Goal: Browse casually: Explore the website without a specific task or goal

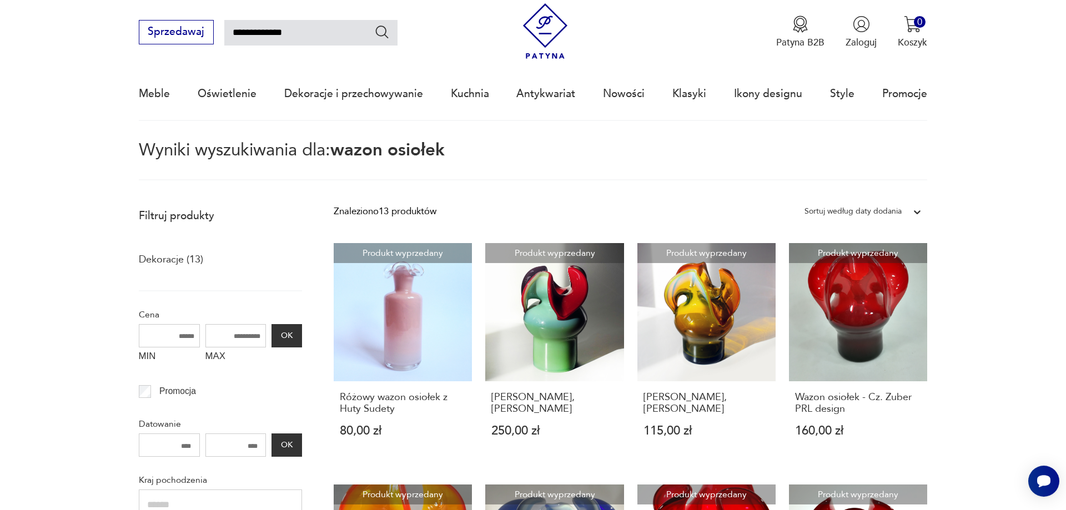
scroll to position [7, 0]
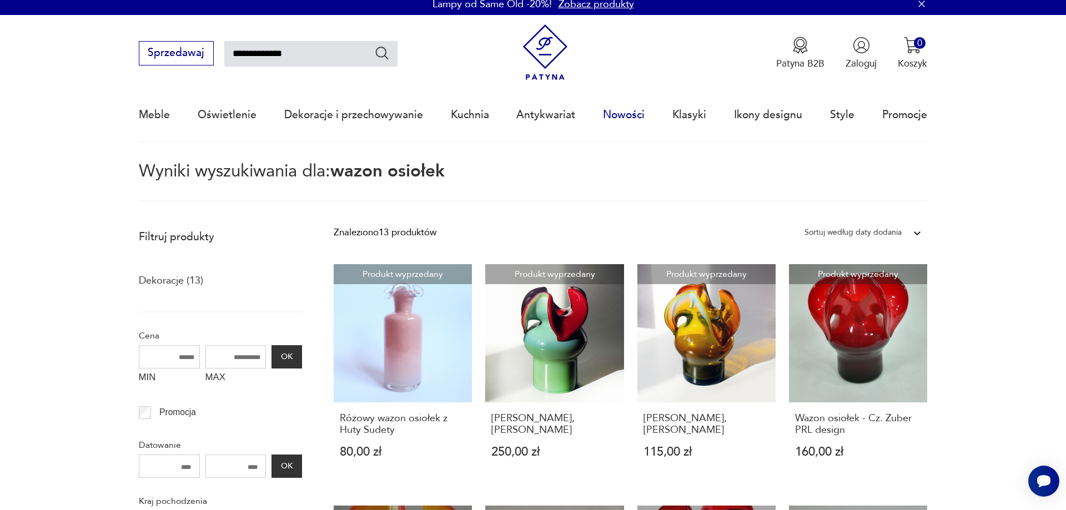
click at [616, 113] on link "Nowości" at bounding box center [624, 114] width 42 height 51
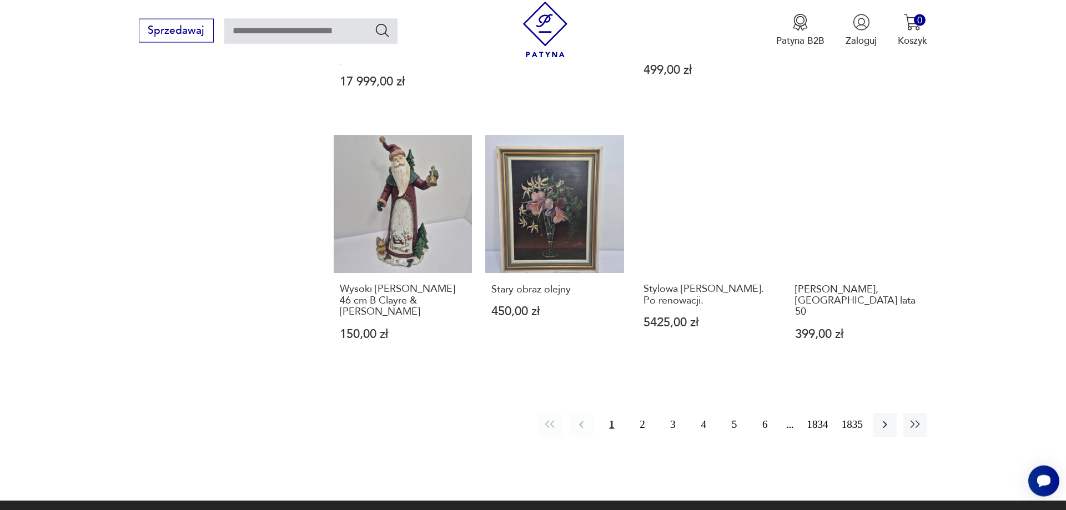
scroll to position [1027, 0]
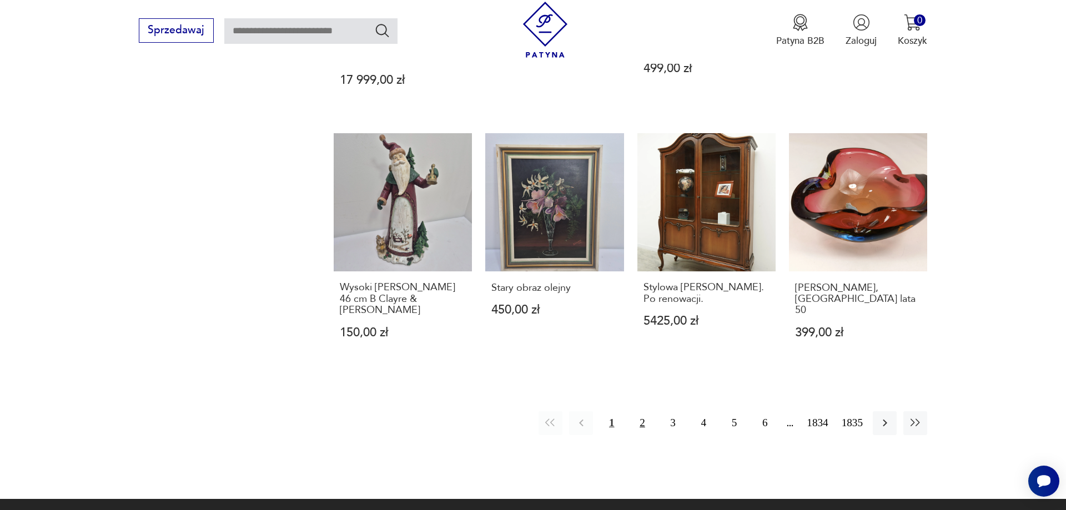
click at [641, 412] on button "2" at bounding box center [642, 424] width 24 height 24
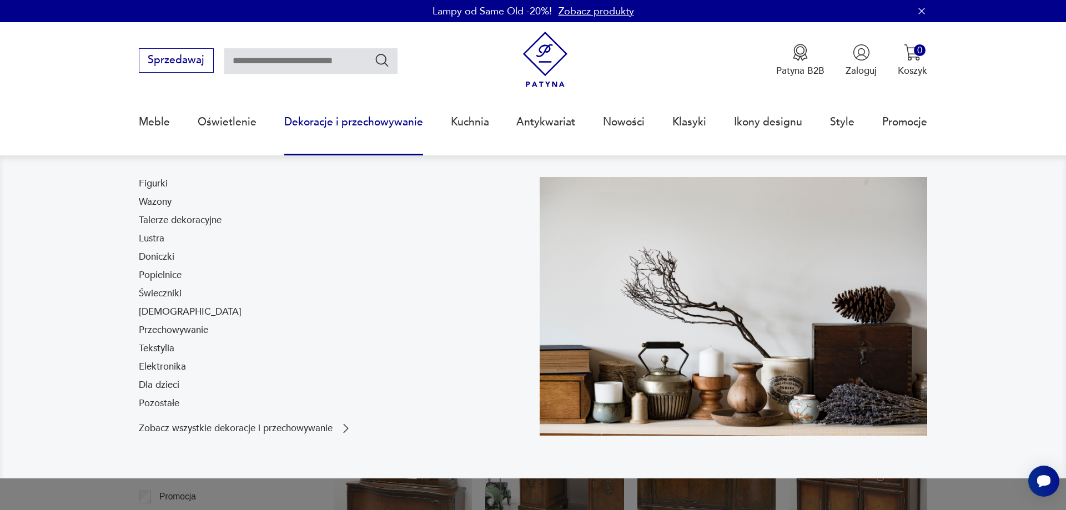
click at [349, 122] on link "Dekoracje i przechowywanie" at bounding box center [353, 122] width 139 height 51
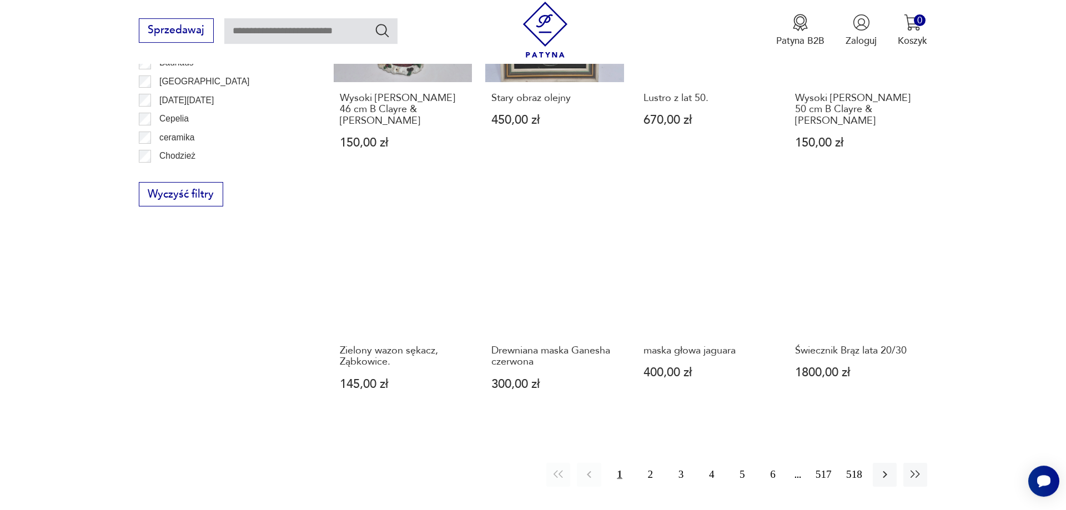
scroll to position [1225, 0]
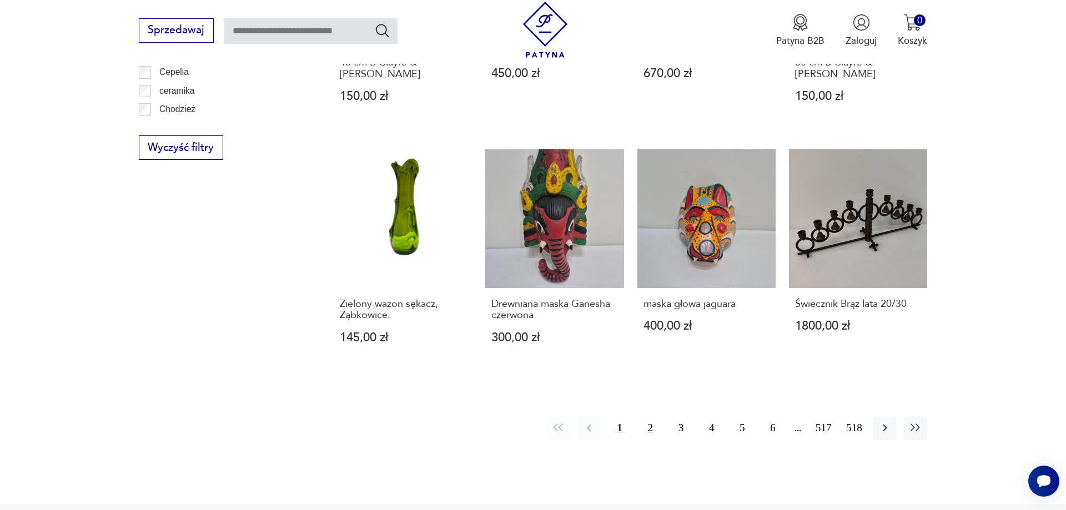
click at [655, 417] on button "2" at bounding box center [651, 429] width 24 height 24
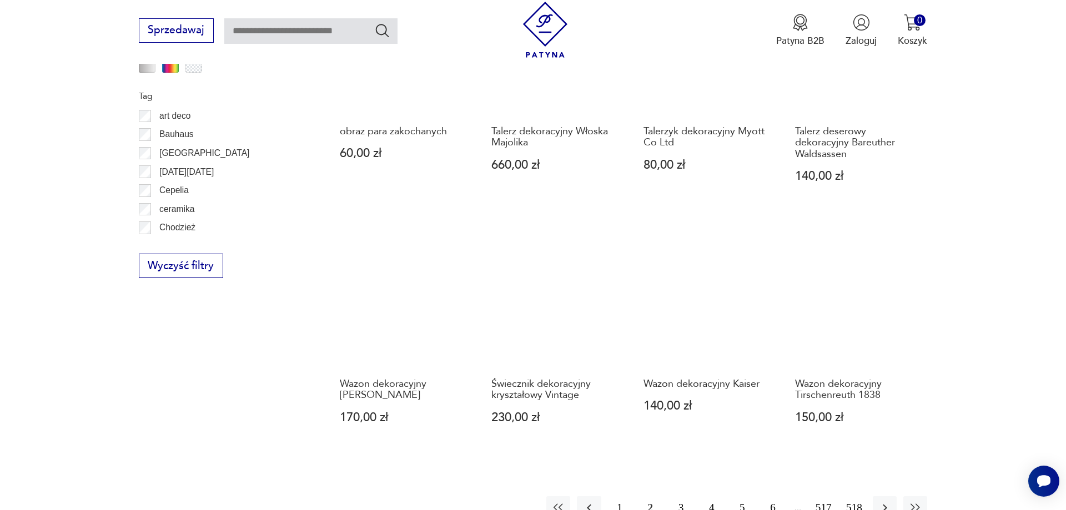
scroll to position [1333, 0]
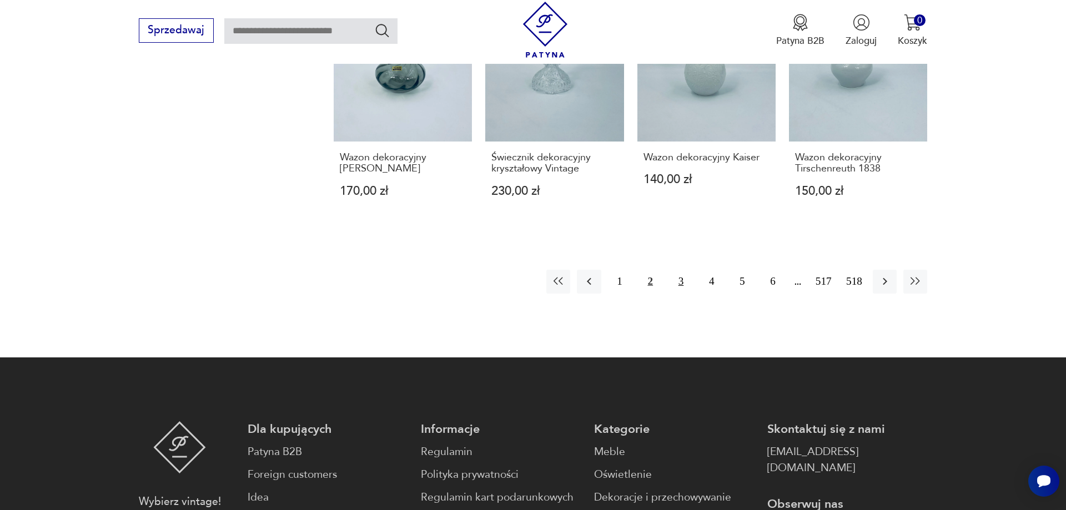
click at [679, 270] on button "3" at bounding box center [681, 282] width 24 height 24
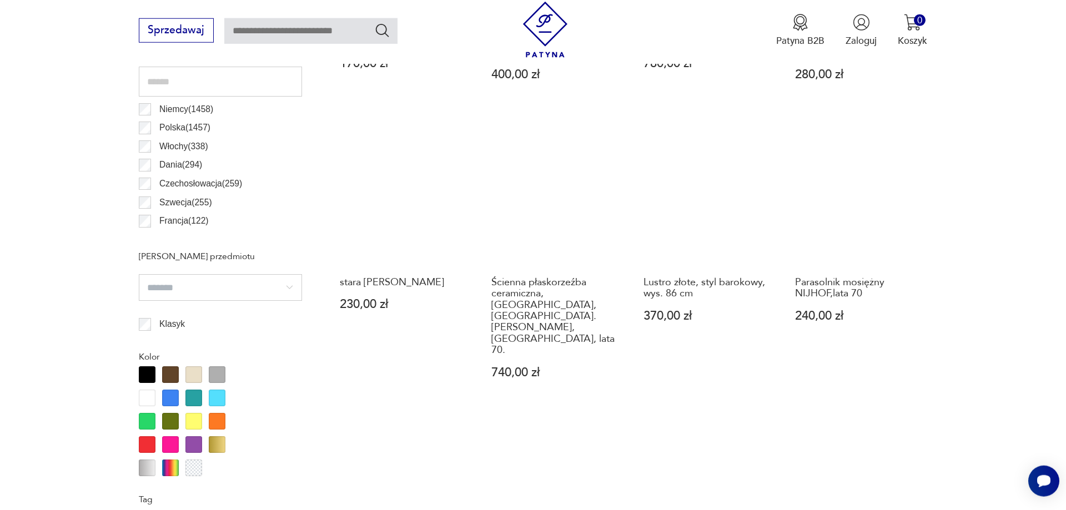
scroll to position [710, 0]
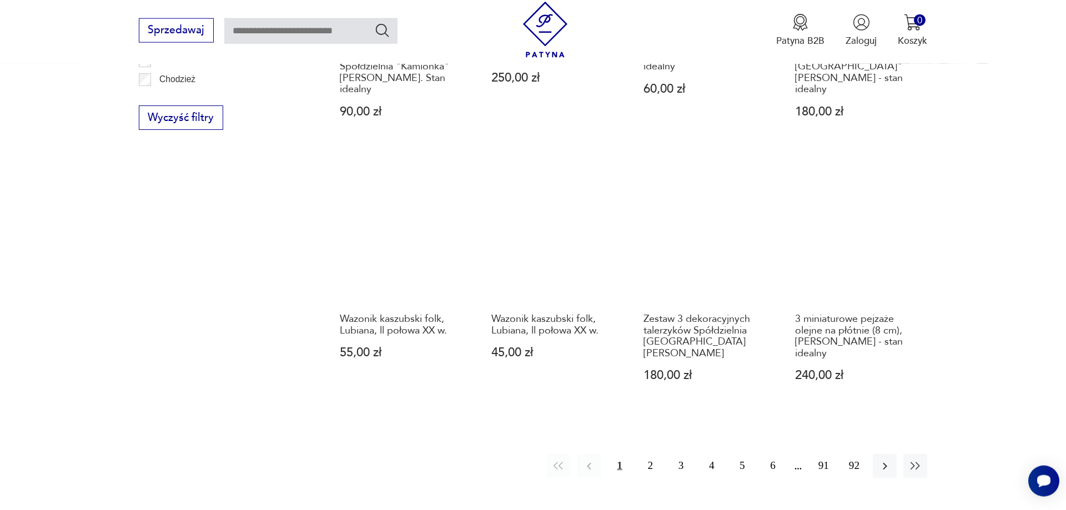
scroll to position [1333, 0]
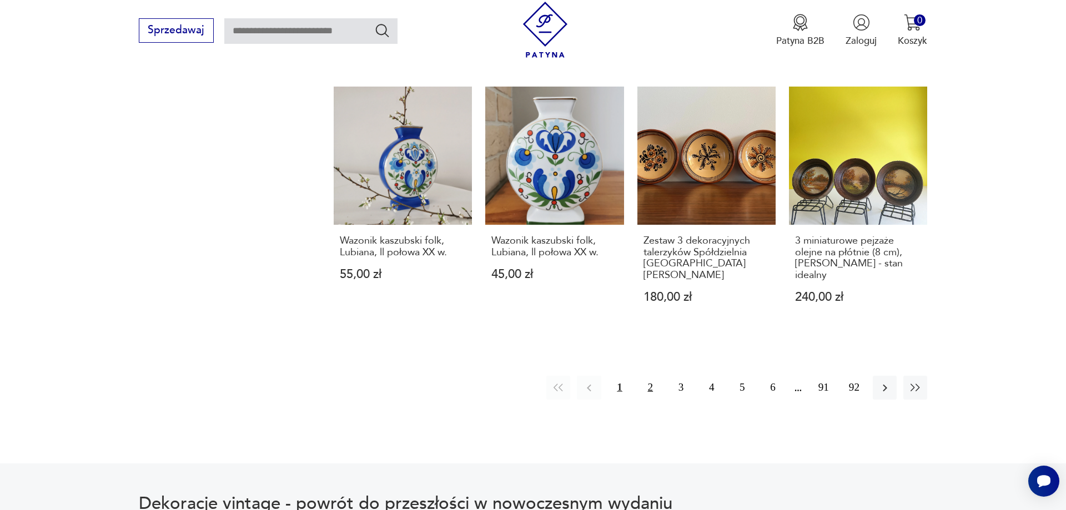
click at [651, 376] on button "2" at bounding box center [651, 388] width 24 height 24
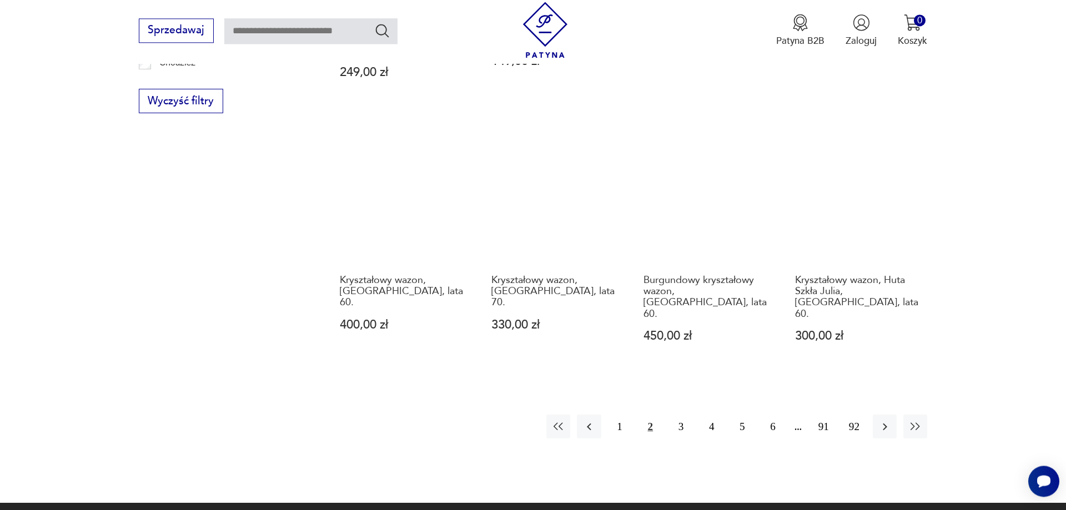
scroll to position [1276, 0]
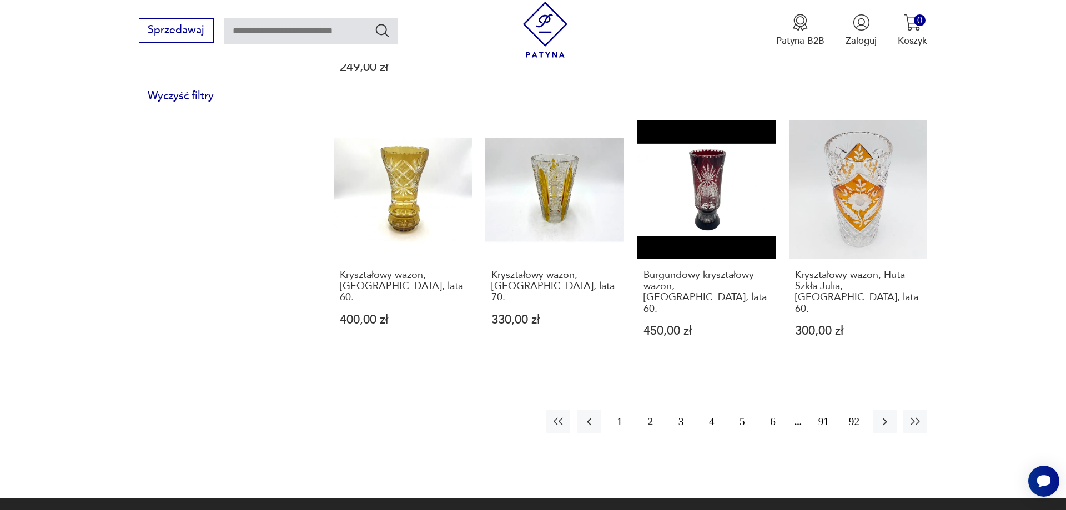
click at [683, 410] on button "3" at bounding box center [681, 422] width 24 height 24
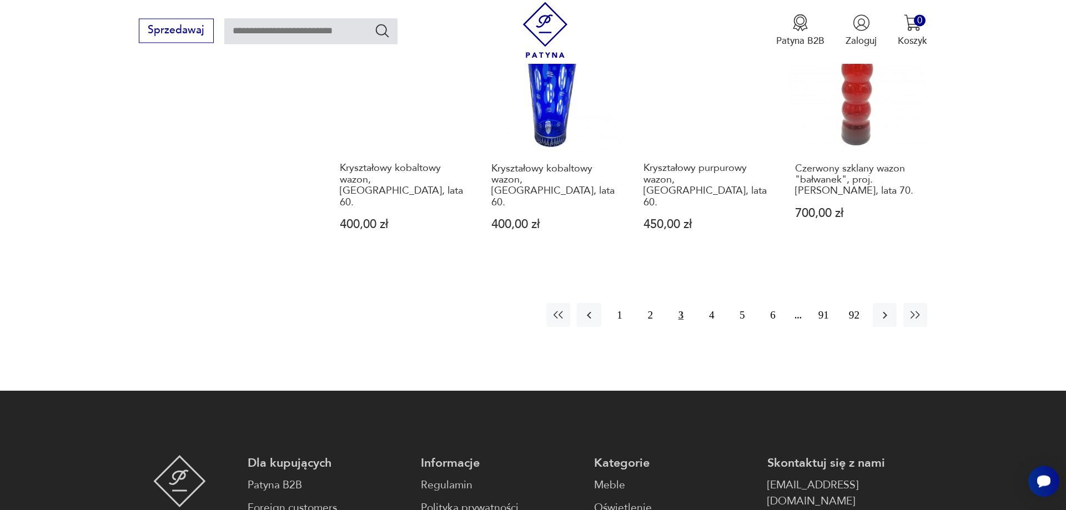
scroll to position [1390, 0]
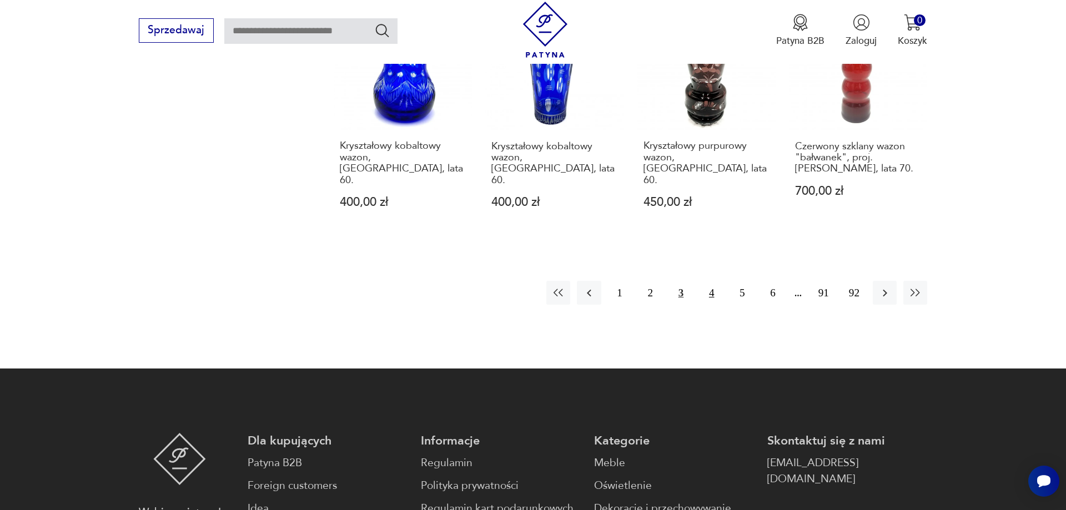
click at [710, 281] on button "4" at bounding box center [712, 293] width 24 height 24
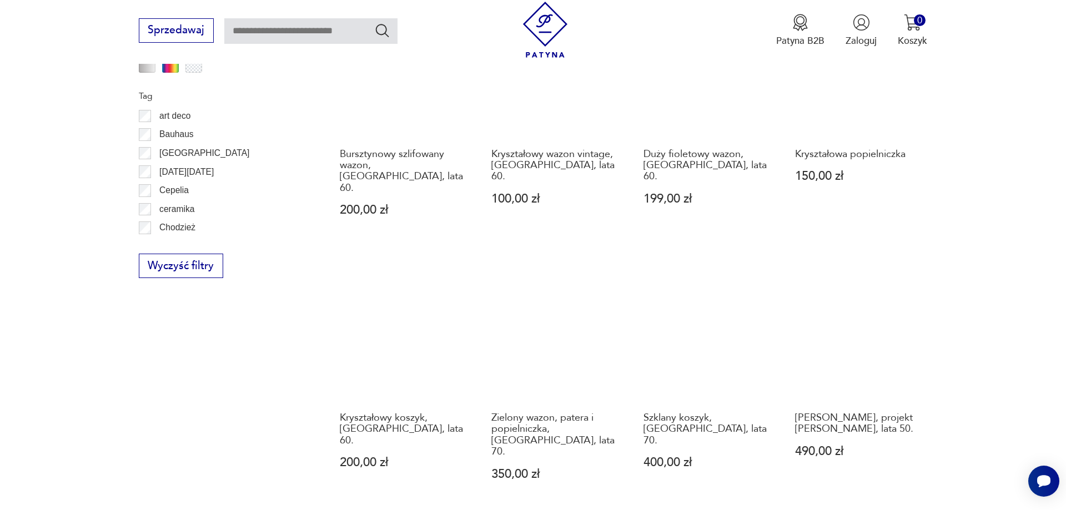
scroll to position [1220, 0]
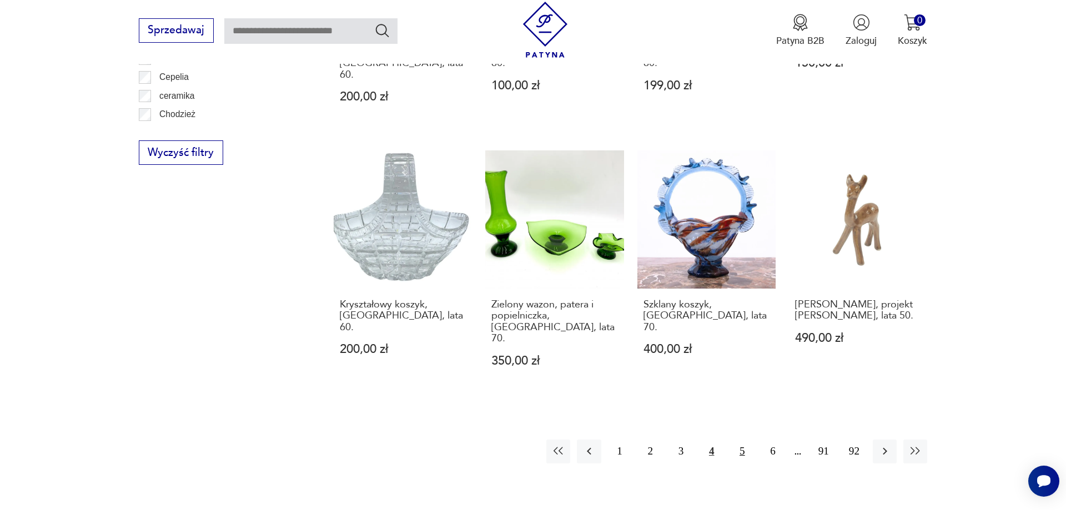
click at [743, 440] on button "5" at bounding box center [742, 452] width 24 height 24
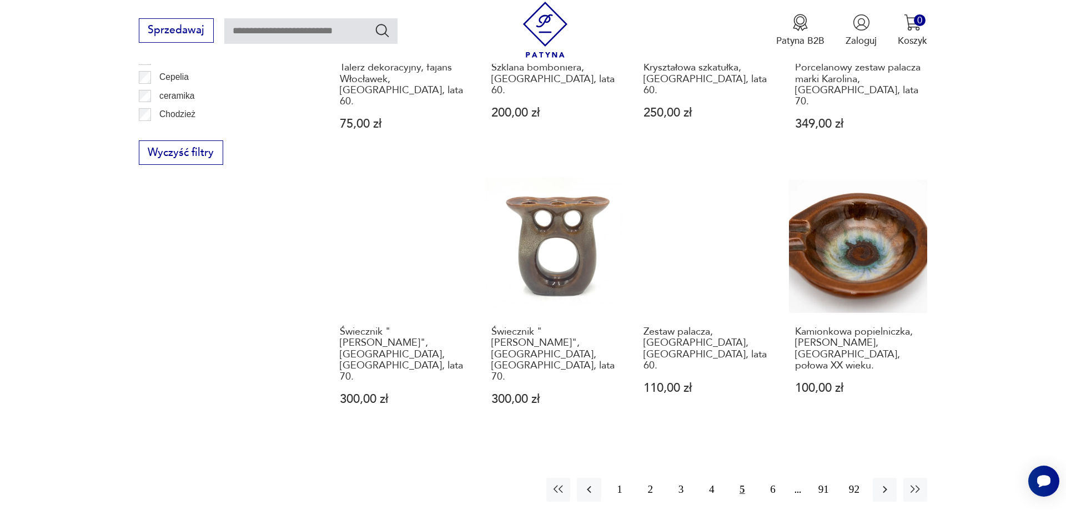
scroll to position [1333, 0]
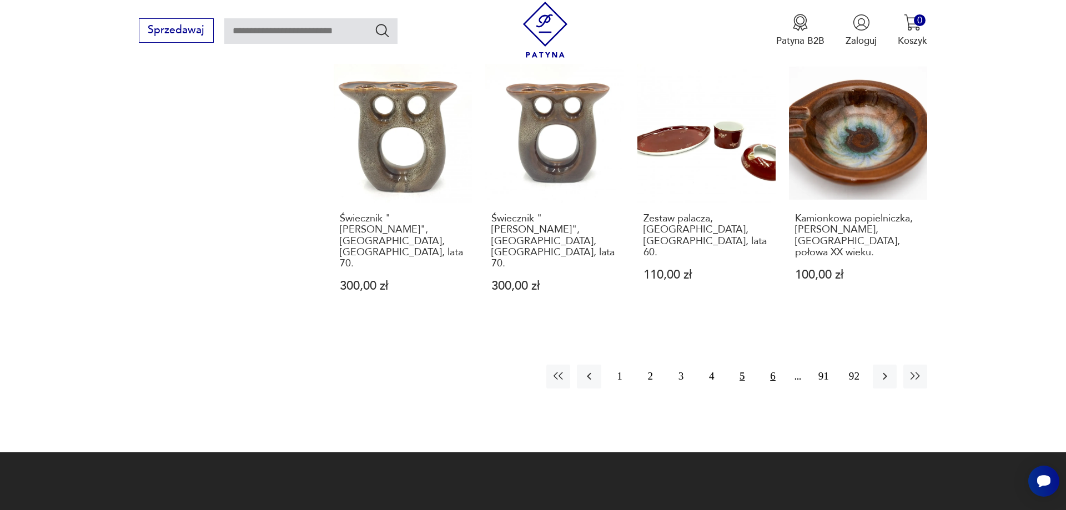
click at [774, 365] on button "6" at bounding box center [773, 377] width 24 height 24
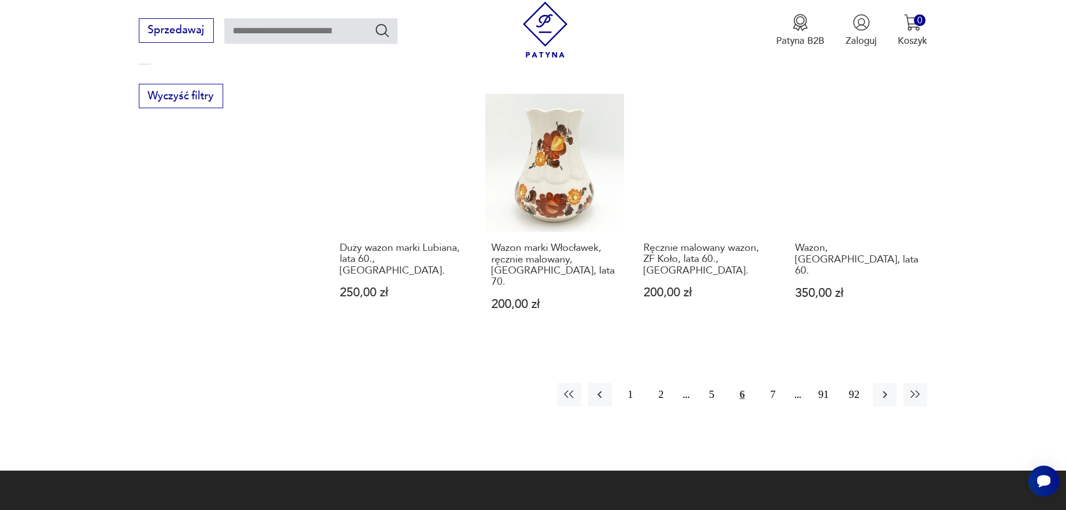
scroll to position [1446, 0]
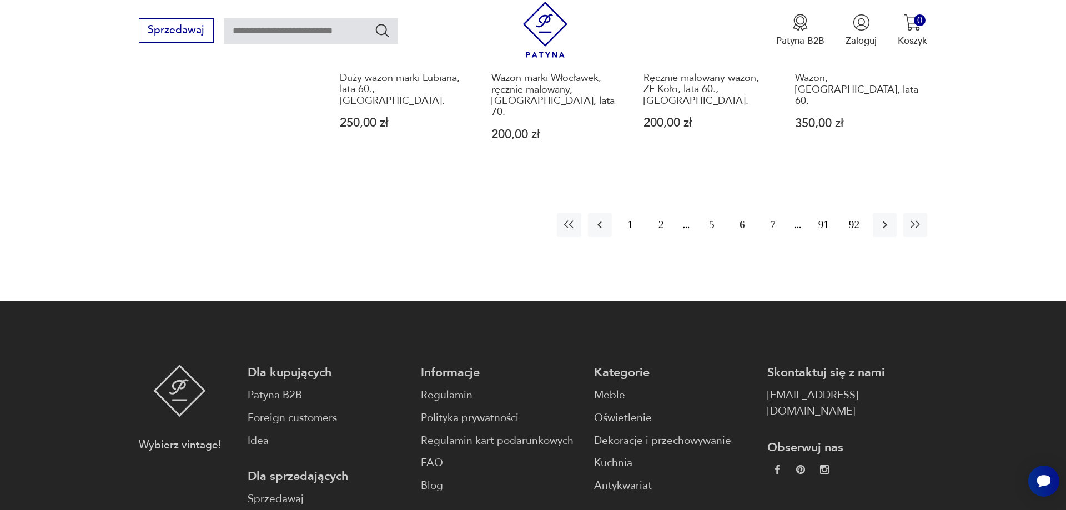
click at [773, 213] on button "7" at bounding box center [773, 225] width 24 height 24
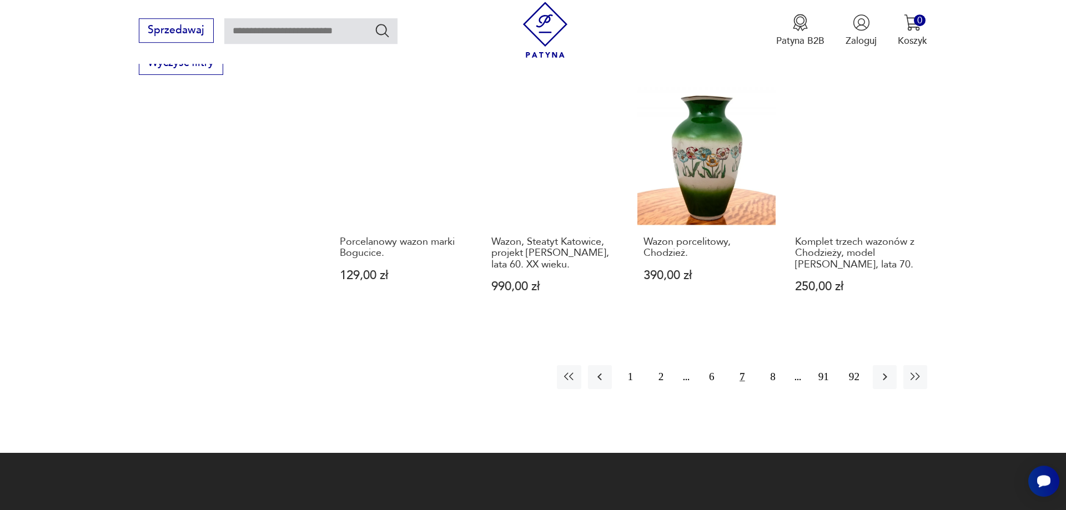
scroll to position [1333, 0]
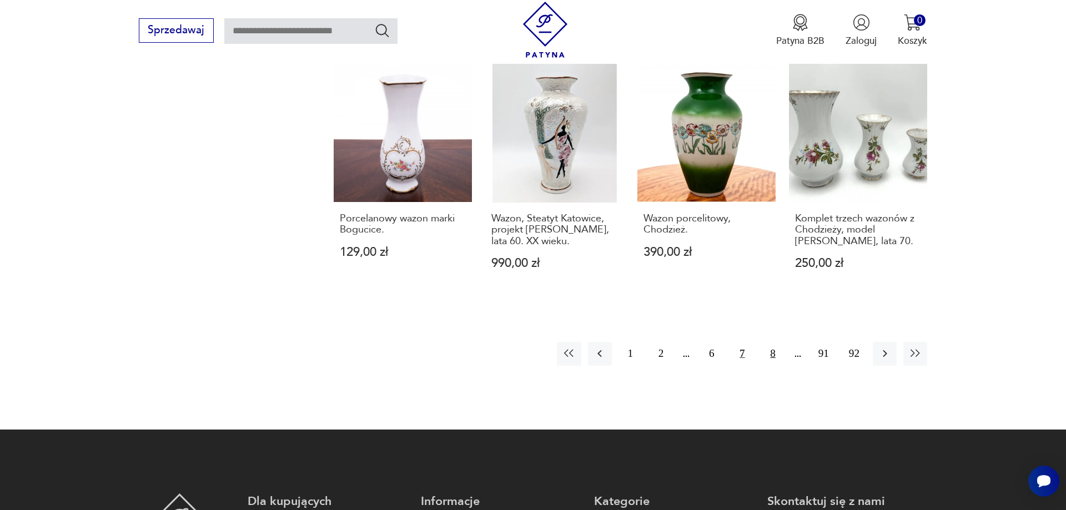
click at [774, 342] on button "8" at bounding box center [773, 354] width 24 height 24
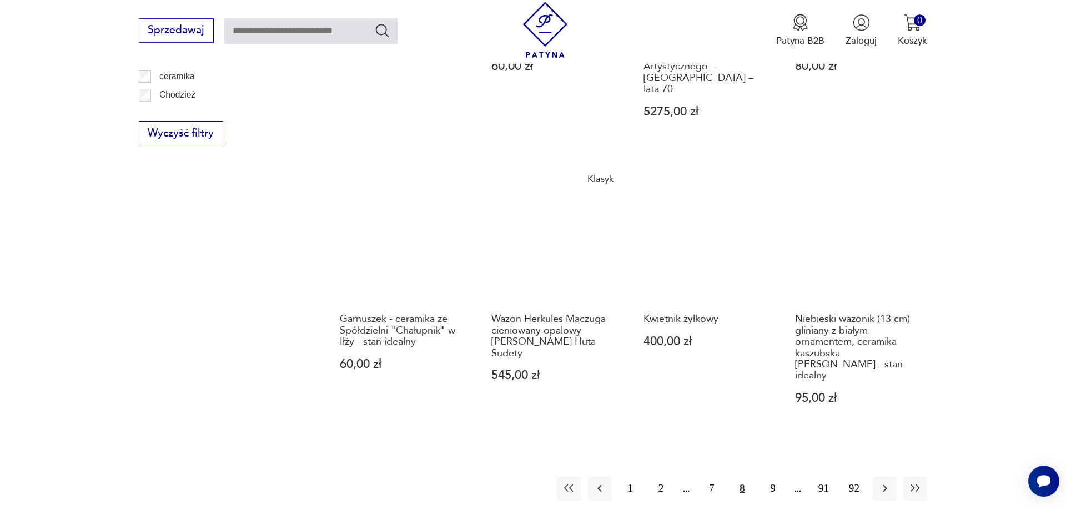
scroll to position [1276, 0]
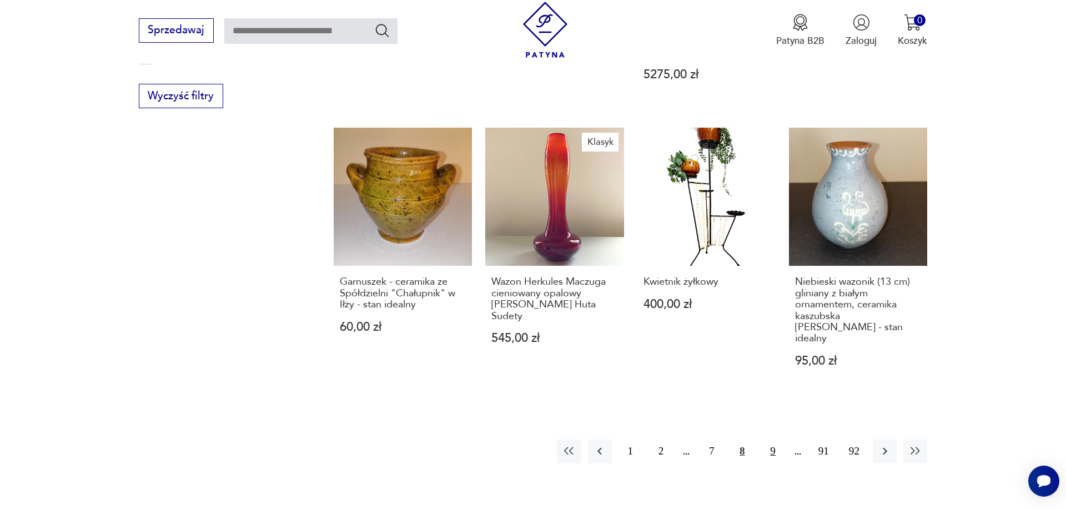
click at [771, 440] on button "9" at bounding box center [773, 452] width 24 height 24
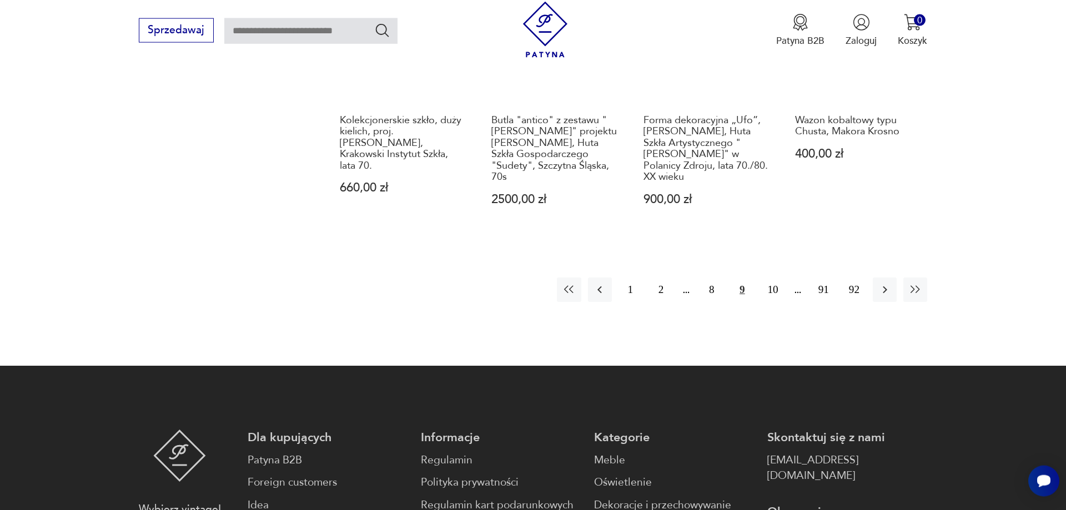
scroll to position [1446, 0]
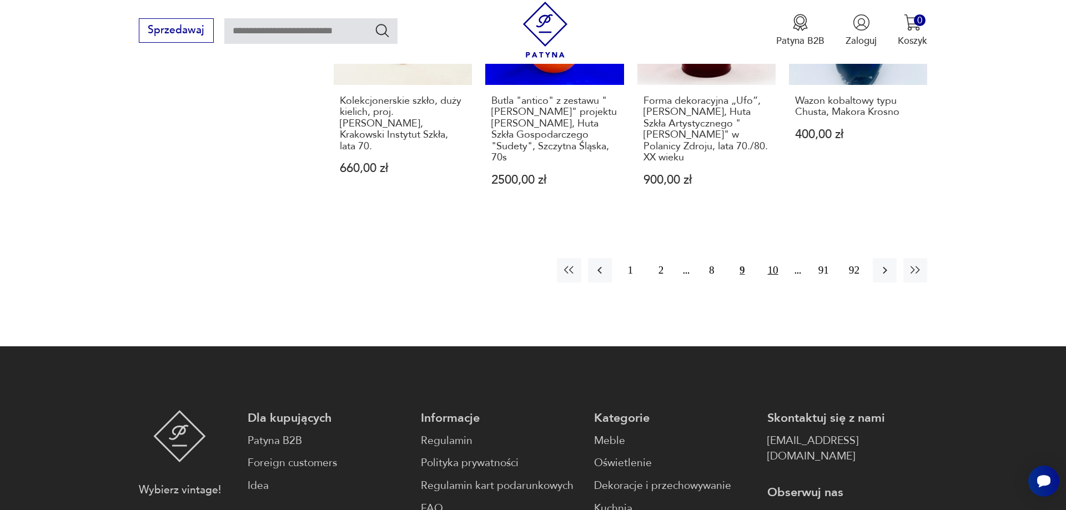
click at [777, 265] on button "10" at bounding box center [773, 270] width 24 height 24
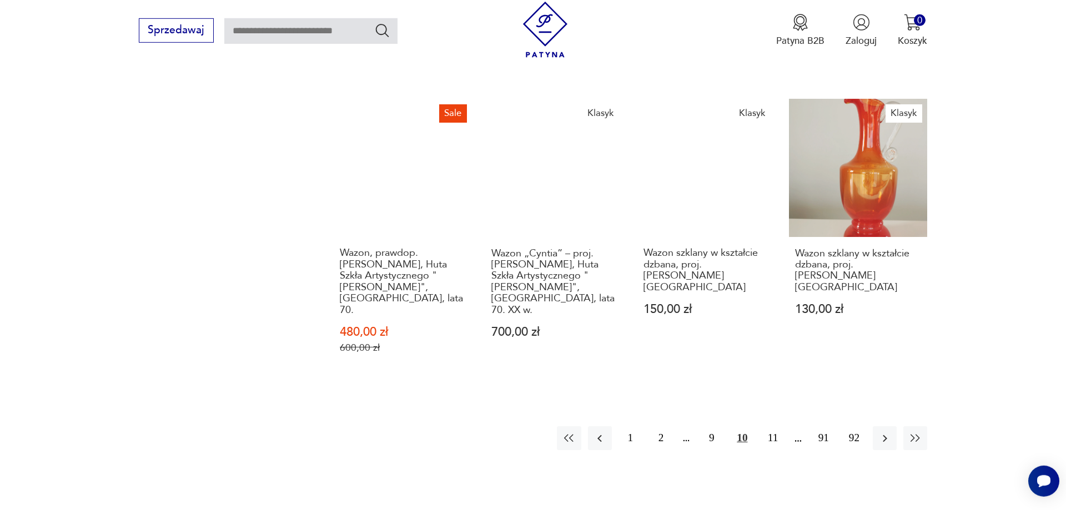
scroll to position [1390, 0]
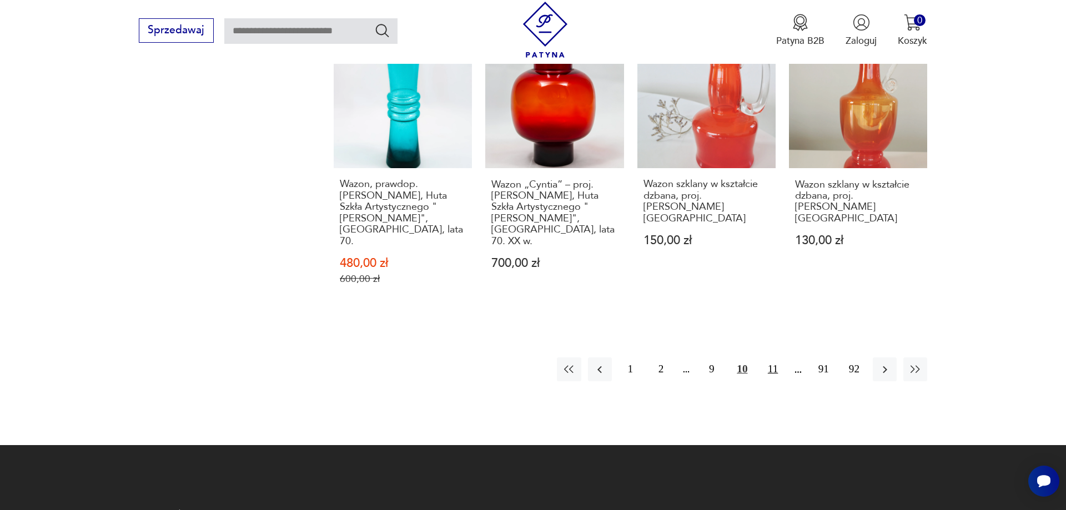
click at [771, 358] on button "11" at bounding box center [773, 370] width 24 height 24
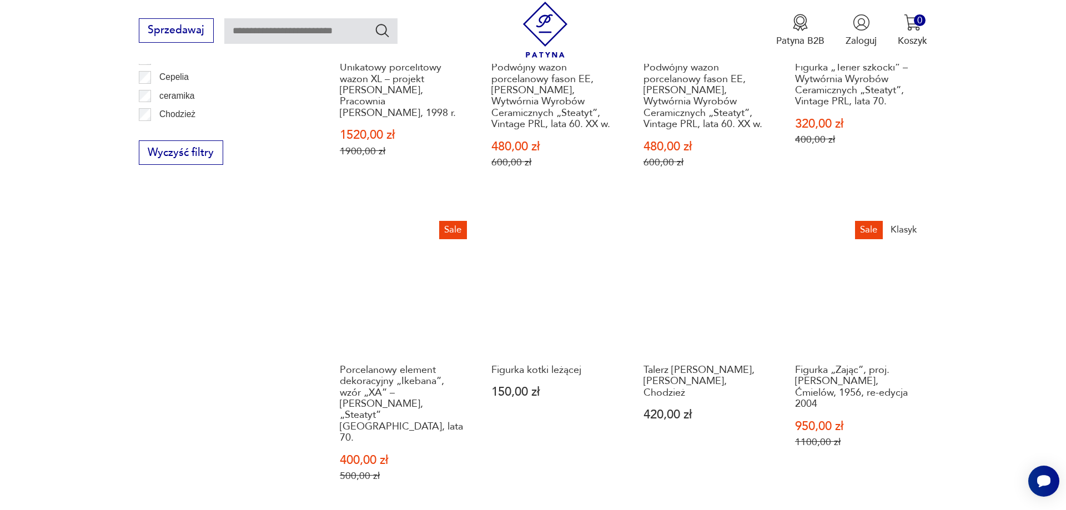
scroll to position [1390, 0]
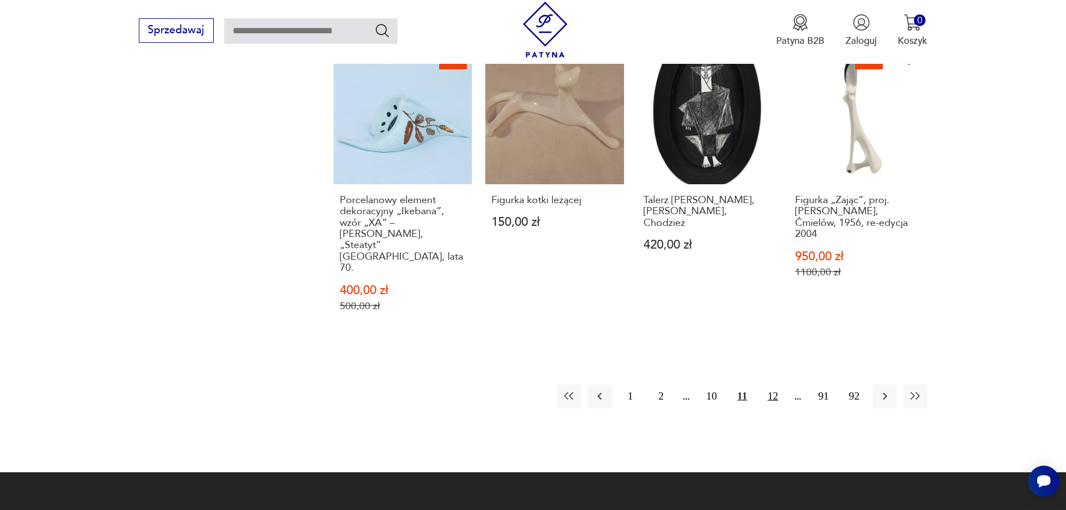
click at [771, 385] on button "12" at bounding box center [773, 397] width 24 height 24
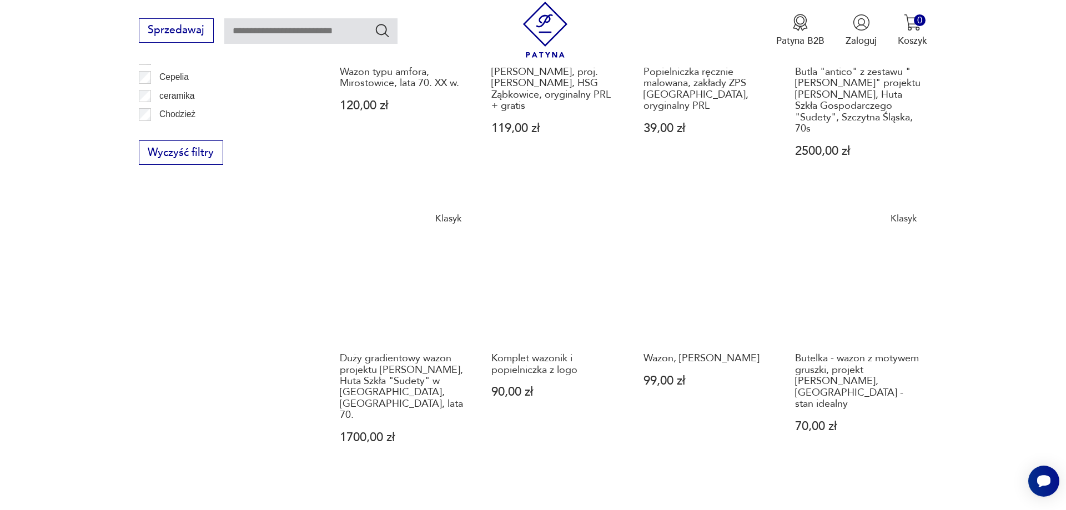
scroll to position [1390, 0]
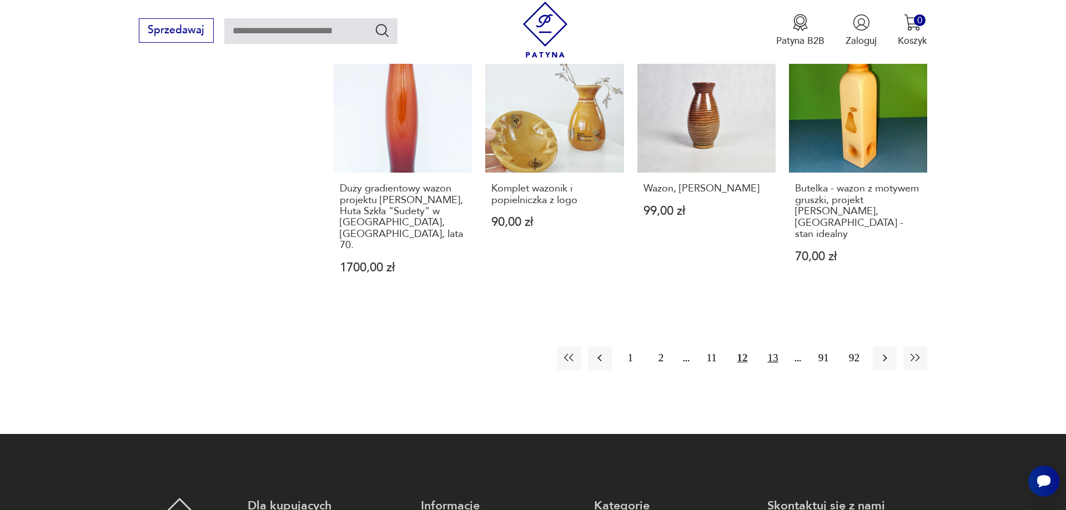
click at [773, 347] on button "13" at bounding box center [773, 359] width 24 height 24
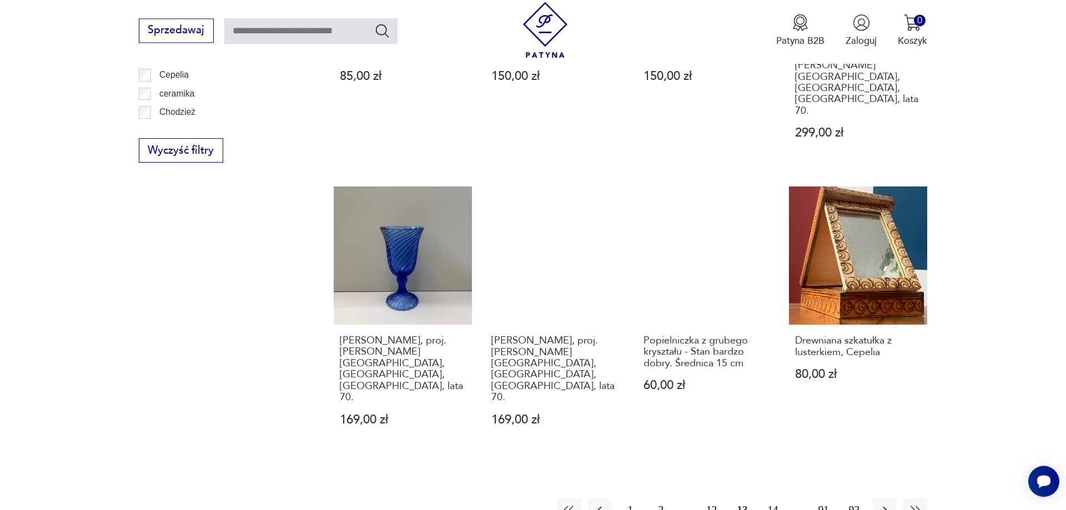
scroll to position [1333, 0]
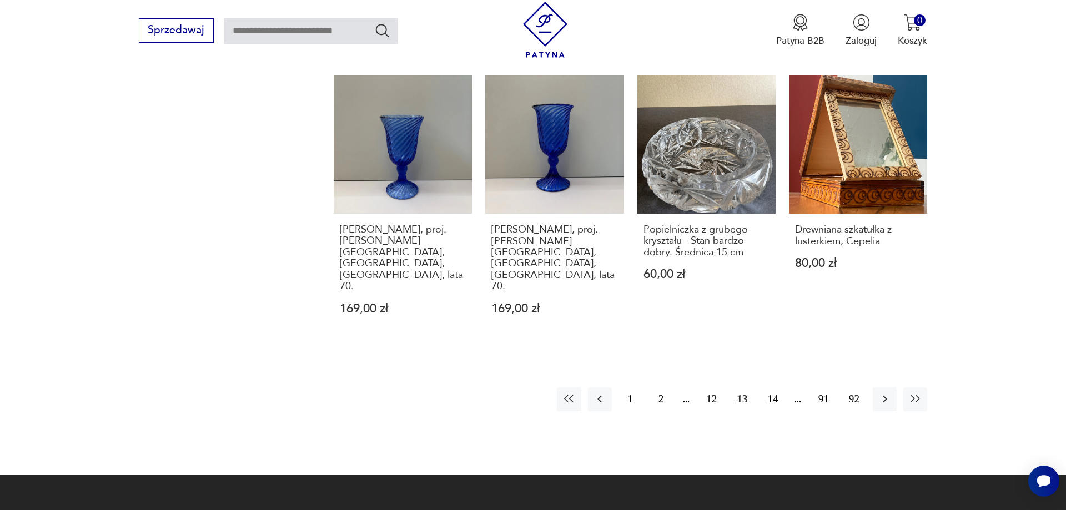
click at [774, 388] on button "14" at bounding box center [773, 400] width 24 height 24
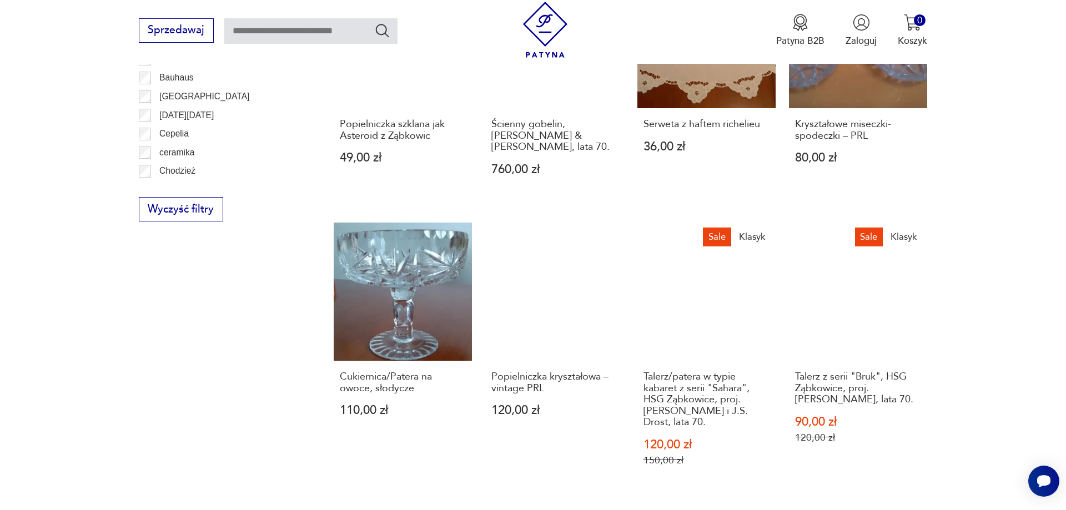
scroll to position [1276, 0]
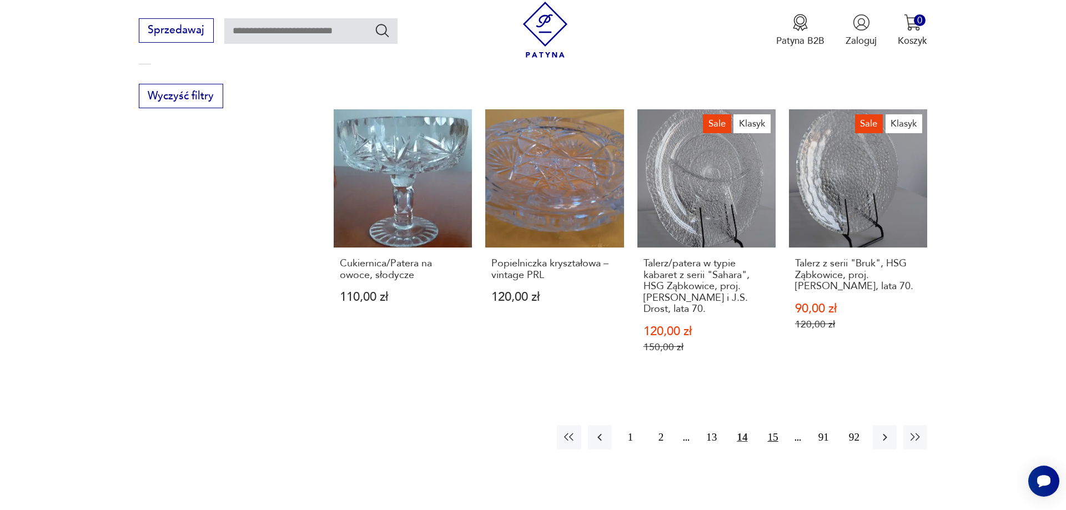
click at [774, 425] on button "15" at bounding box center [773, 437] width 24 height 24
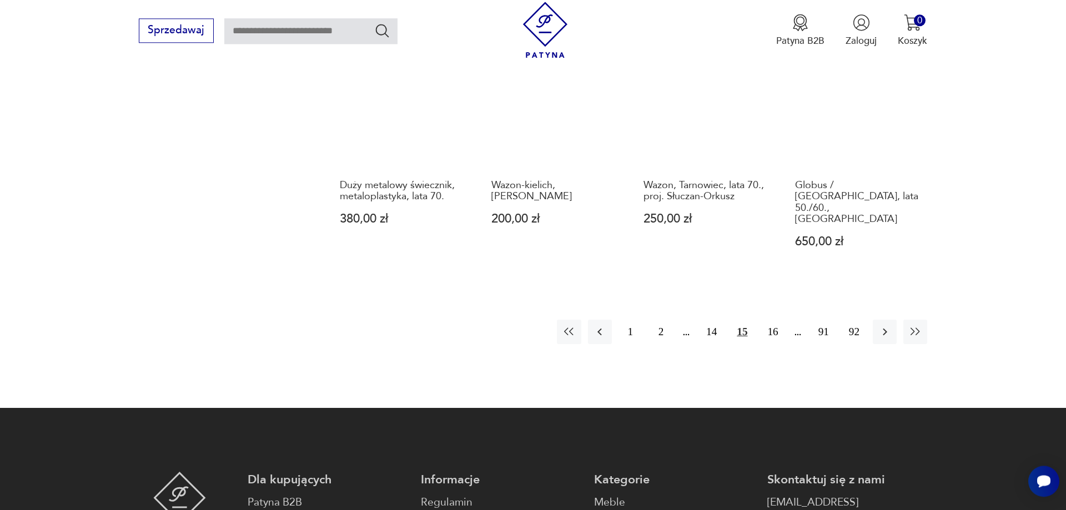
scroll to position [1333, 0]
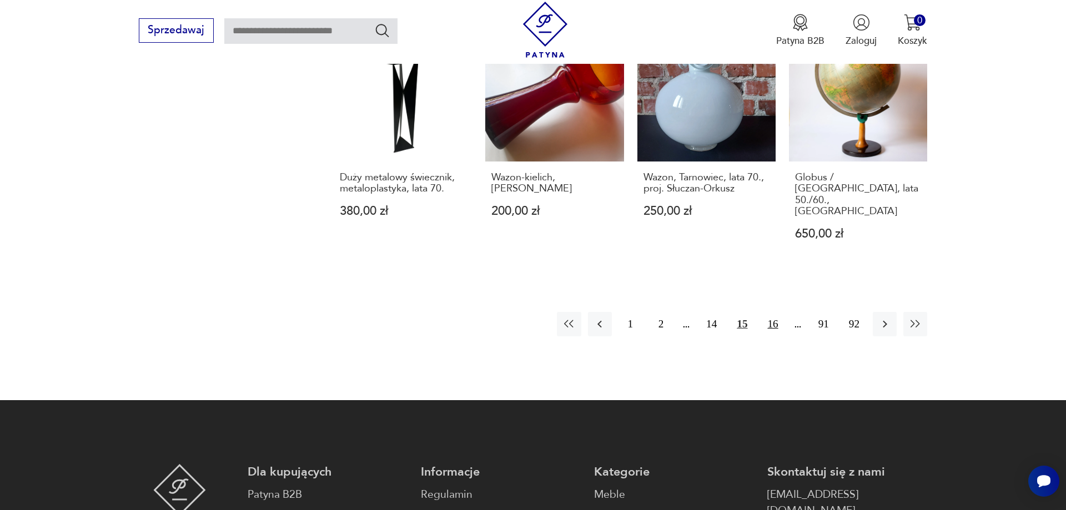
click at [775, 312] on button "16" at bounding box center [773, 324] width 24 height 24
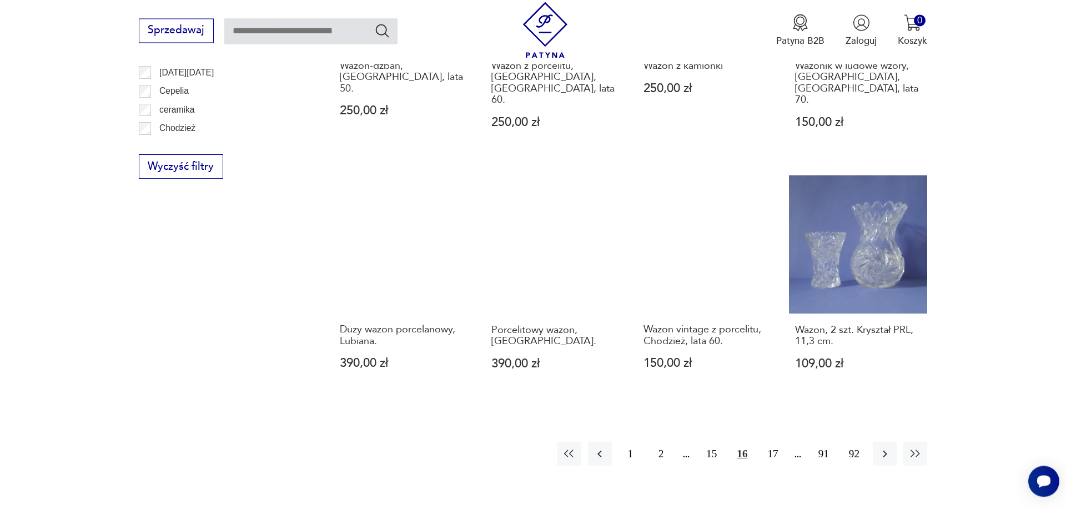
scroll to position [1220, 0]
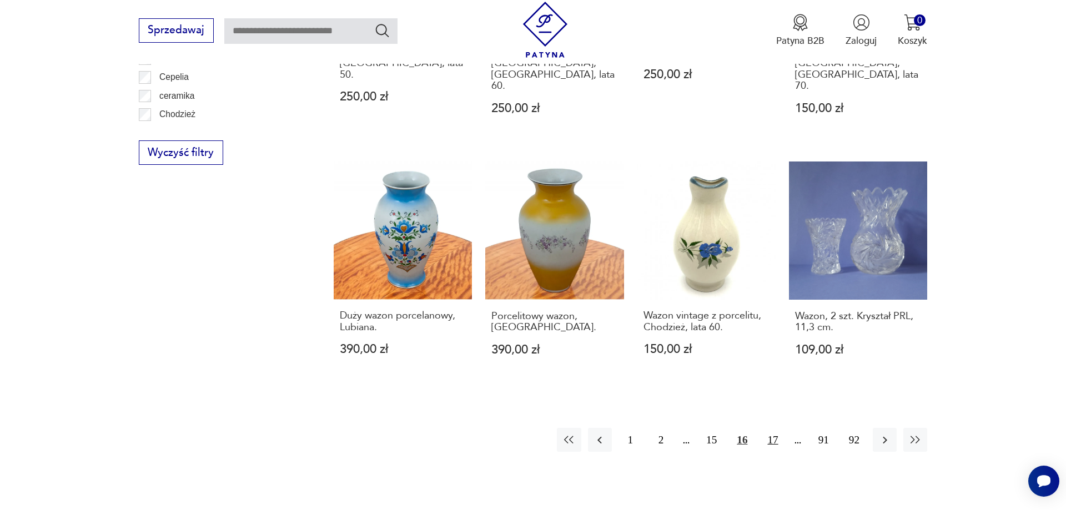
click at [778, 428] on button "17" at bounding box center [773, 440] width 24 height 24
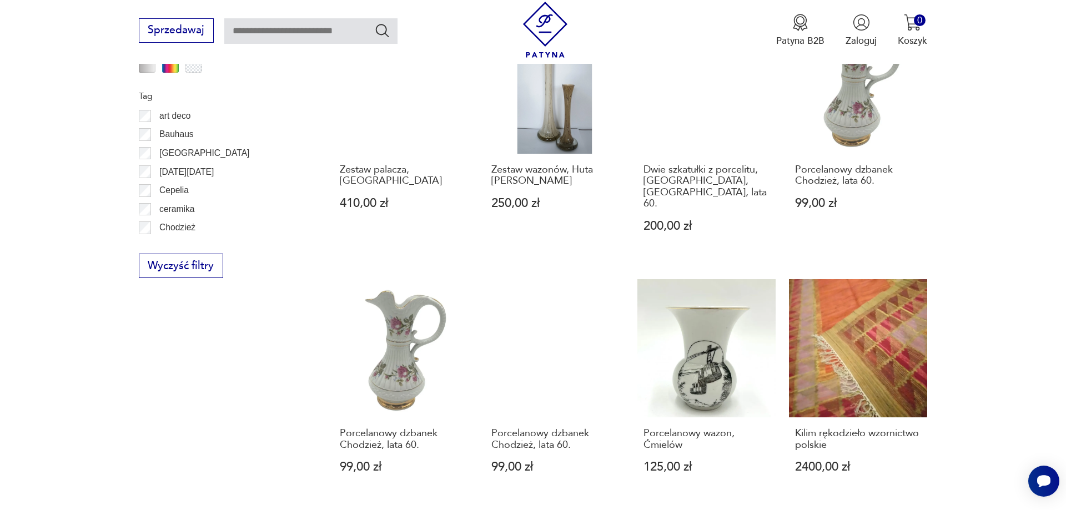
scroll to position [1333, 0]
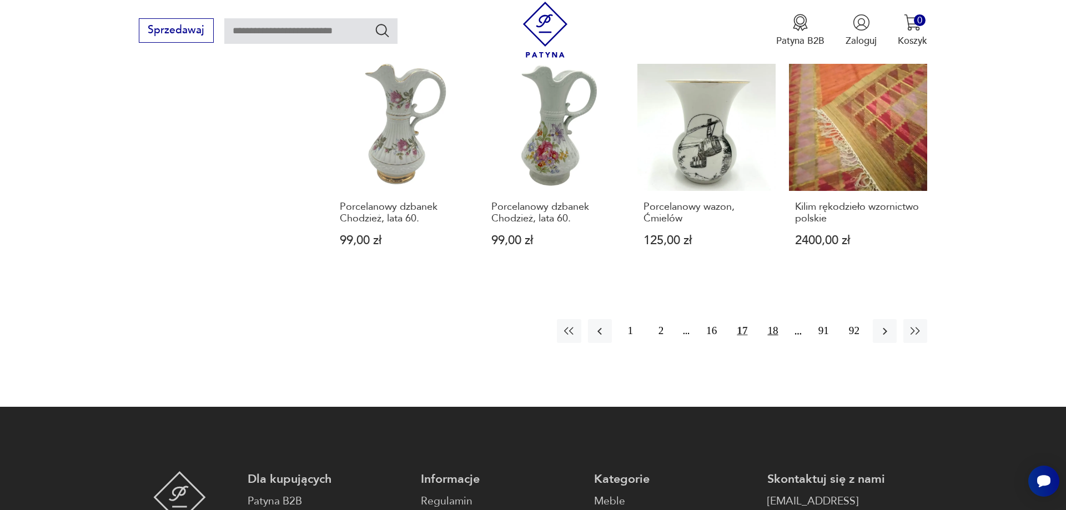
click at [775, 319] on button "18" at bounding box center [773, 331] width 24 height 24
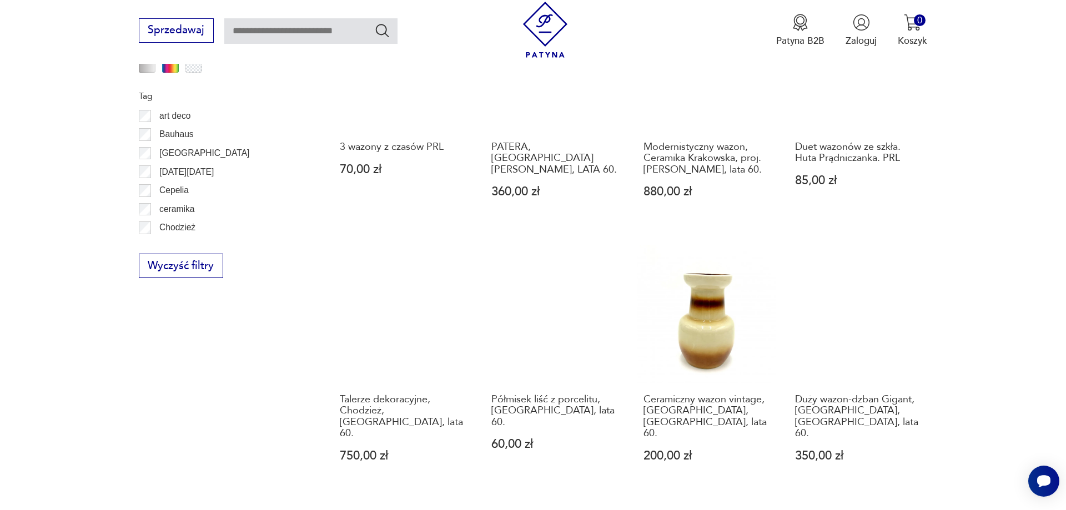
scroll to position [1390, 0]
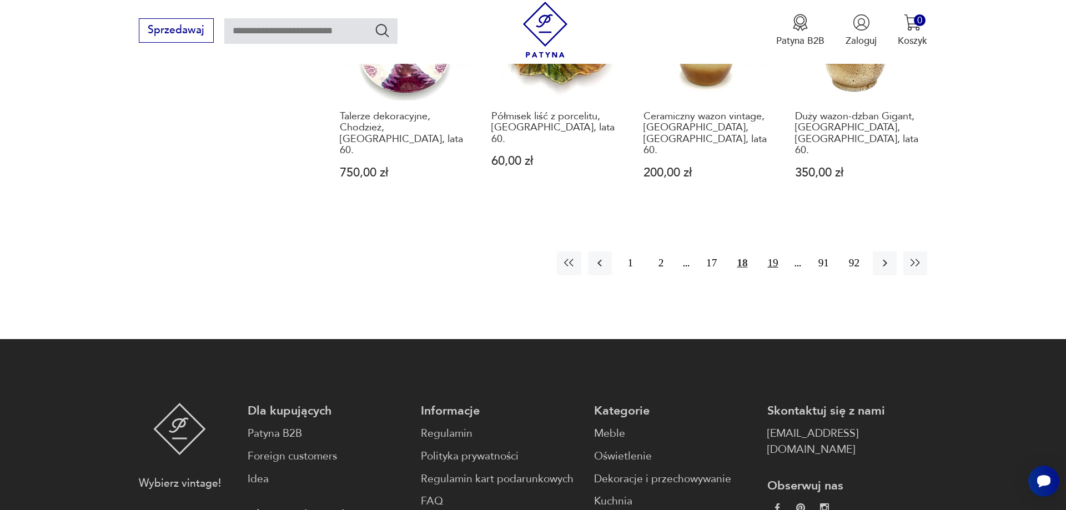
click at [774, 252] on button "19" at bounding box center [773, 264] width 24 height 24
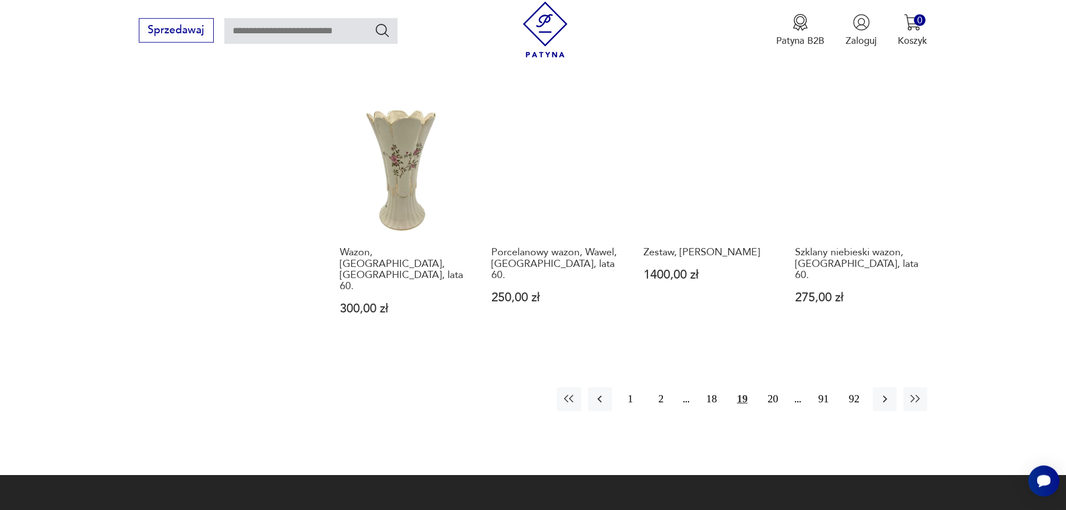
scroll to position [1333, 0]
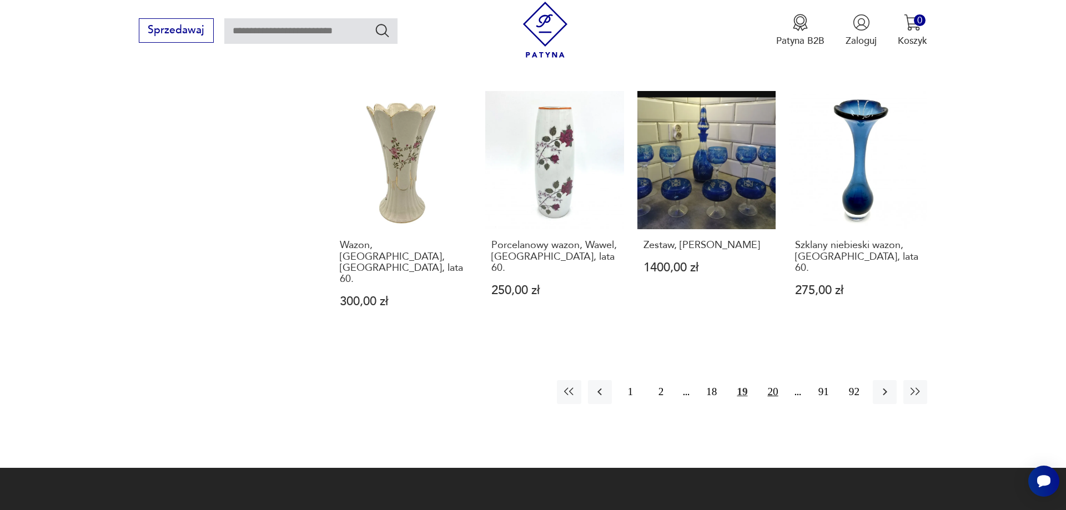
click at [779, 380] on button "20" at bounding box center [773, 392] width 24 height 24
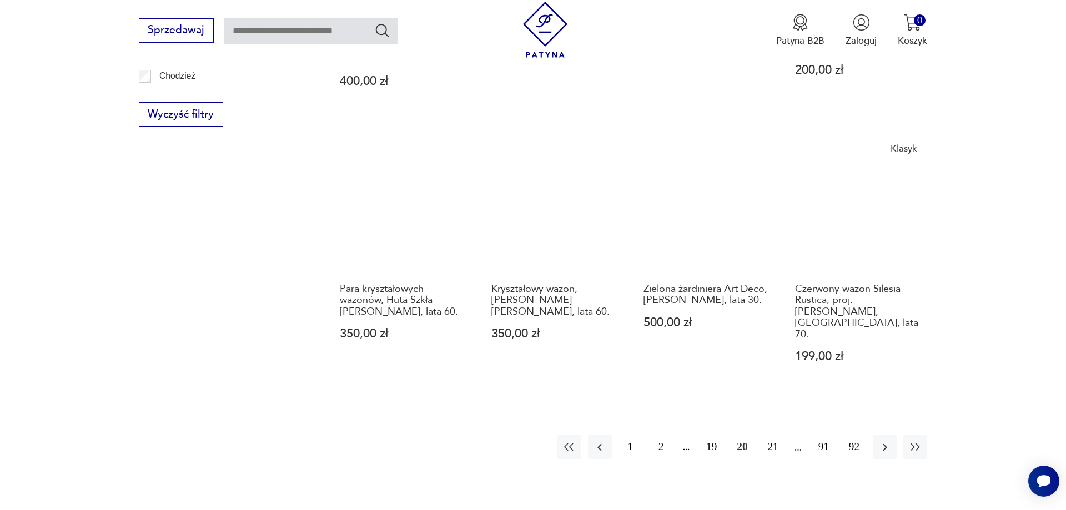
scroll to position [1276, 0]
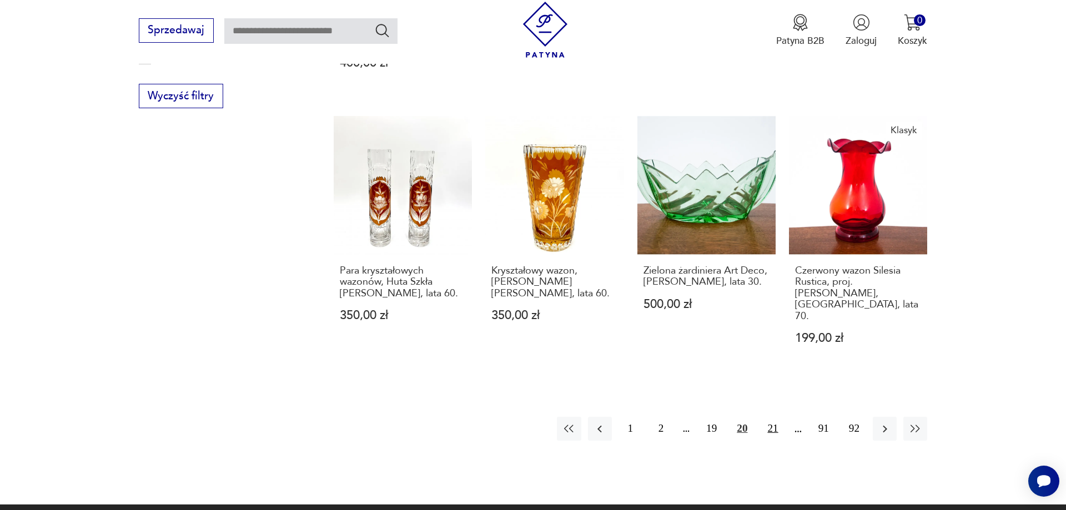
click at [770, 417] on button "21" at bounding box center [773, 429] width 24 height 24
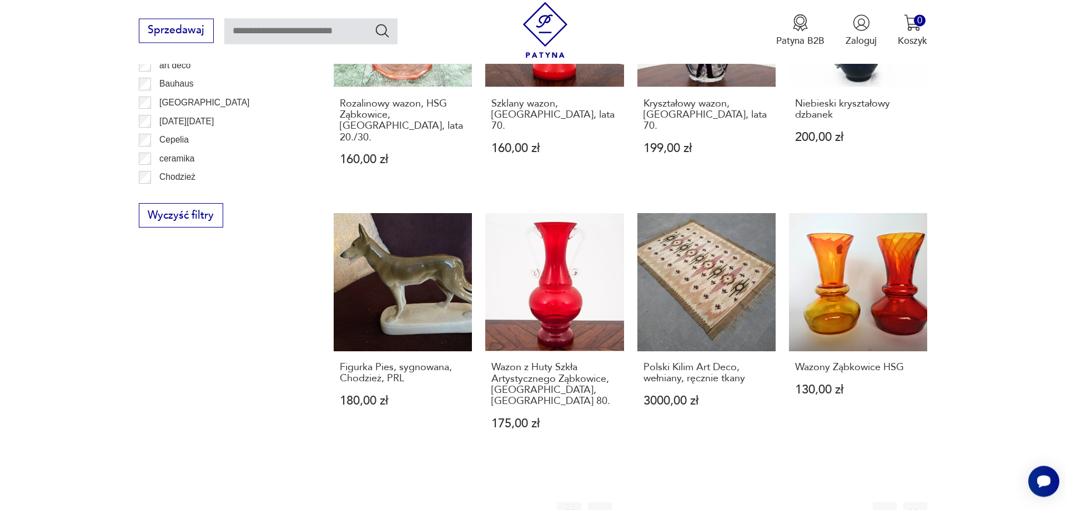
scroll to position [1220, 0]
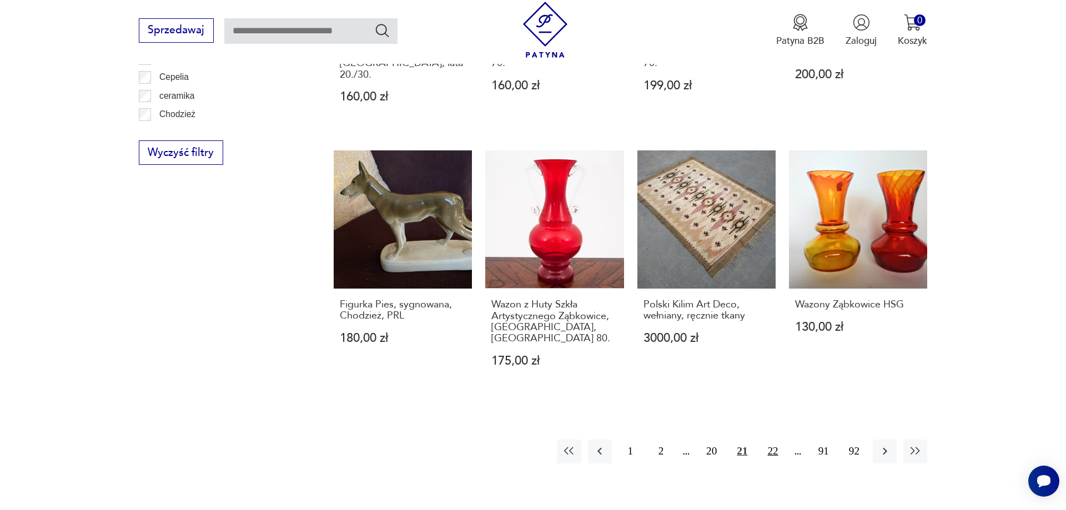
click at [773, 440] on button "22" at bounding box center [773, 452] width 24 height 24
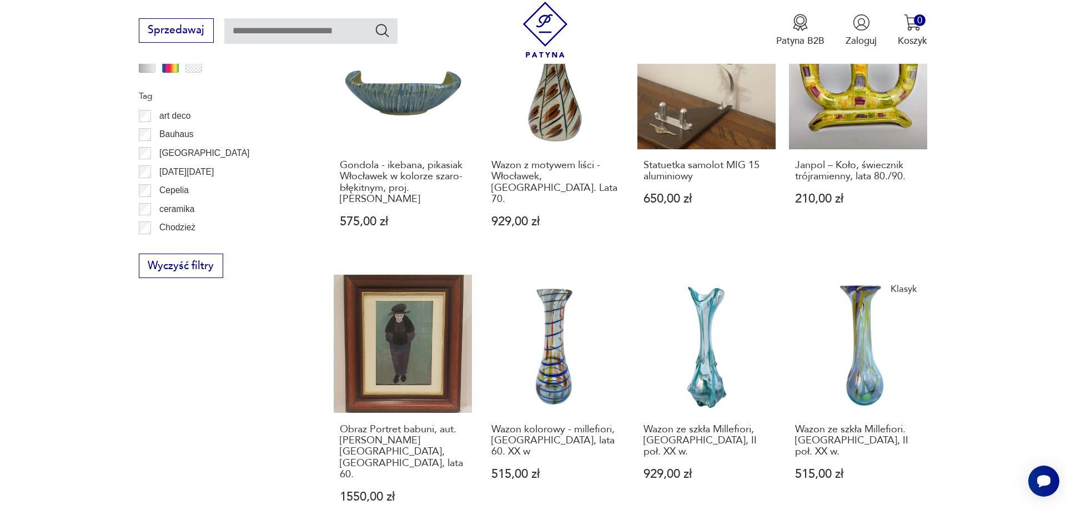
scroll to position [1333, 0]
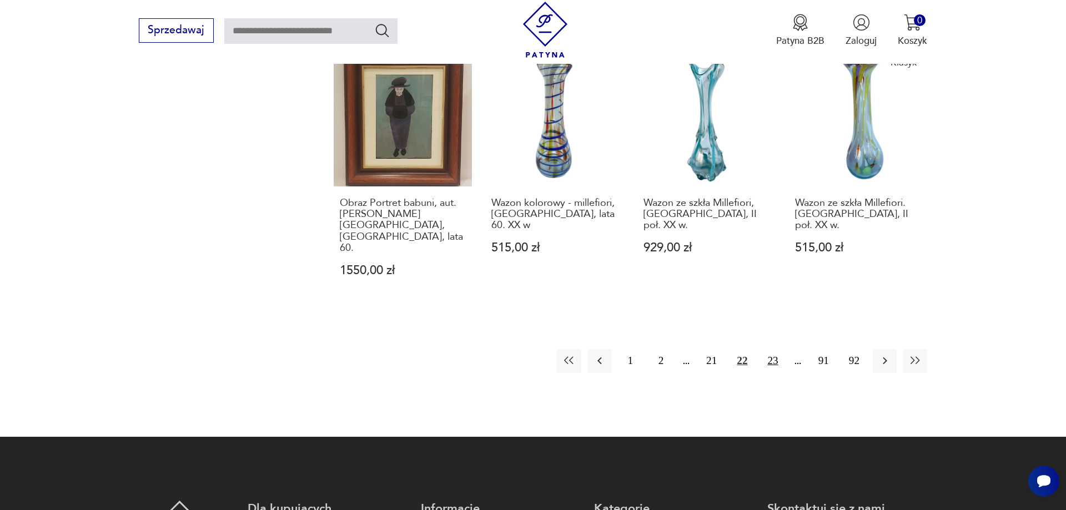
click at [768, 349] on button "23" at bounding box center [773, 361] width 24 height 24
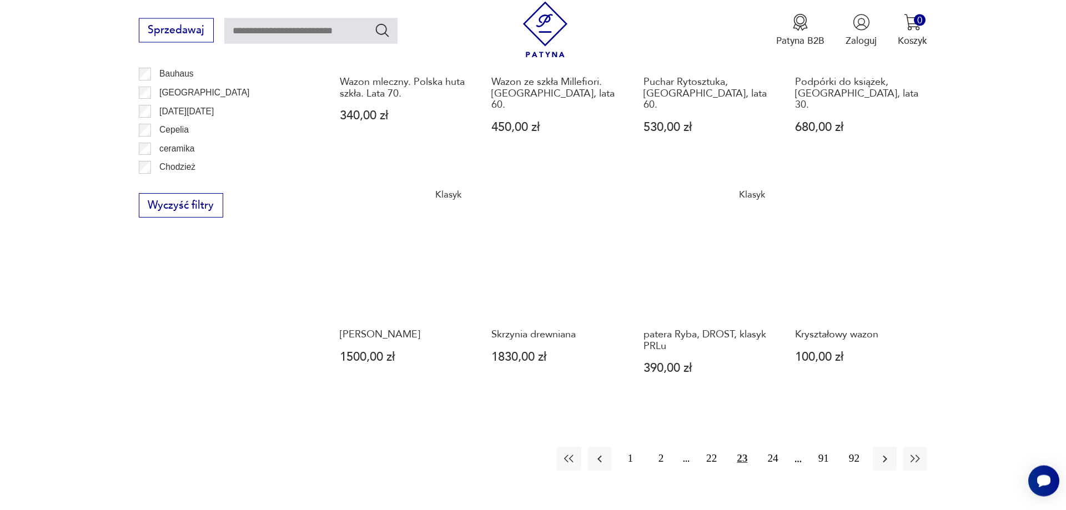
scroll to position [1276, 0]
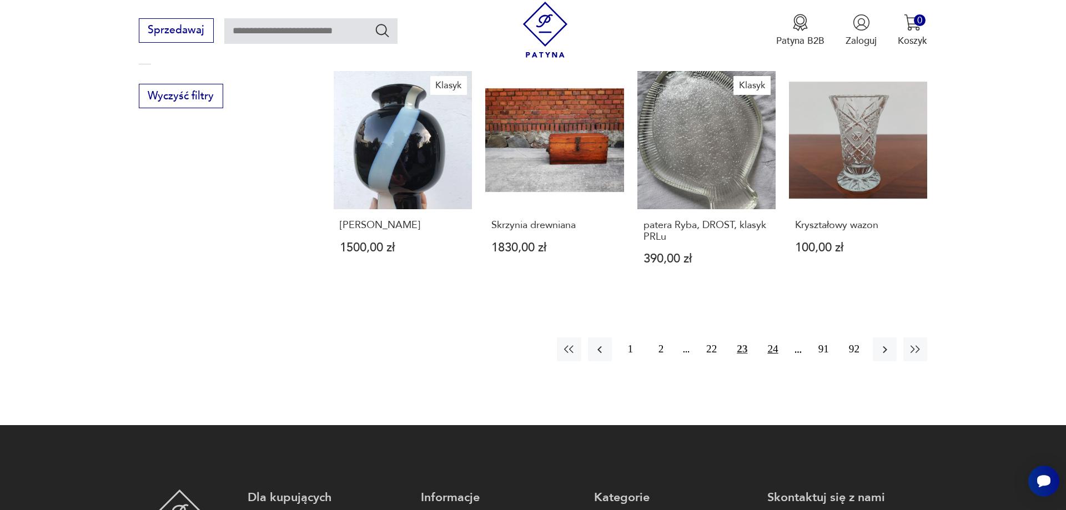
click at [776, 338] on button "24" at bounding box center [773, 350] width 24 height 24
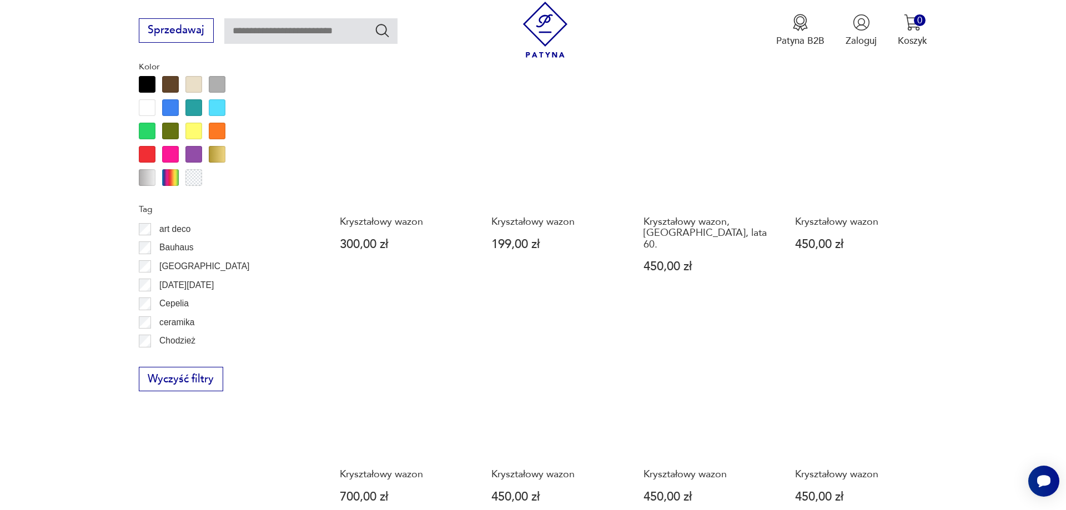
scroll to position [1220, 0]
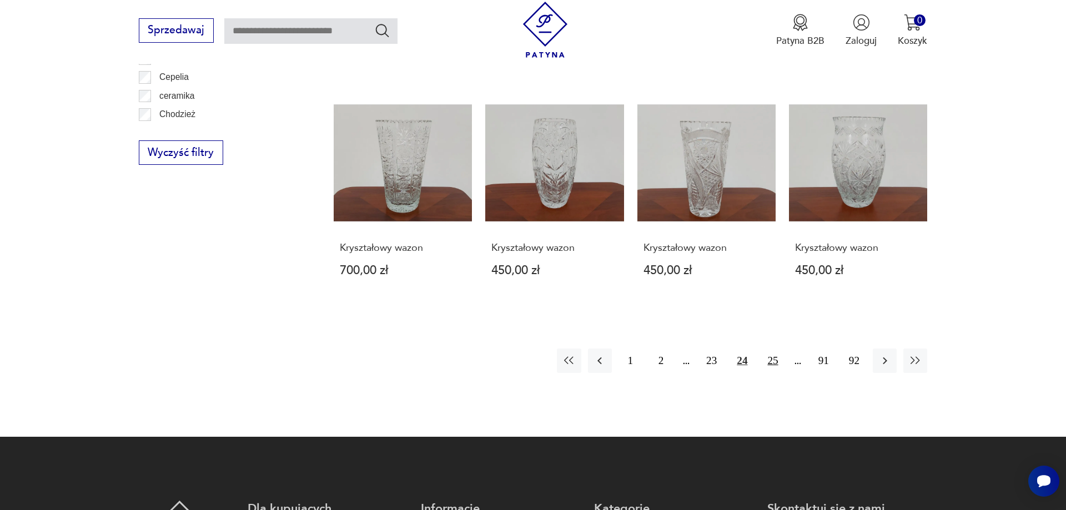
click at [772, 349] on button "25" at bounding box center [773, 361] width 24 height 24
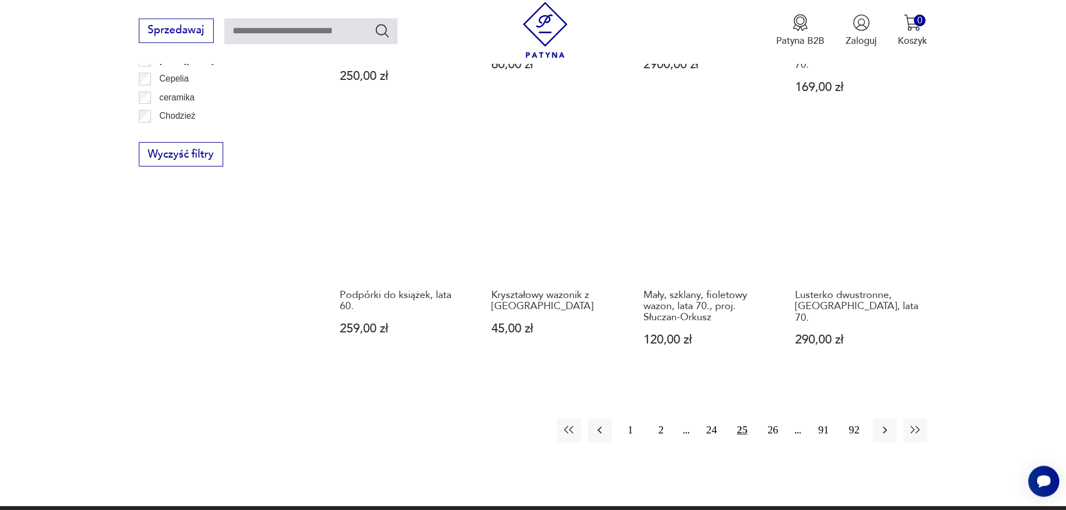
scroll to position [1220, 0]
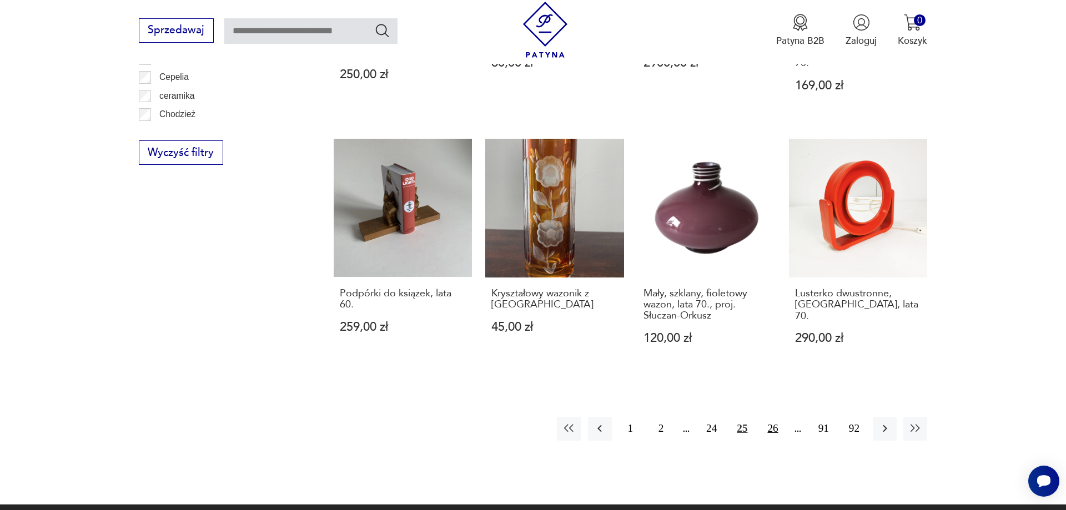
click at [773, 417] on button "26" at bounding box center [773, 429] width 24 height 24
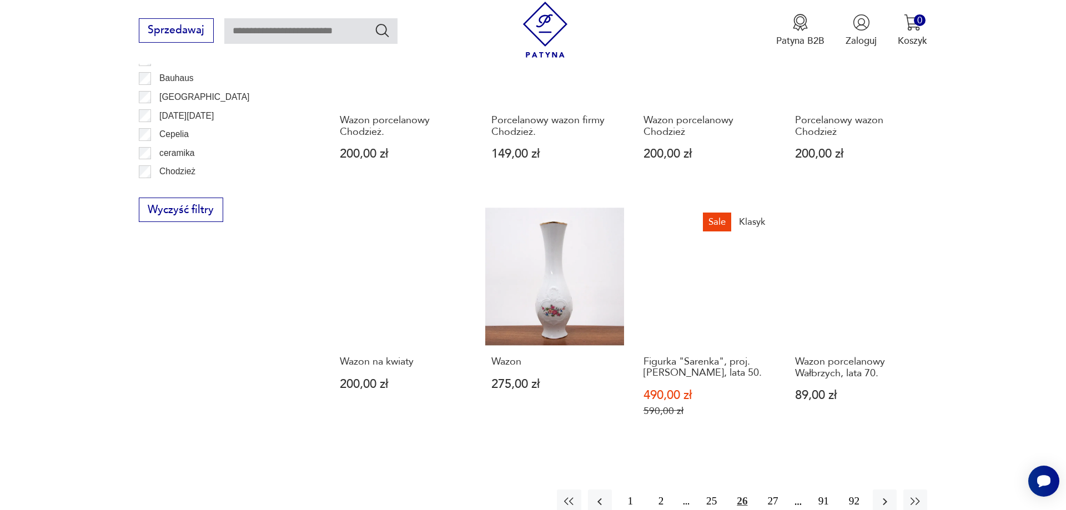
scroll to position [1163, 0]
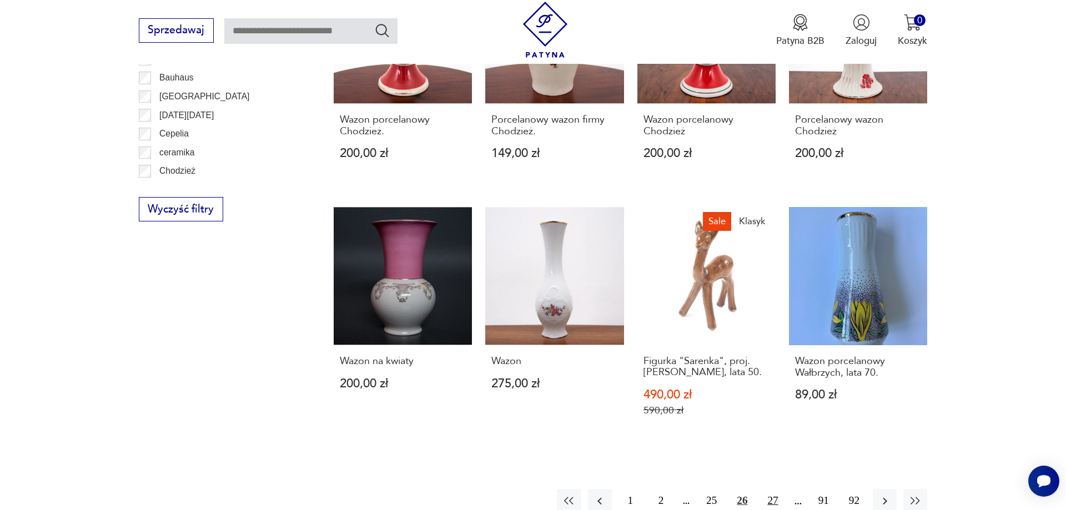
click at [776, 489] on button "27" at bounding box center [773, 501] width 24 height 24
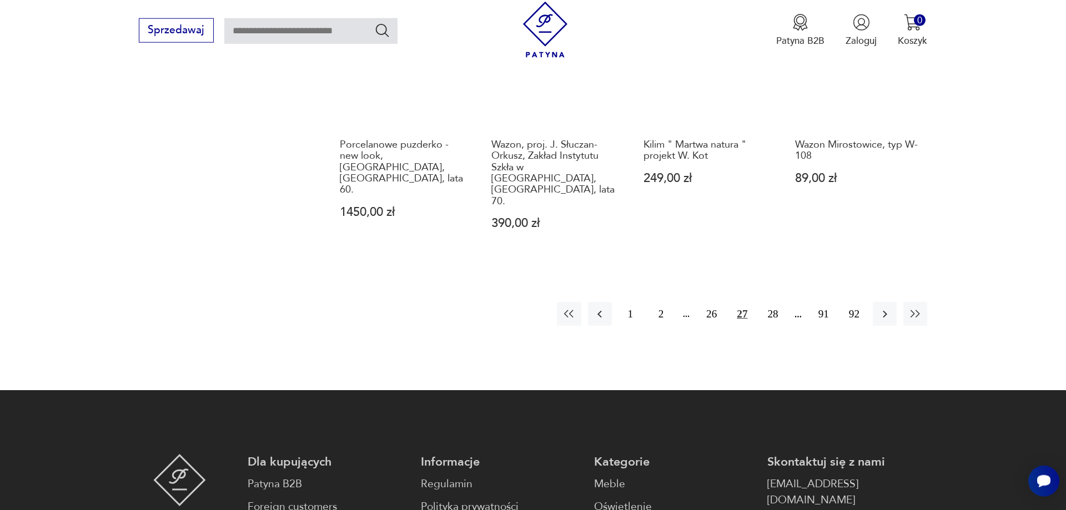
scroll to position [1390, 0]
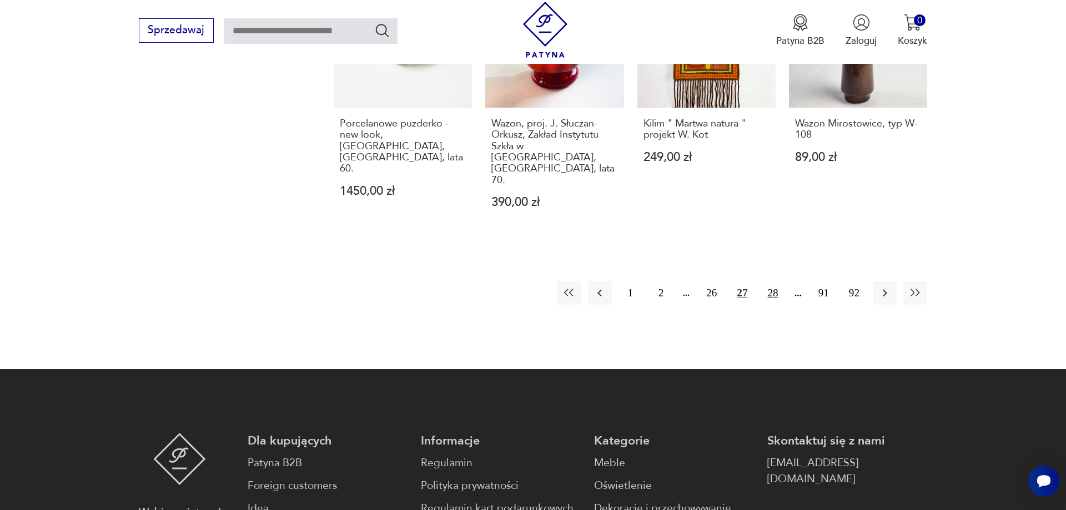
click at [772, 281] on button "28" at bounding box center [773, 293] width 24 height 24
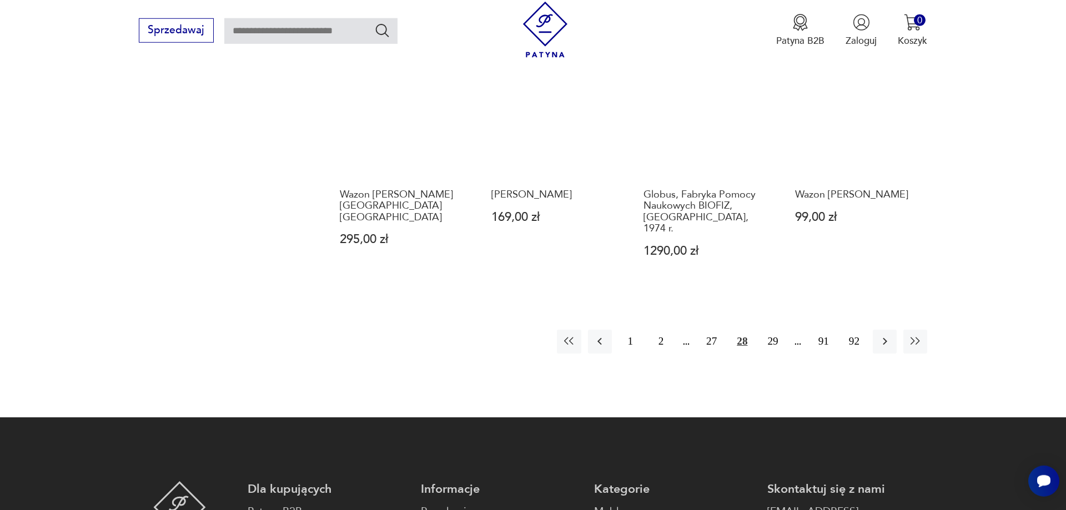
scroll to position [1390, 0]
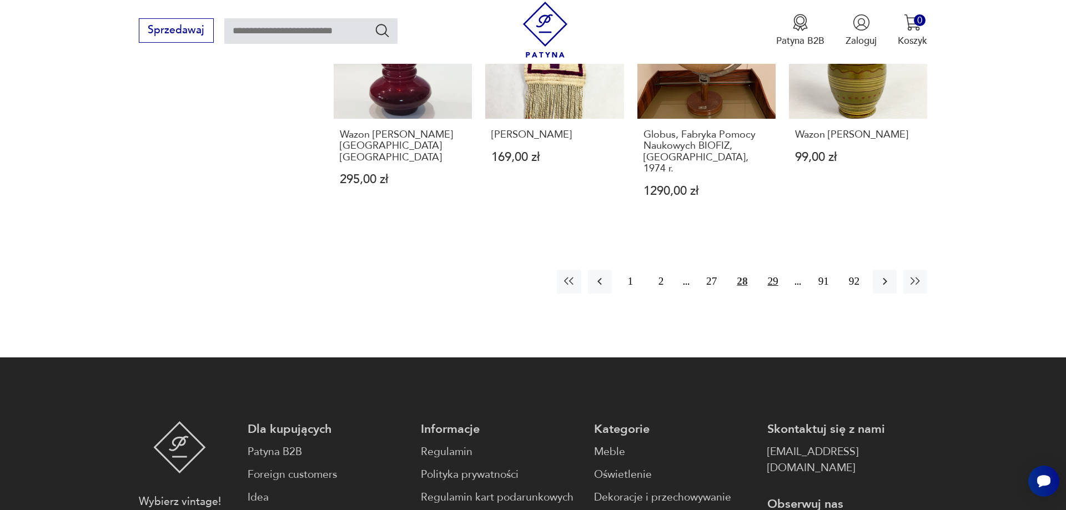
click at [779, 270] on button "29" at bounding box center [773, 282] width 24 height 24
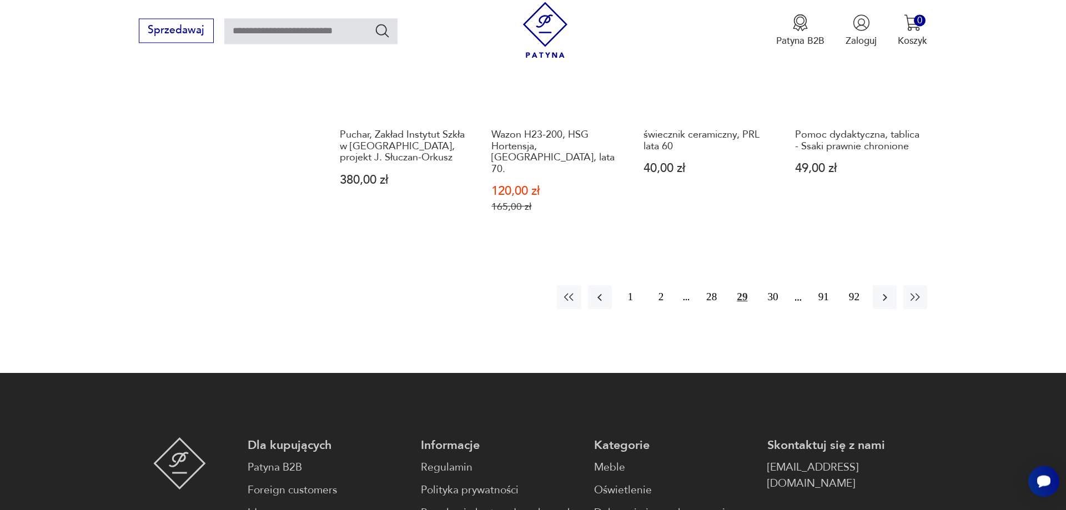
scroll to position [1390, 0]
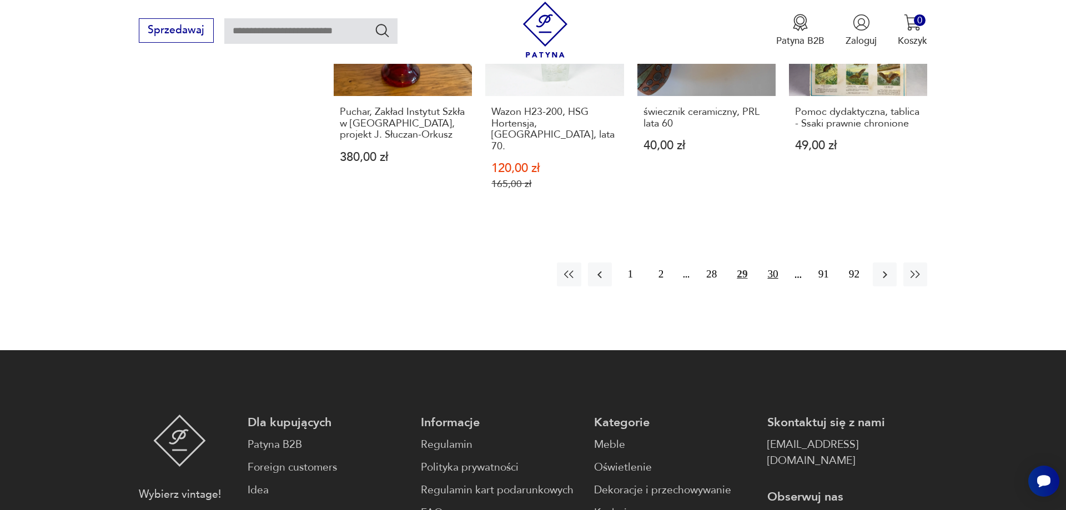
click at [769, 263] on button "30" at bounding box center [773, 275] width 24 height 24
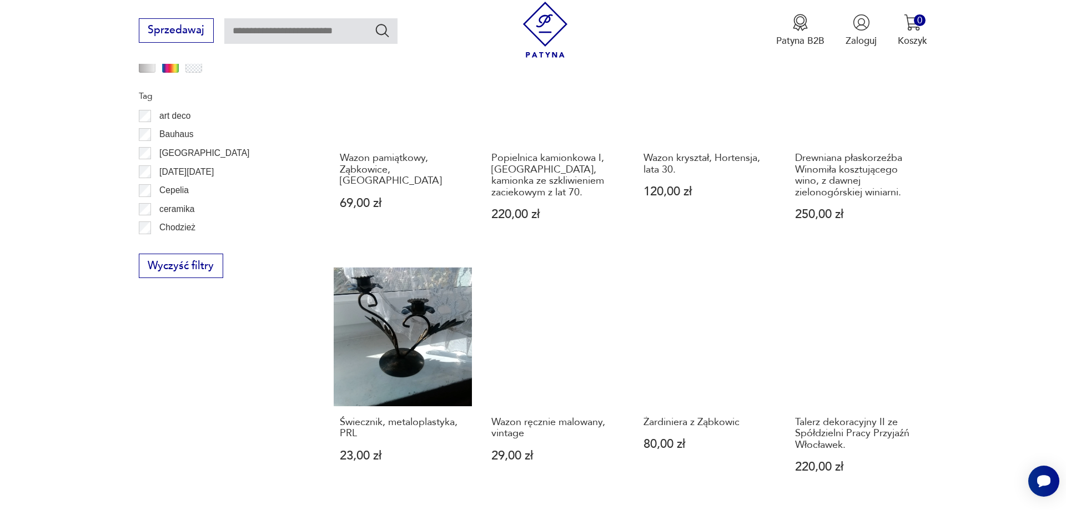
scroll to position [1333, 0]
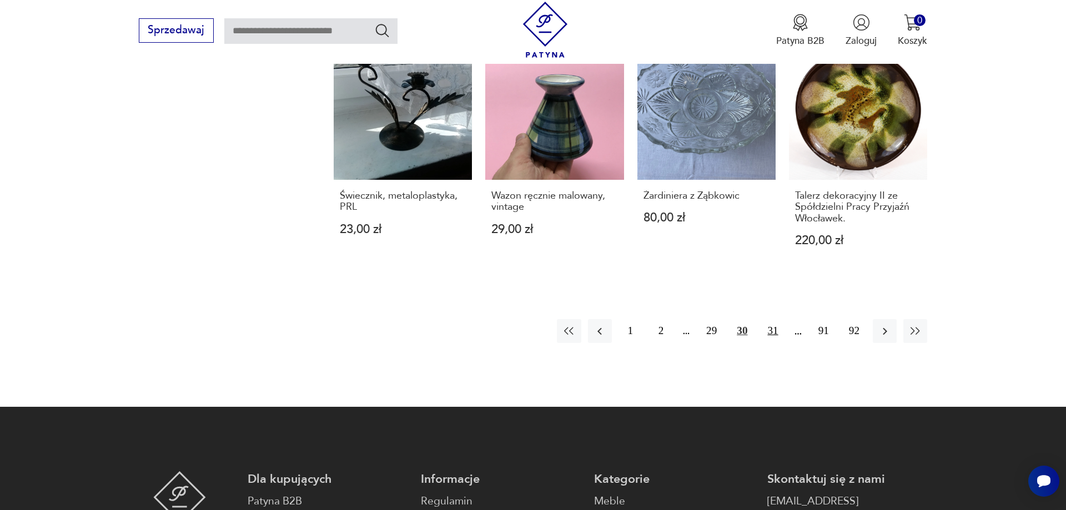
click at [769, 319] on button "31" at bounding box center [773, 331] width 24 height 24
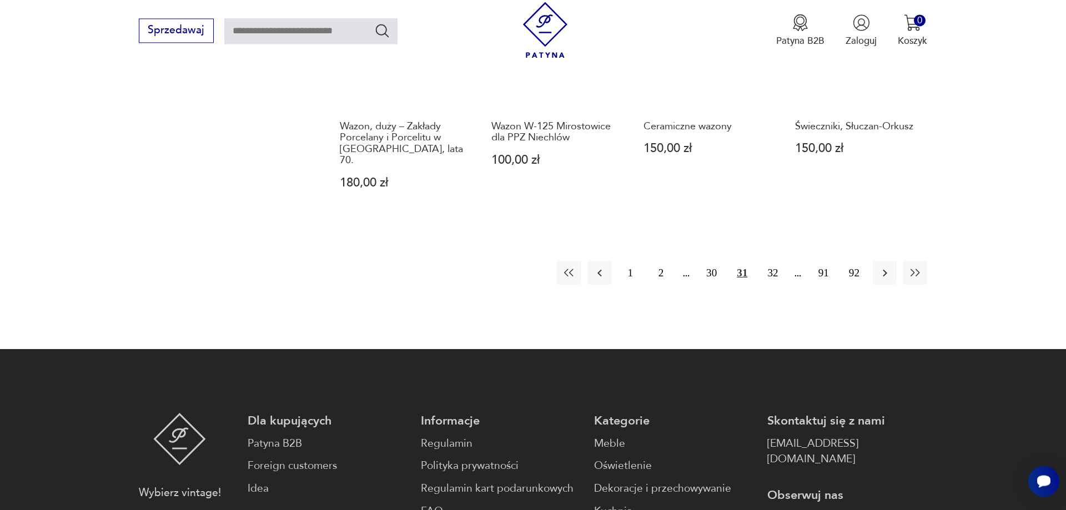
scroll to position [1390, 0]
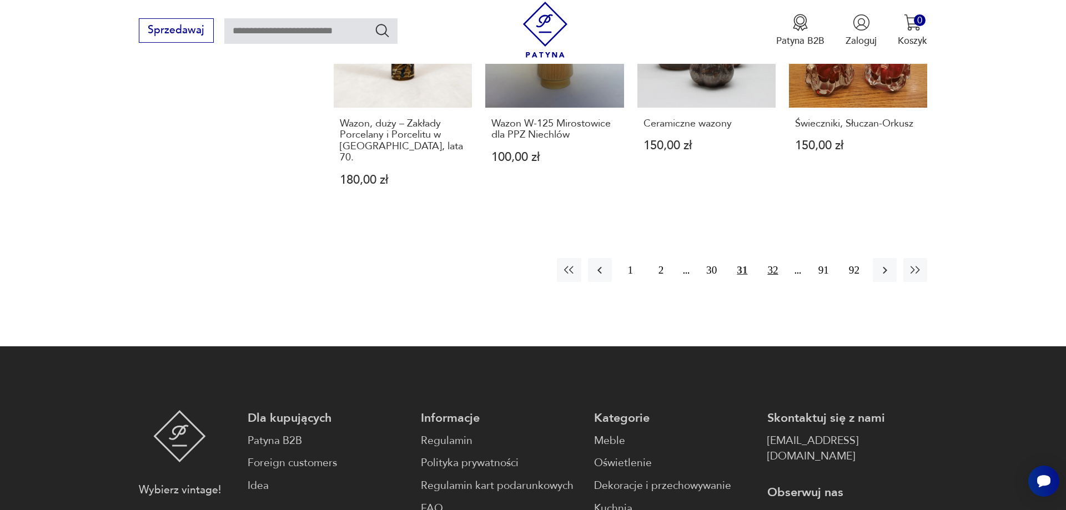
click at [770, 260] on button "32" at bounding box center [773, 270] width 24 height 24
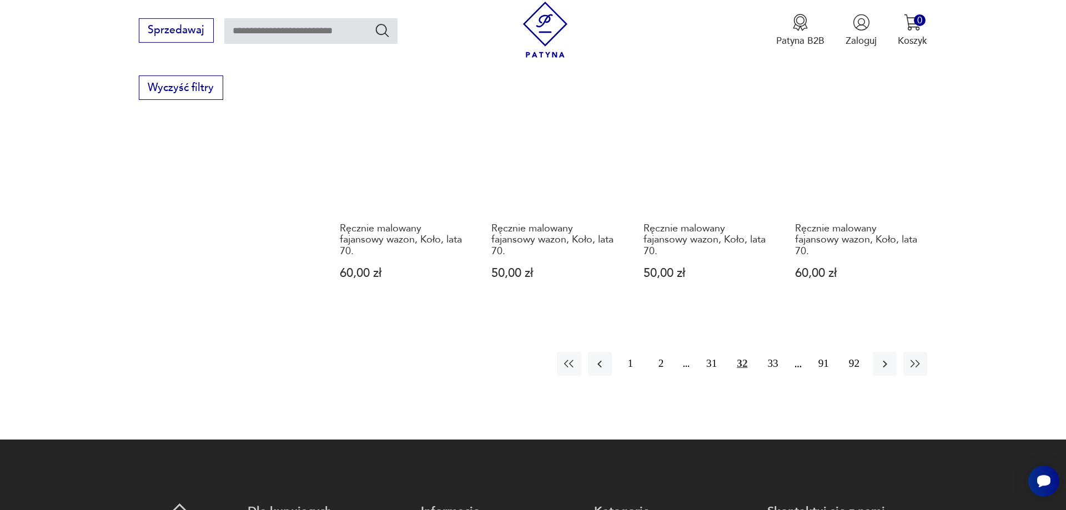
scroll to position [1333, 0]
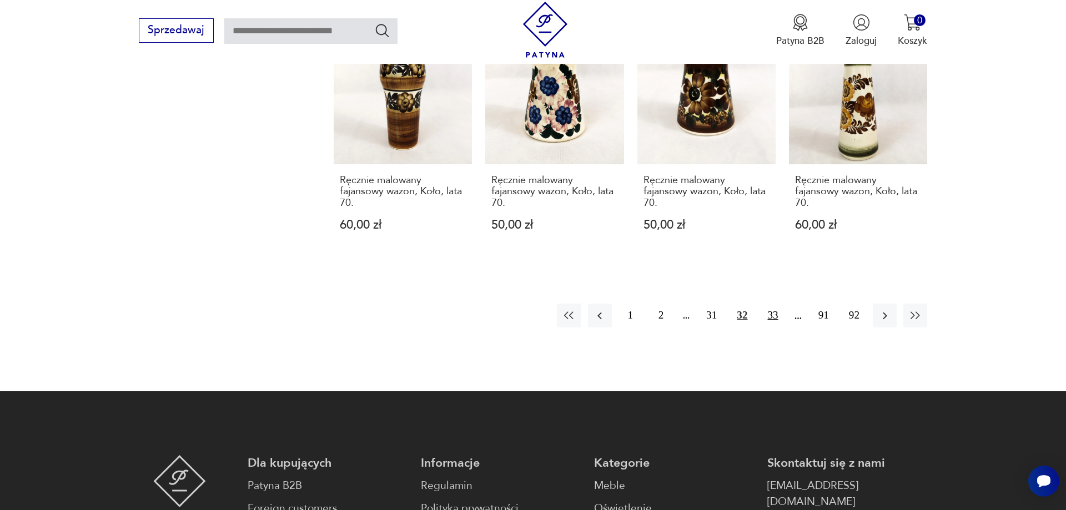
click at [774, 305] on button "33" at bounding box center [773, 316] width 24 height 24
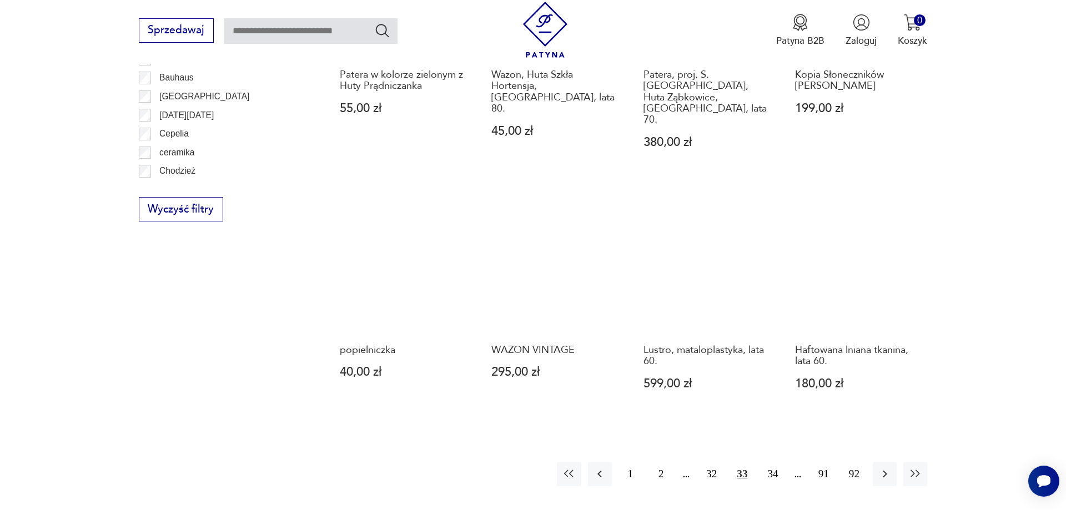
scroll to position [1333, 0]
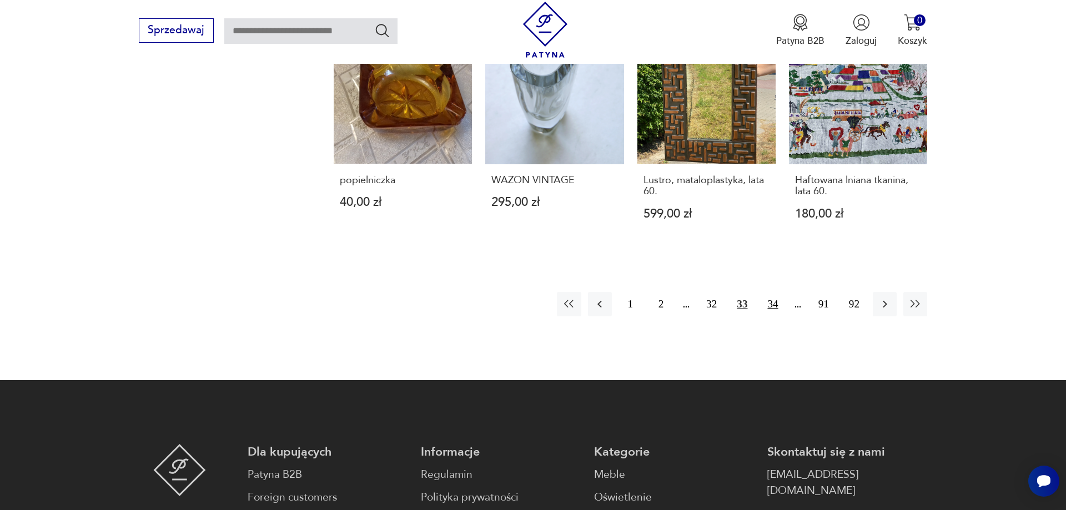
click at [776, 292] on button "34" at bounding box center [773, 304] width 24 height 24
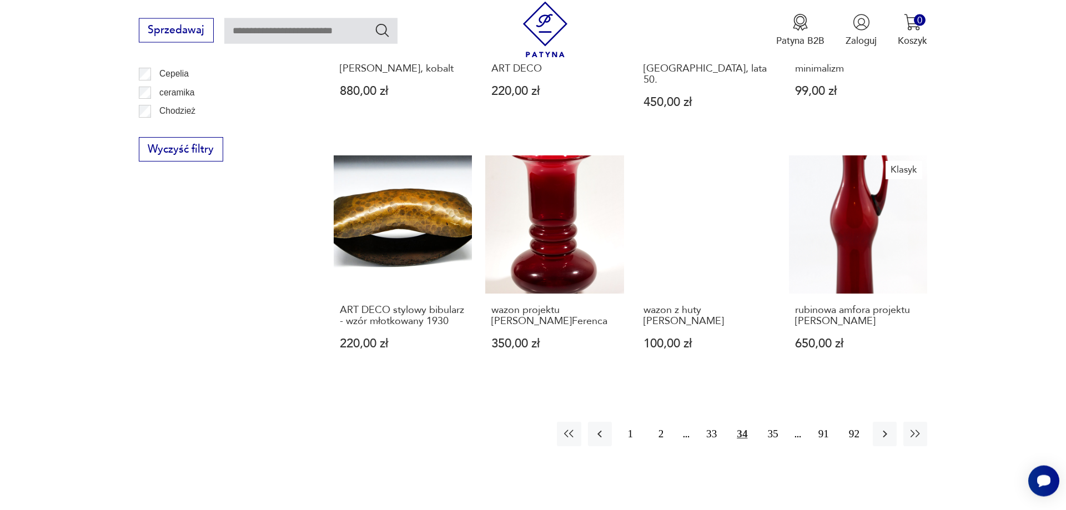
scroll to position [1276, 0]
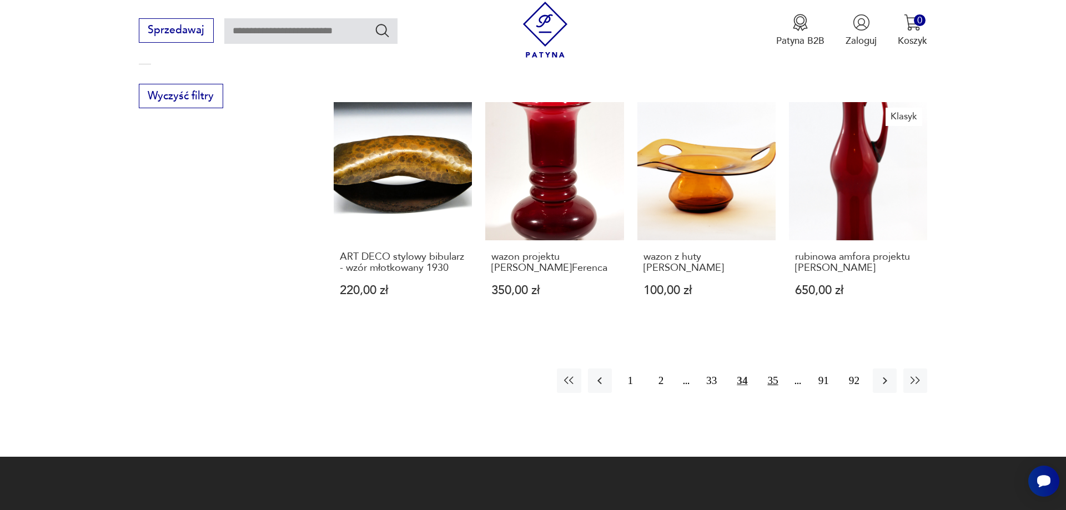
click at [777, 369] on button "35" at bounding box center [773, 381] width 24 height 24
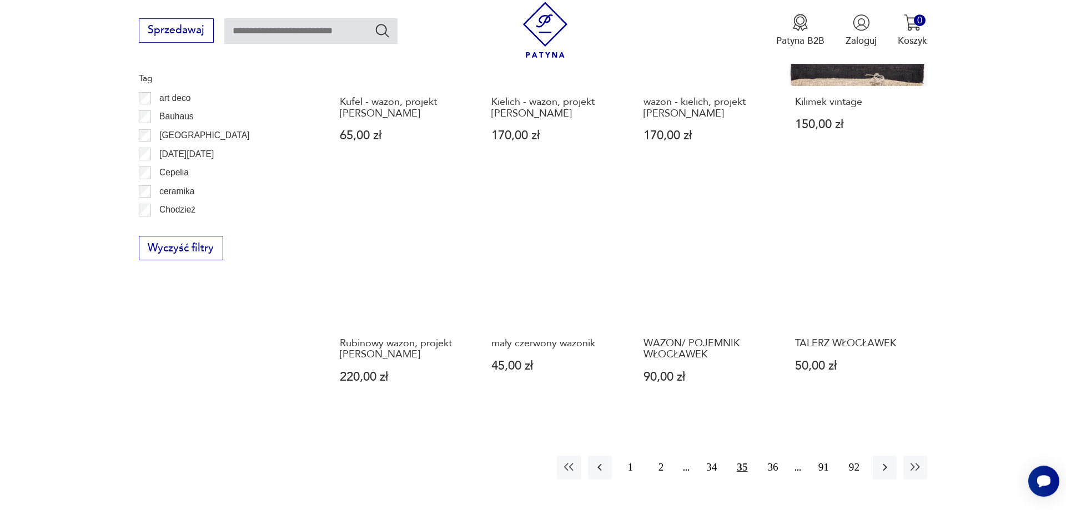
scroll to position [1163, 0]
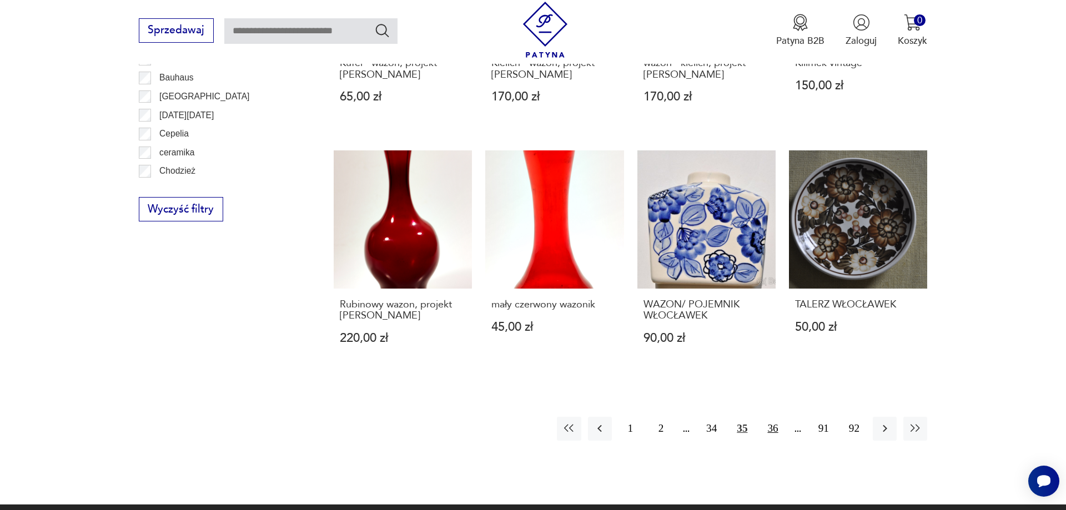
click at [774, 428] on button "36" at bounding box center [773, 429] width 24 height 24
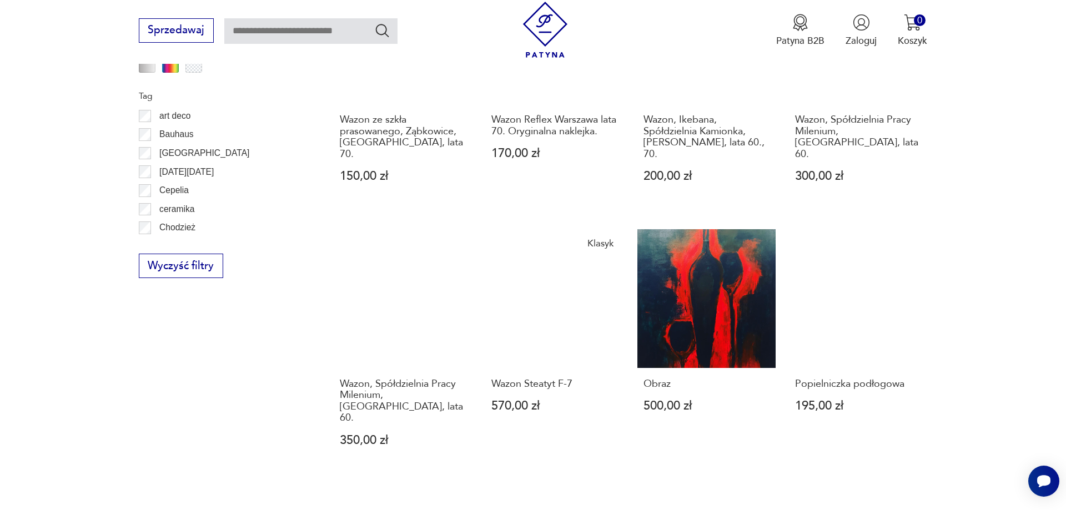
scroll to position [1333, 0]
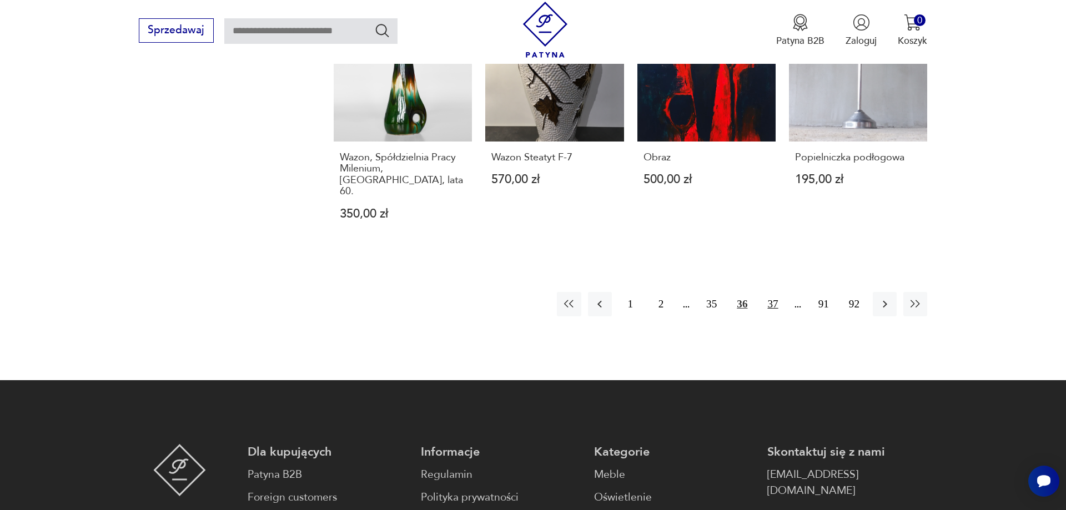
click at [774, 292] on button "37" at bounding box center [773, 304] width 24 height 24
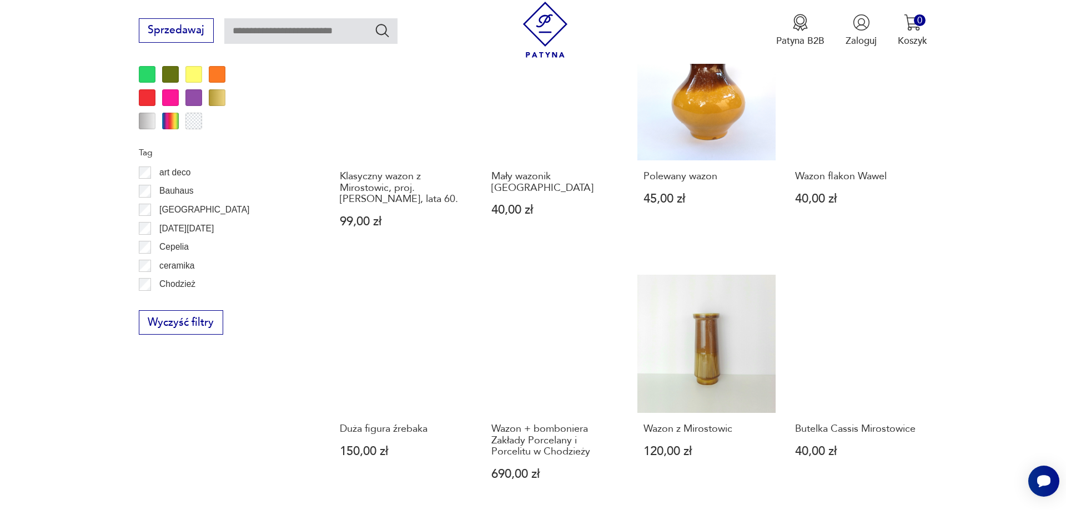
scroll to position [1220, 0]
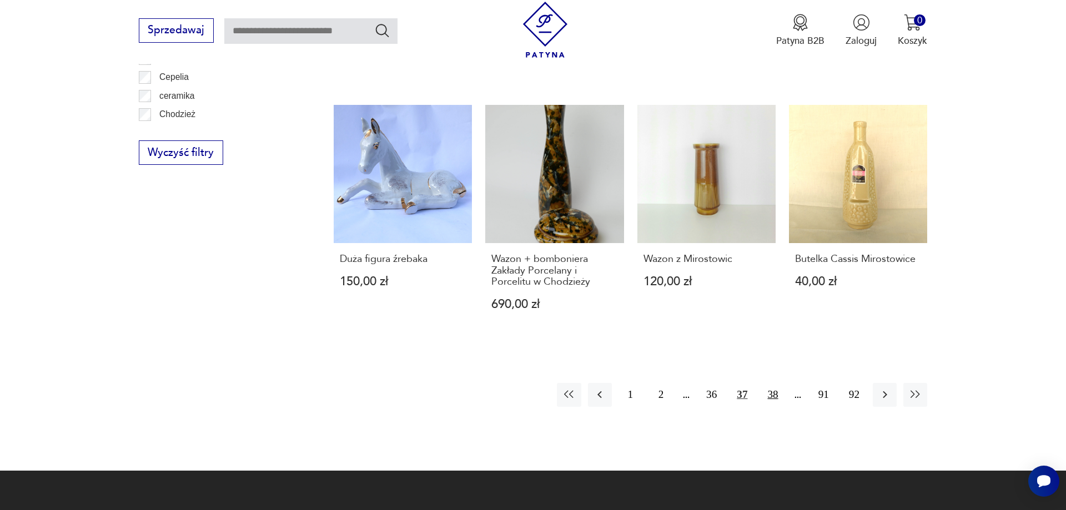
click at [771, 384] on button "38" at bounding box center [773, 395] width 24 height 24
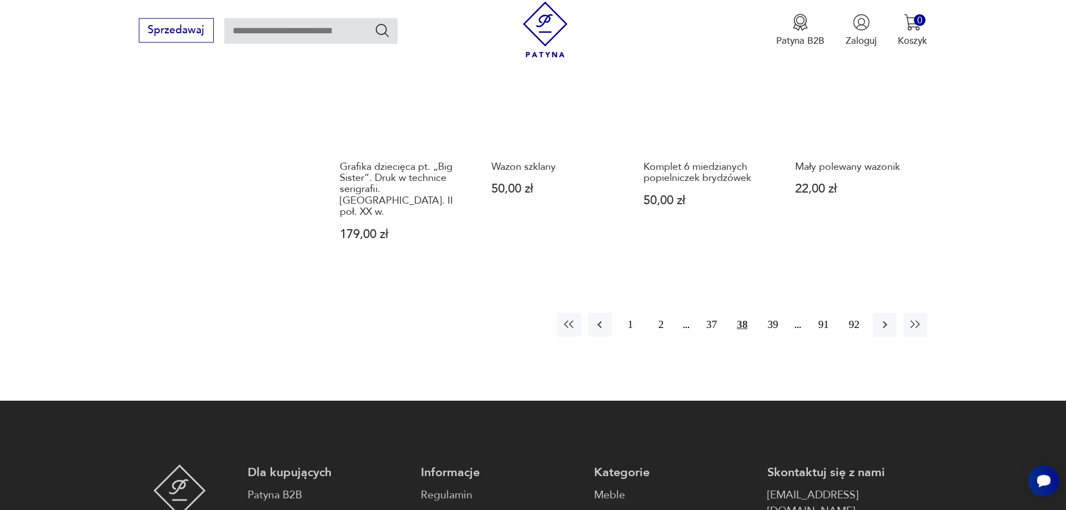
scroll to position [1390, 0]
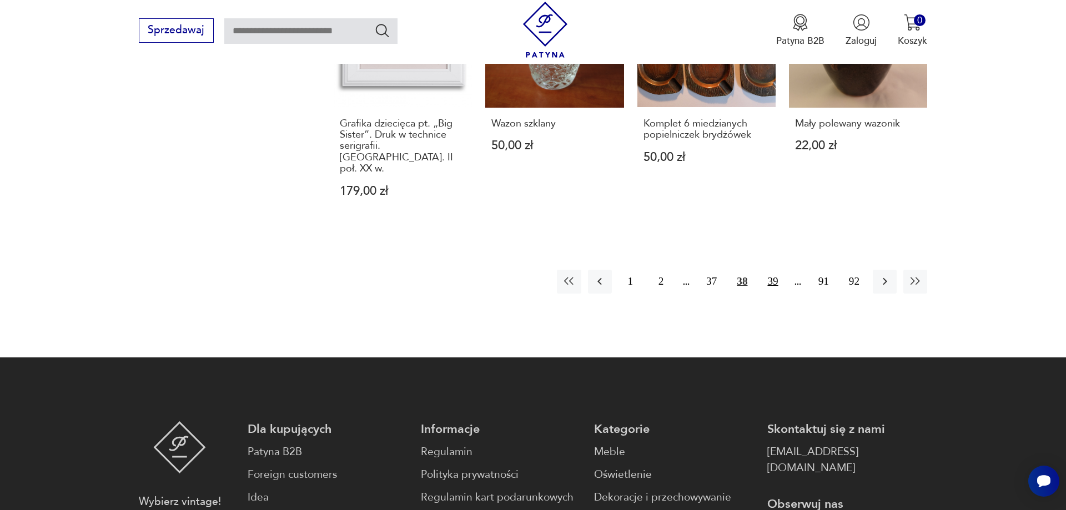
click at [776, 270] on button "39" at bounding box center [773, 282] width 24 height 24
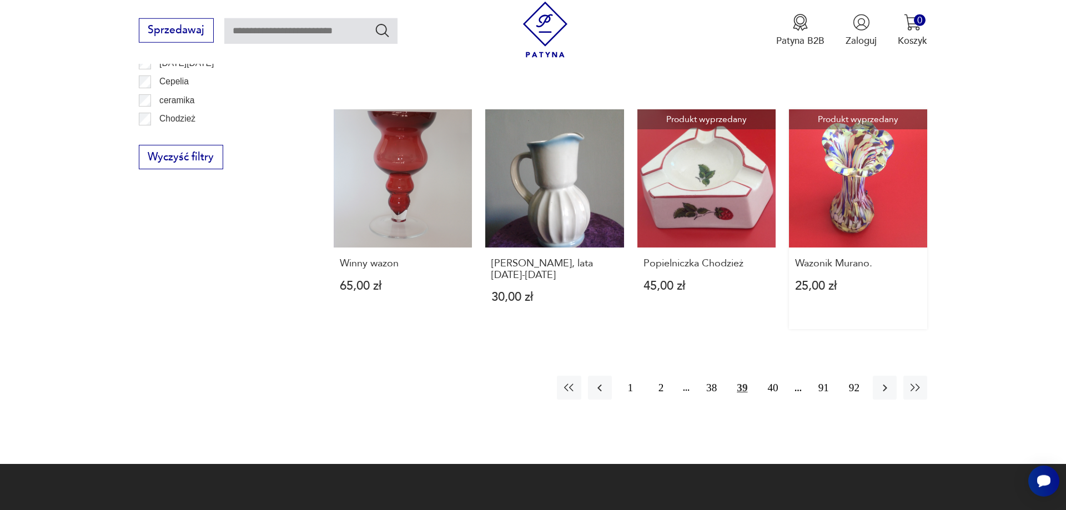
scroll to position [1276, 0]
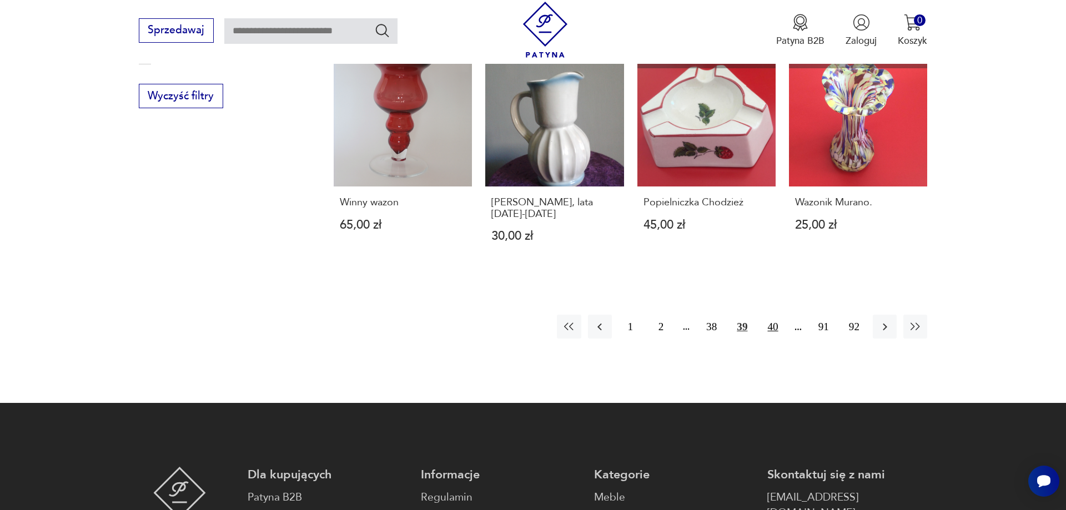
click at [775, 315] on button "40" at bounding box center [773, 327] width 24 height 24
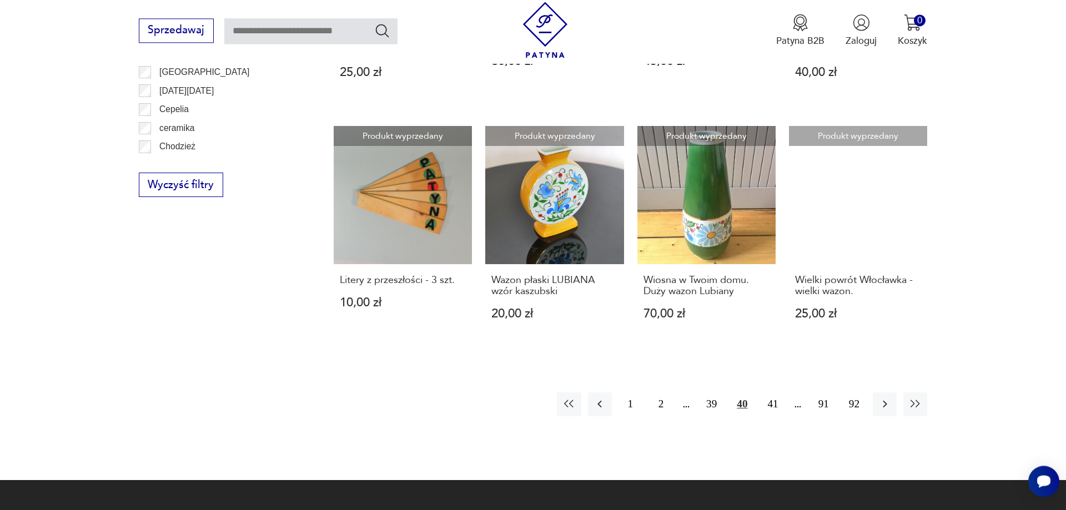
scroll to position [1276, 0]
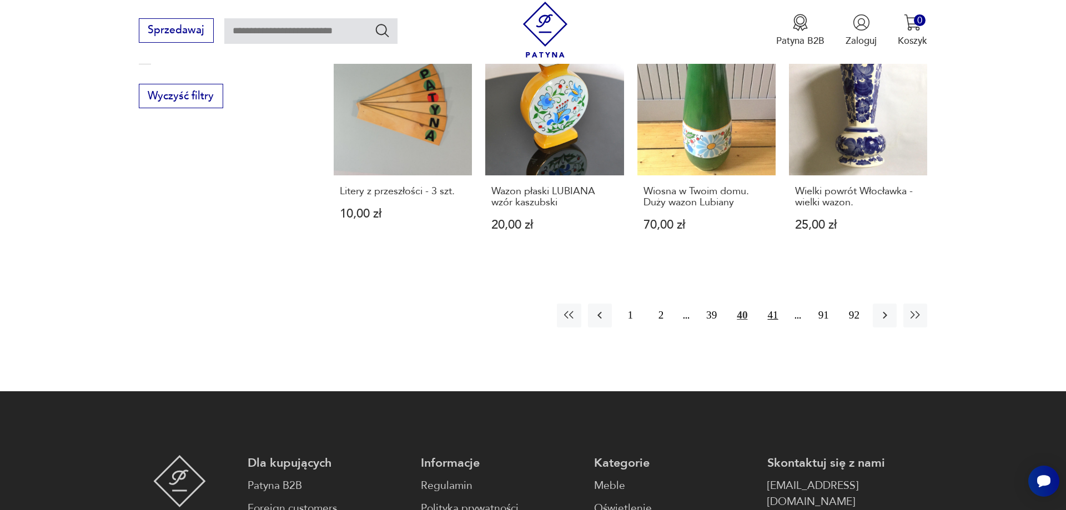
click at [774, 328] on button "41" at bounding box center [773, 316] width 24 height 24
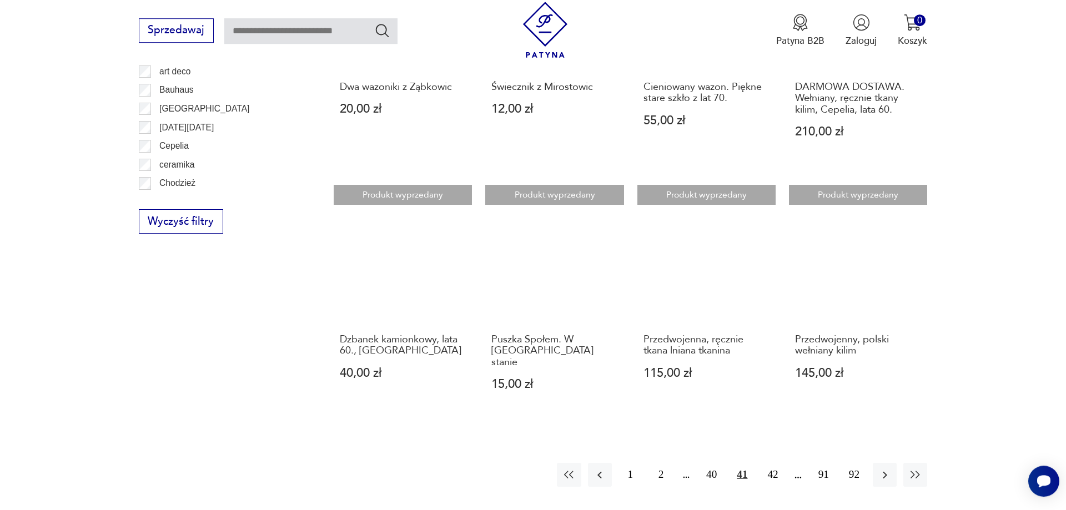
scroll to position [1163, 0]
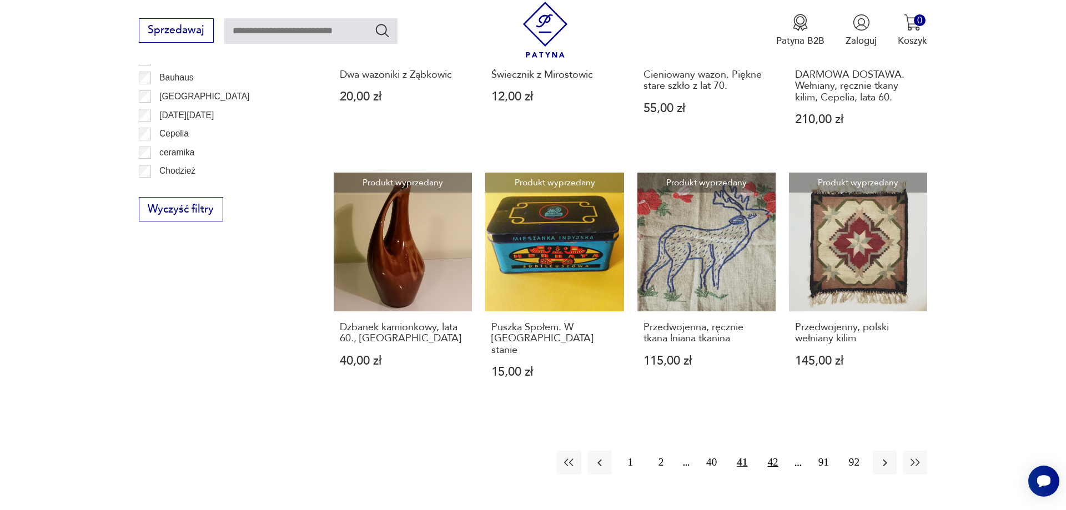
click at [778, 452] on button "42" at bounding box center [773, 463] width 24 height 24
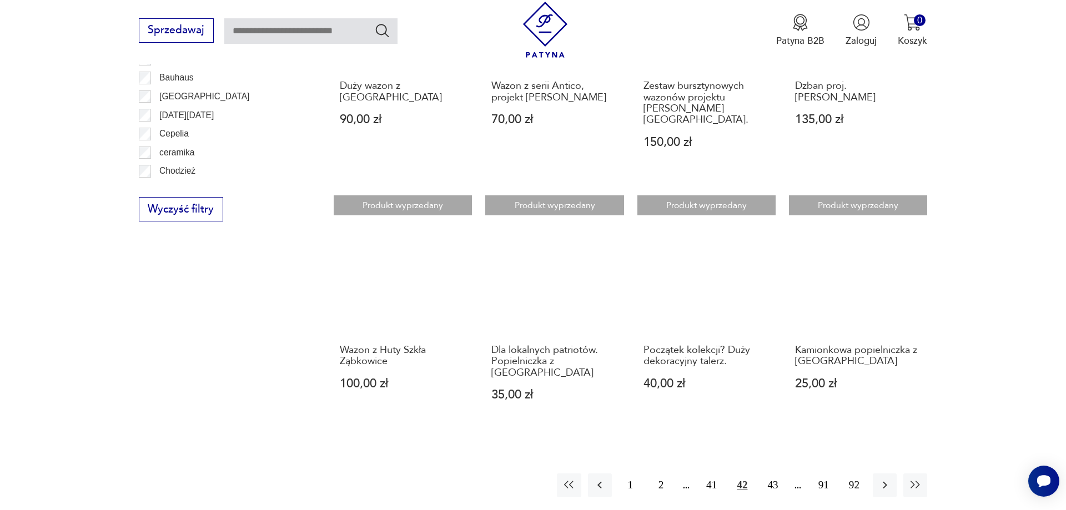
scroll to position [1276, 0]
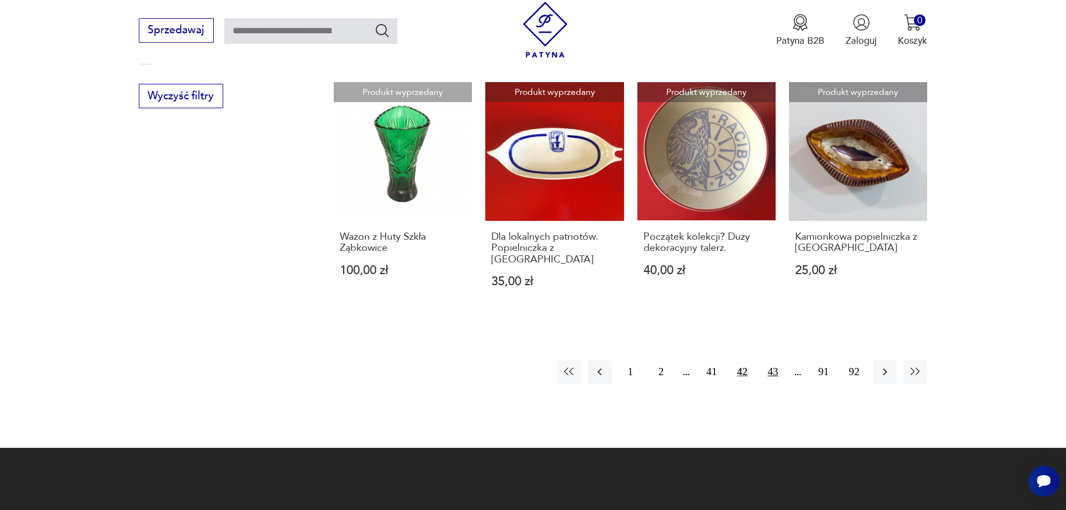
click at [776, 360] on button "43" at bounding box center [773, 372] width 24 height 24
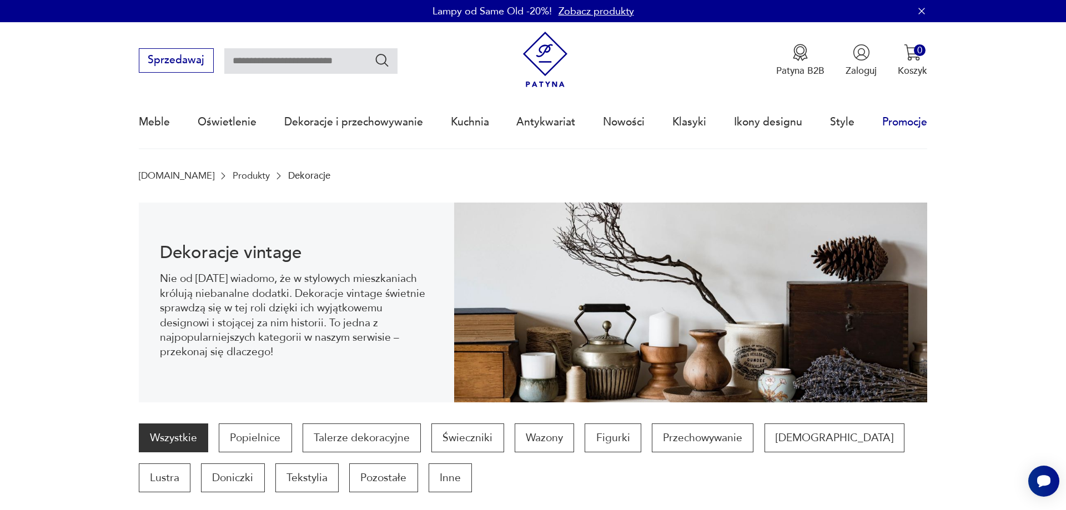
click at [894, 121] on link "Promocje" at bounding box center [905, 122] width 45 height 51
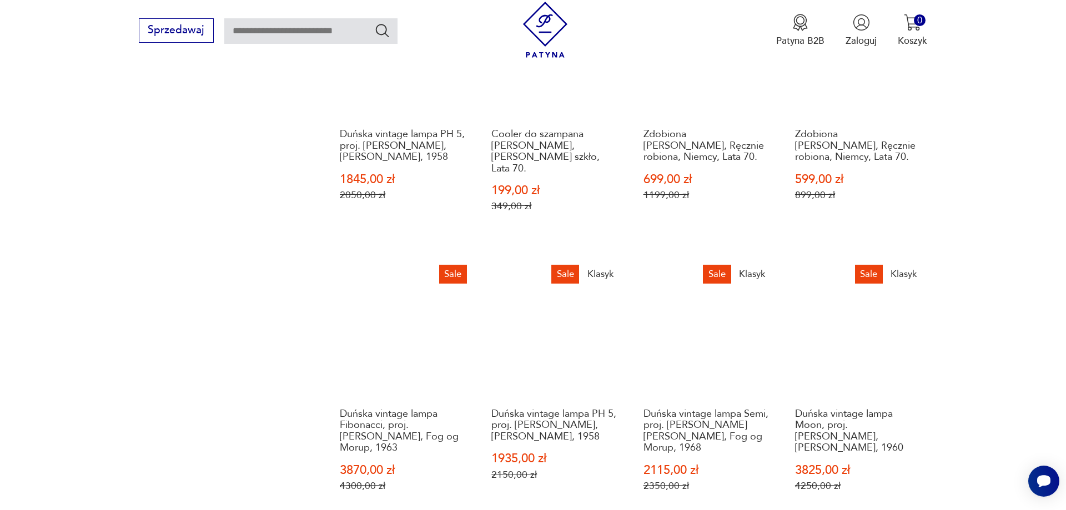
scroll to position [1225, 0]
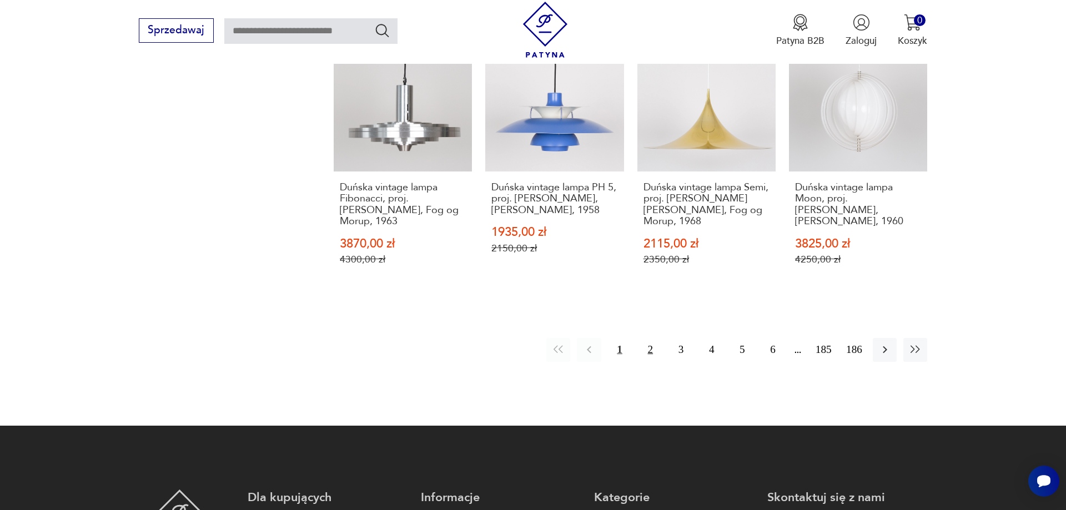
click at [649, 338] on button "2" at bounding box center [651, 350] width 24 height 24
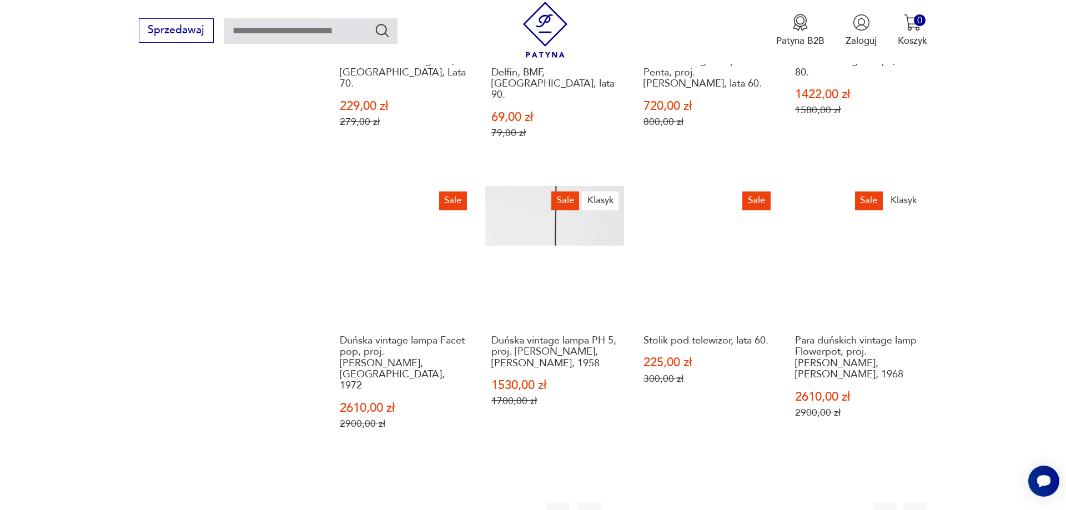
scroll to position [1151, 0]
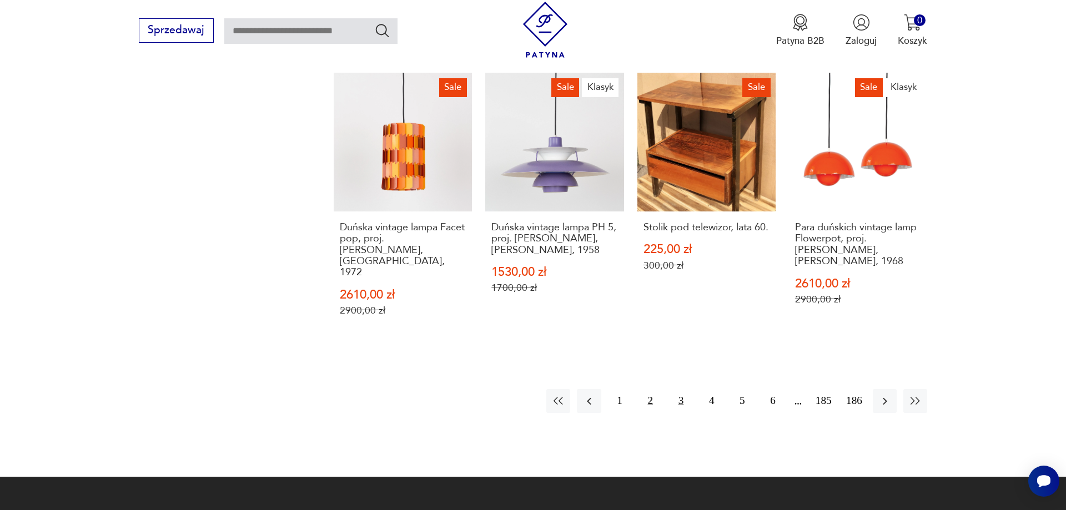
click at [679, 389] on button "3" at bounding box center [681, 401] width 24 height 24
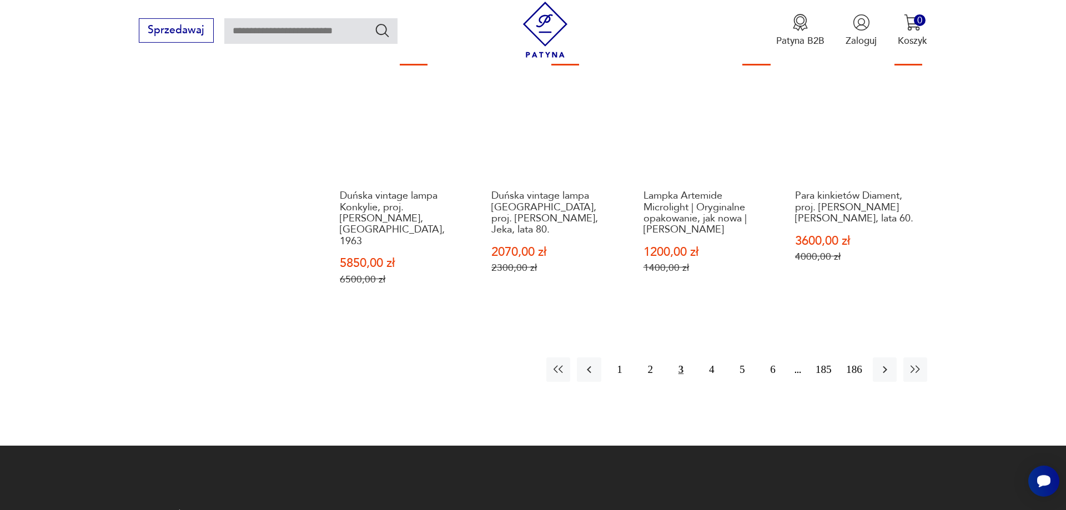
scroll to position [1208, 0]
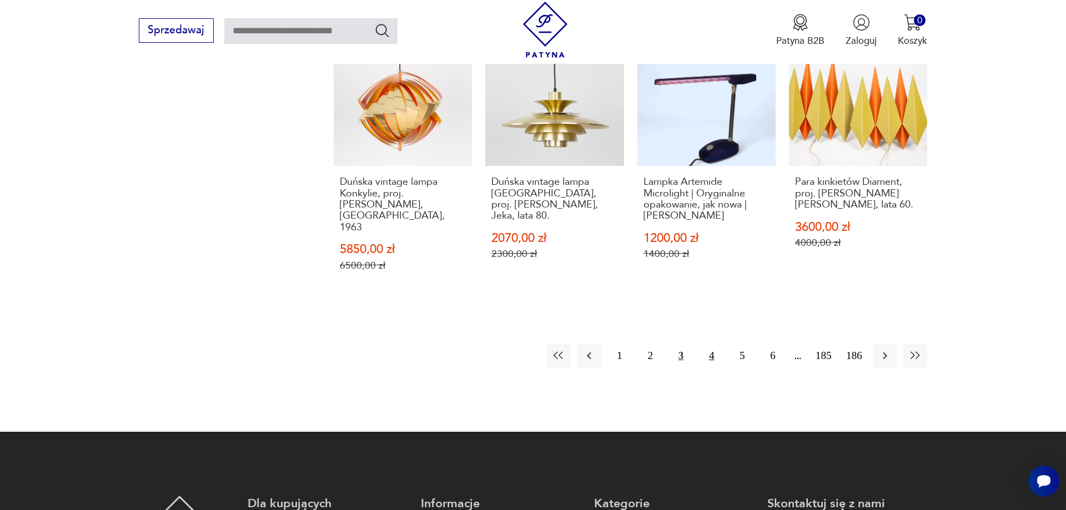
click at [712, 348] on button "4" at bounding box center [712, 356] width 24 height 24
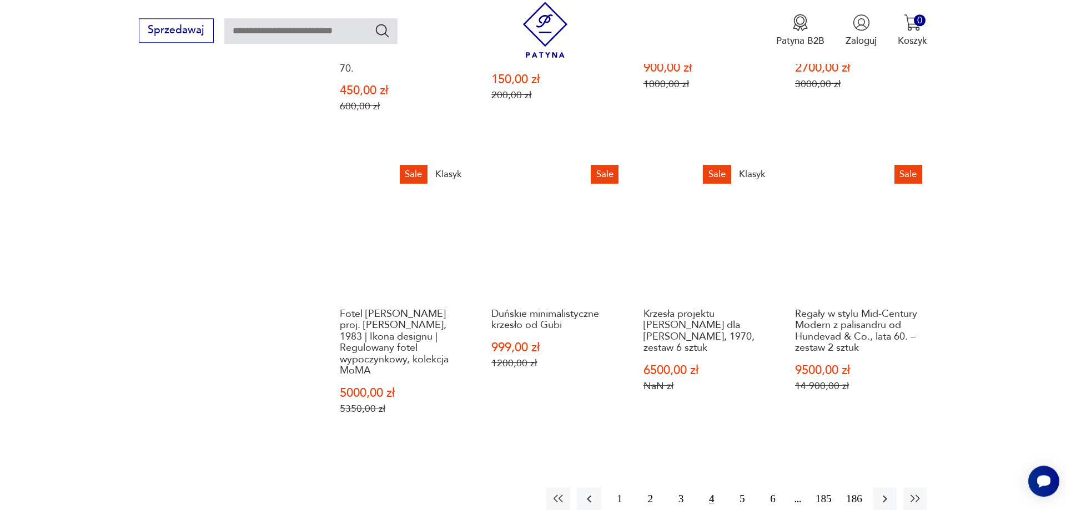
scroll to position [1151, 0]
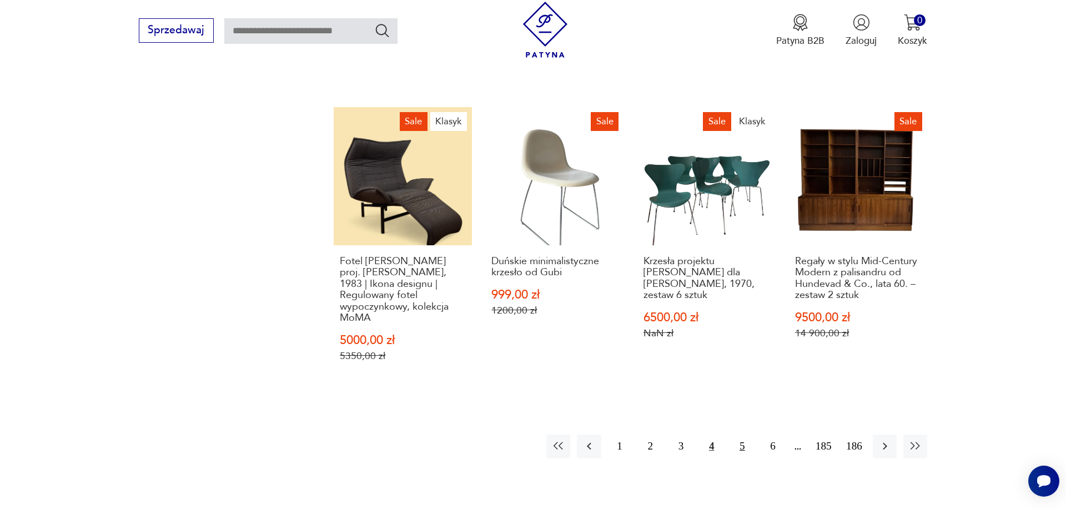
click at [741, 435] on button "5" at bounding box center [742, 447] width 24 height 24
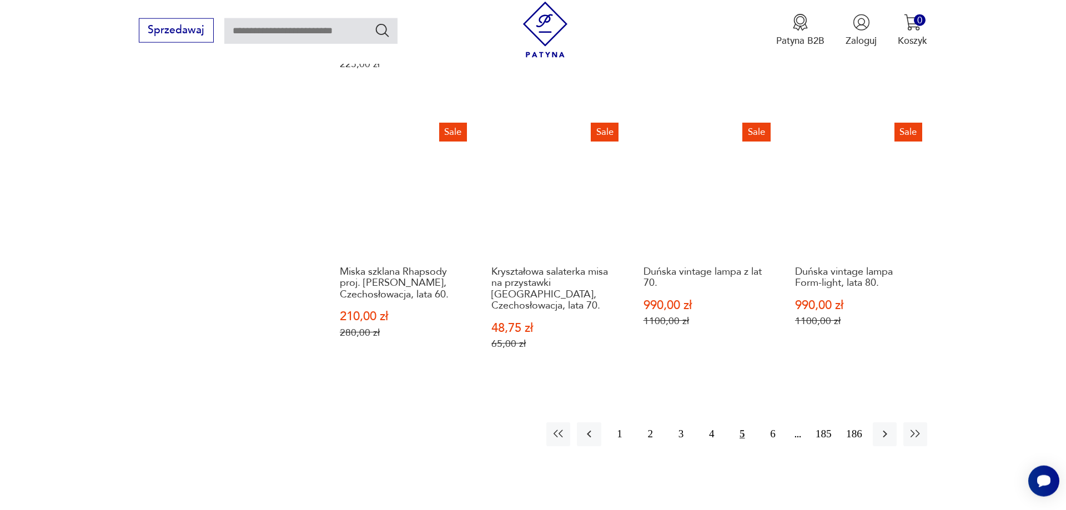
scroll to position [1151, 0]
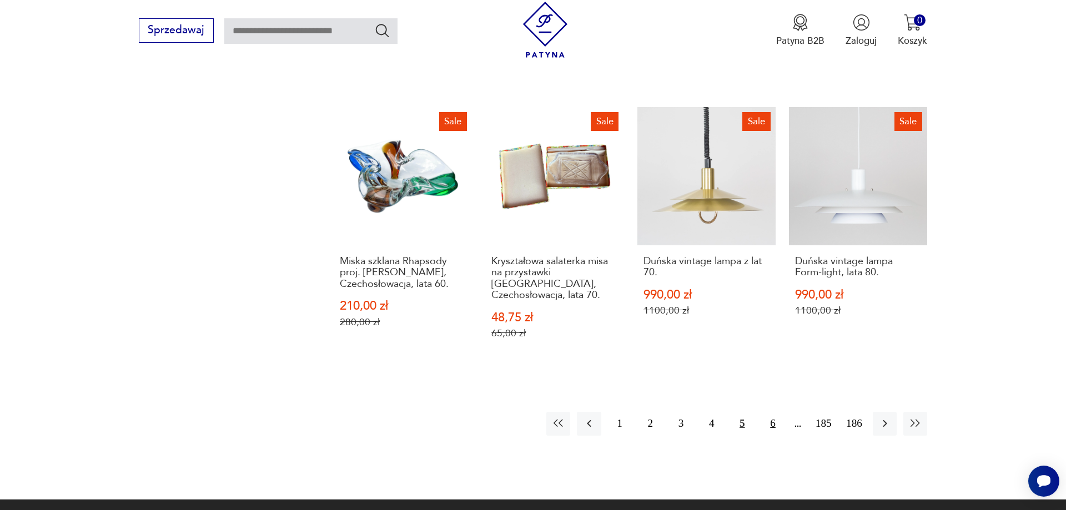
click at [772, 412] on button "6" at bounding box center [773, 424] width 24 height 24
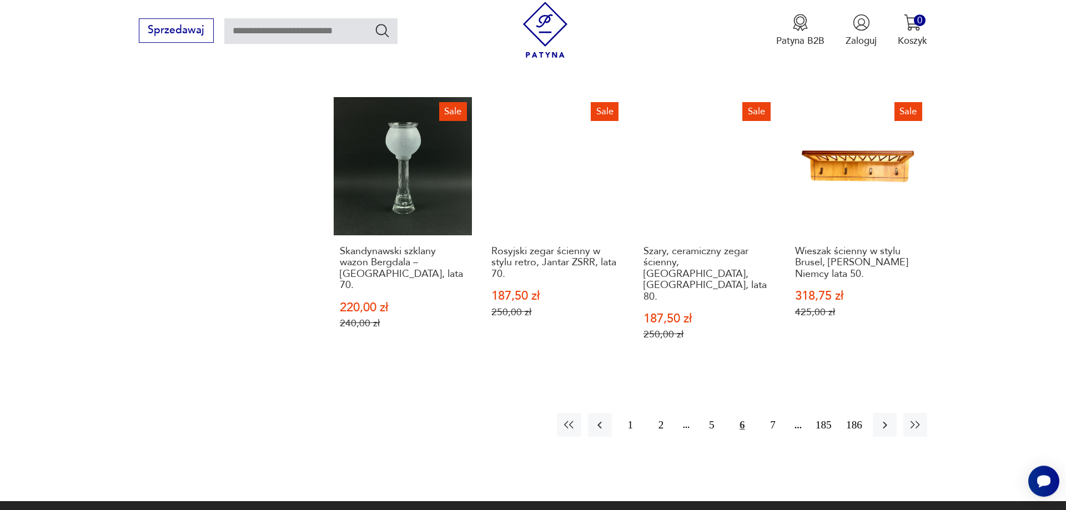
scroll to position [1208, 0]
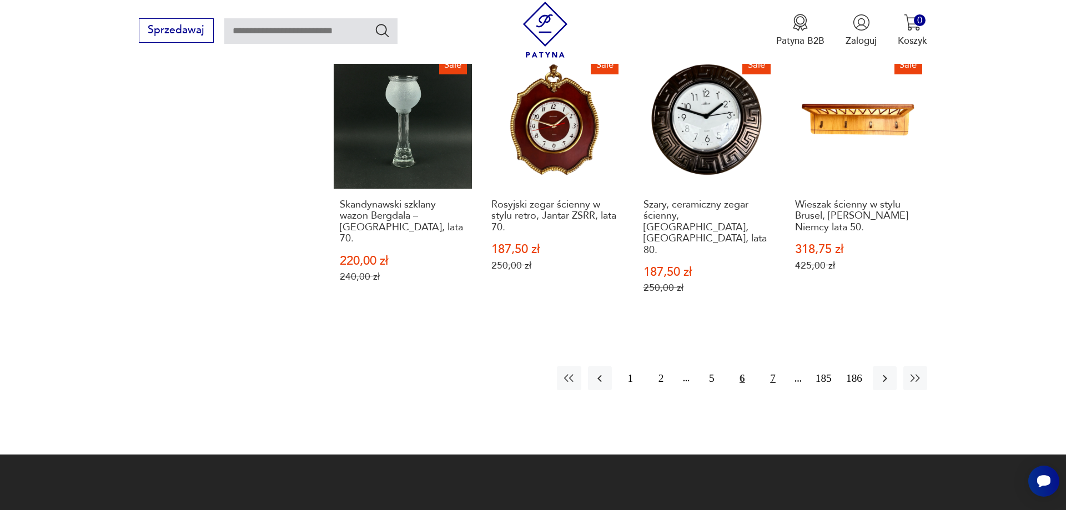
click at [770, 367] on button "7" at bounding box center [773, 379] width 24 height 24
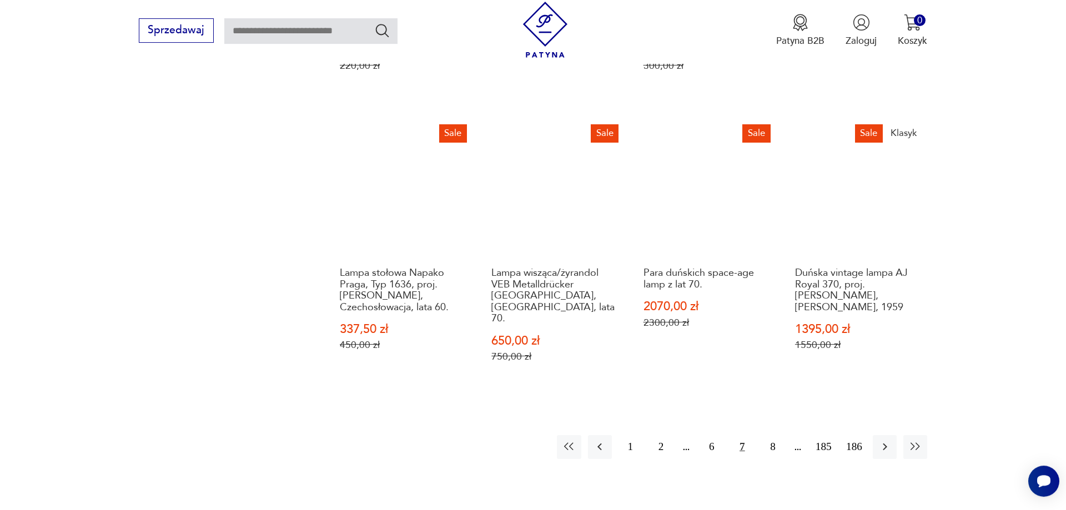
scroll to position [1151, 0]
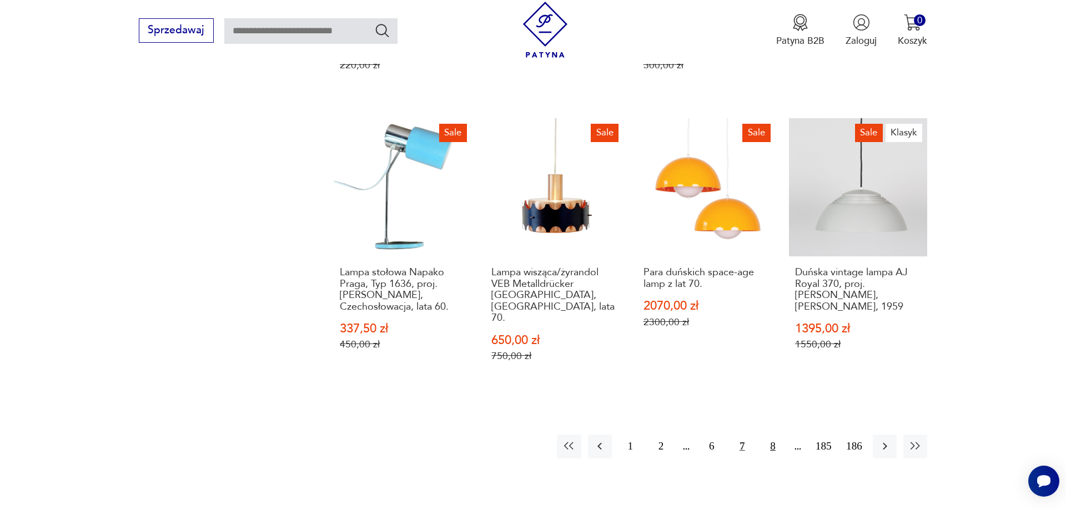
click at [773, 435] on button "8" at bounding box center [773, 447] width 24 height 24
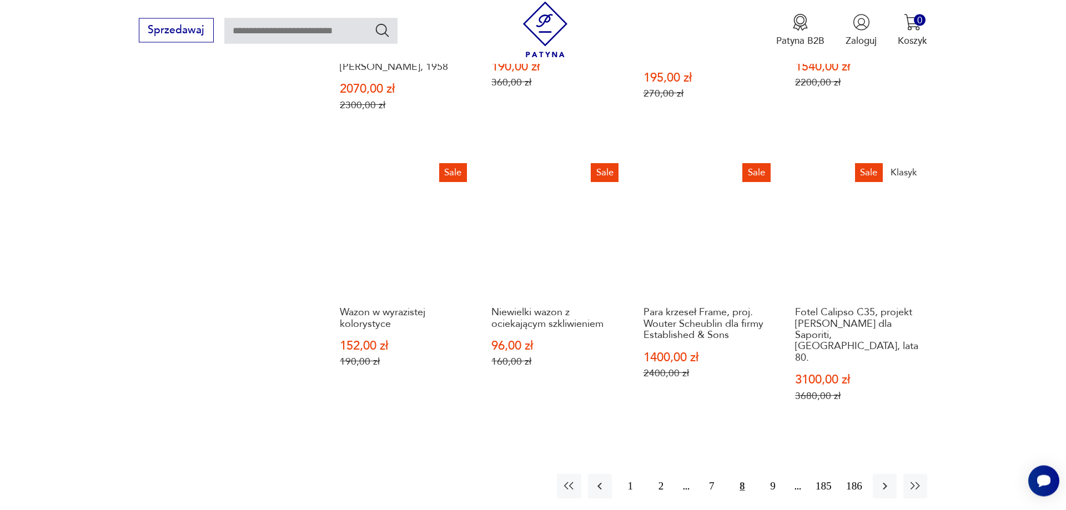
scroll to position [1151, 0]
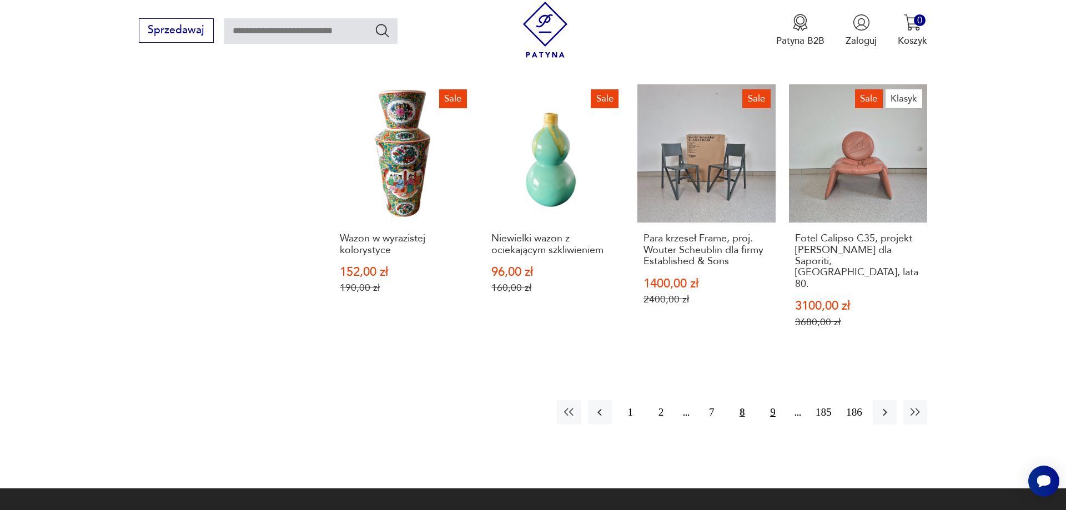
click at [774, 400] on button "9" at bounding box center [773, 412] width 24 height 24
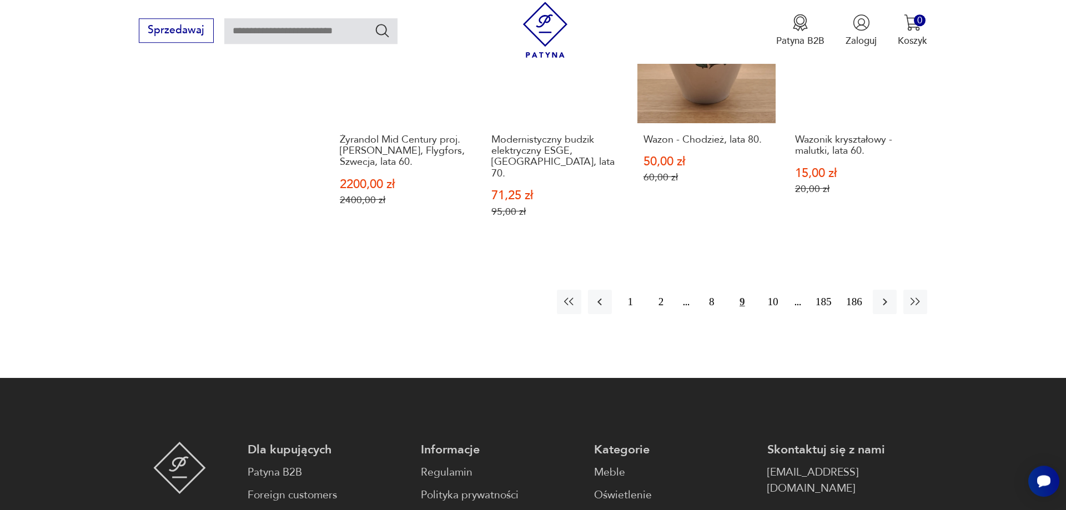
scroll to position [1321, 0]
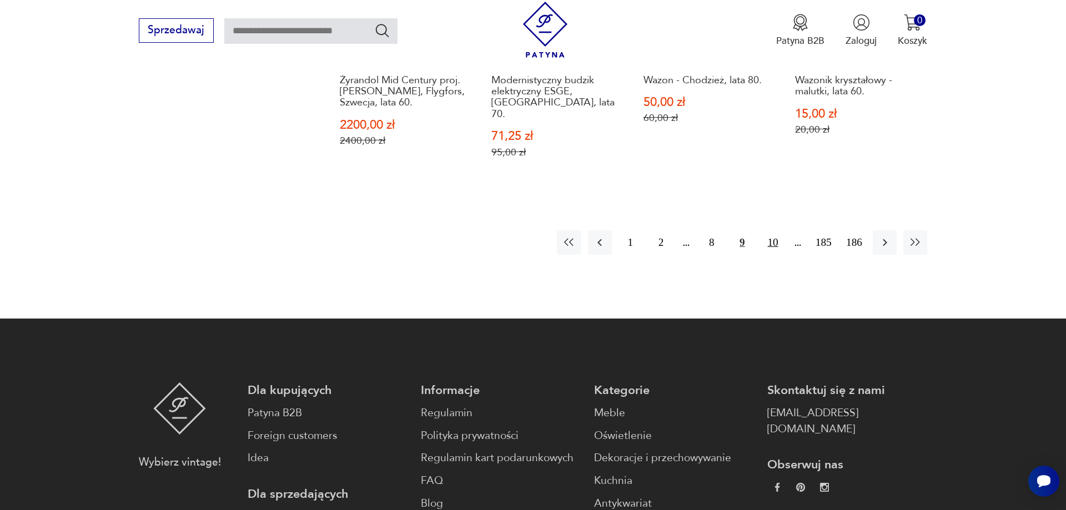
click at [771, 231] on button "10" at bounding box center [773, 243] width 24 height 24
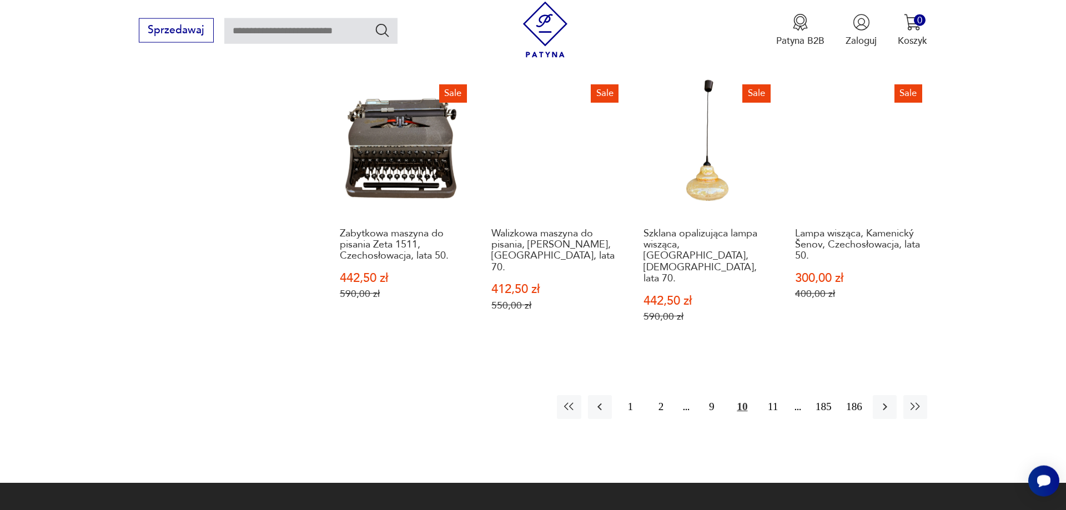
scroll to position [1265, 0]
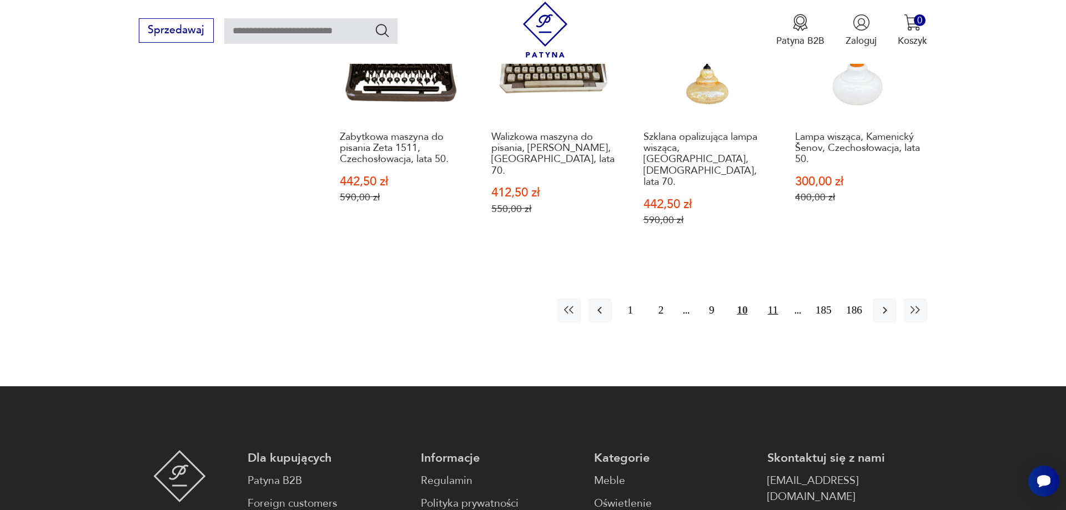
click at [775, 299] on button "11" at bounding box center [773, 311] width 24 height 24
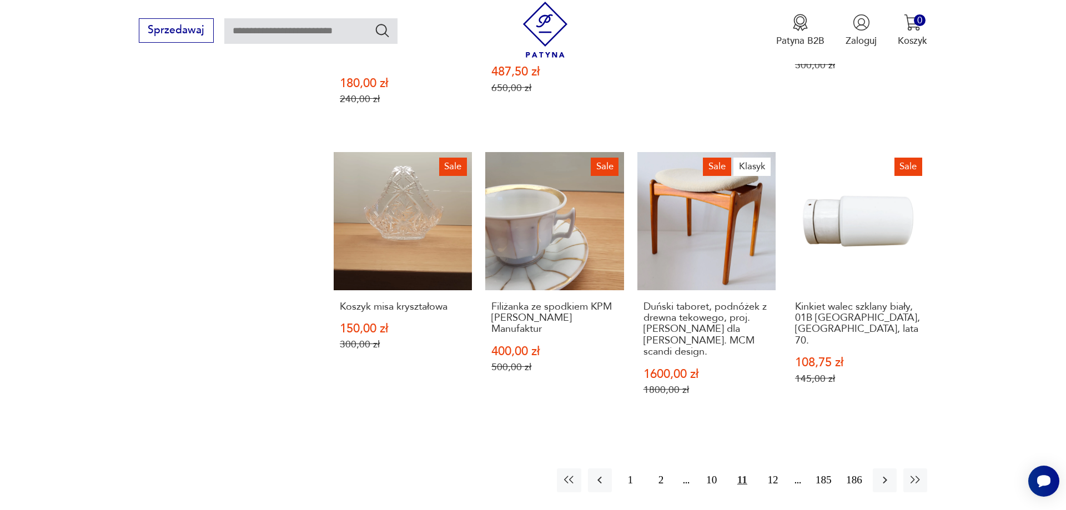
scroll to position [1208, 0]
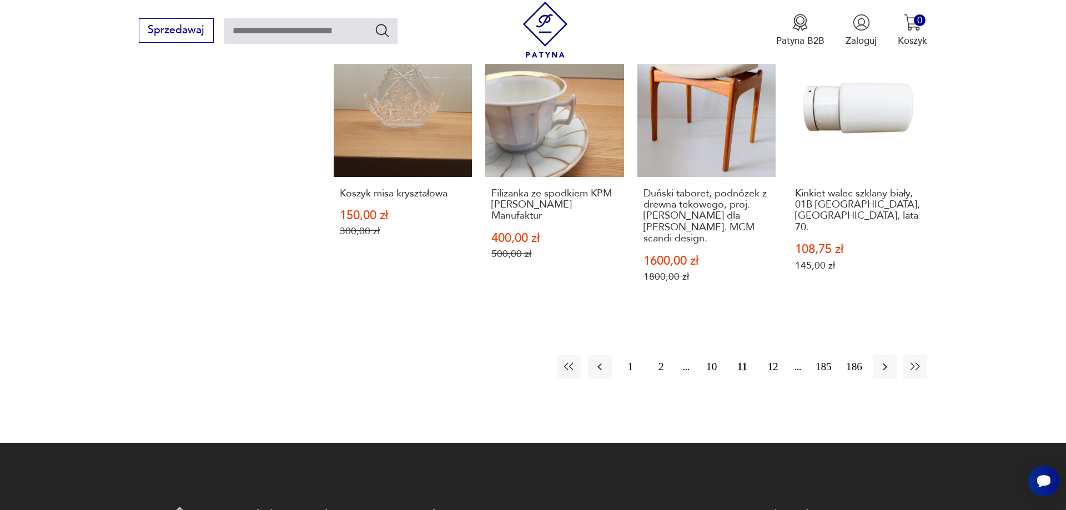
click at [775, 355] on button "12" at bounding box center [773, 367] width 24 height 24
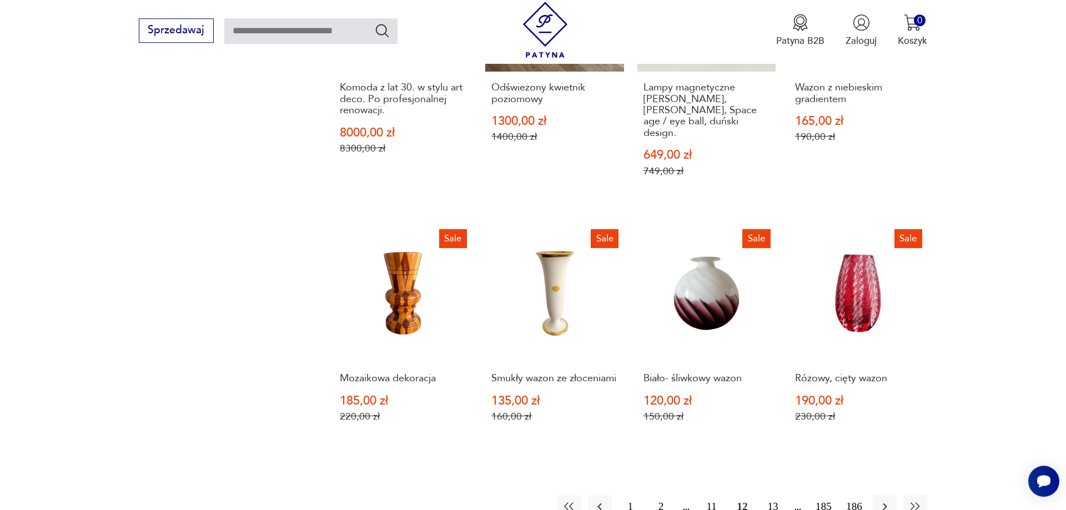
scroll to position [1095, 0]
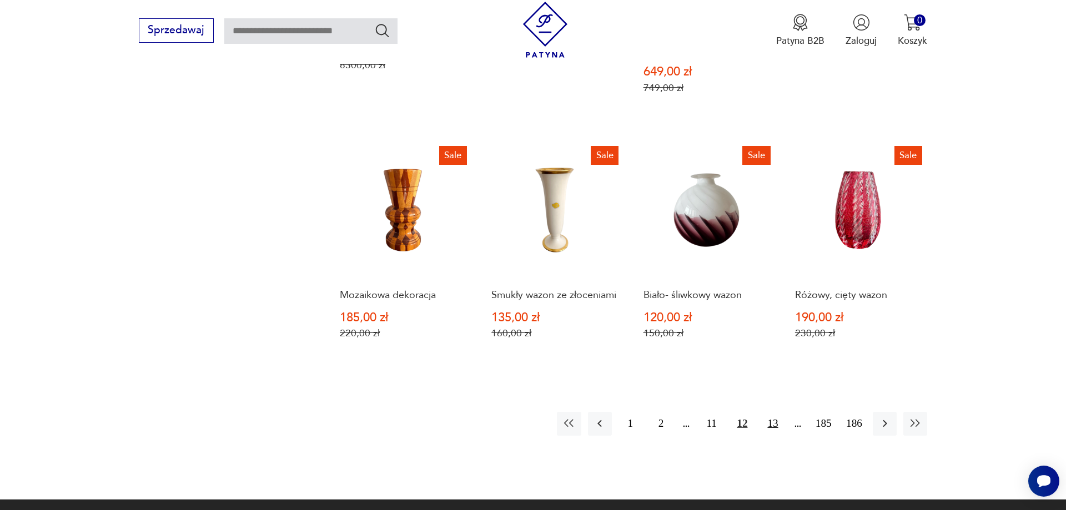
click at [770, 415] on button "13" at bounding box center [773, 424] width 24 height 24
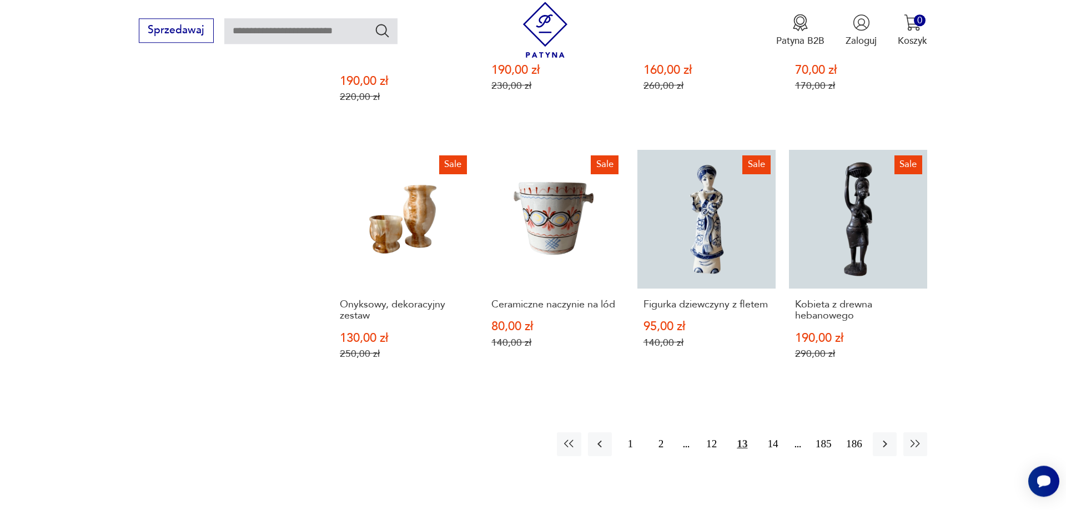
scroll to position [1038, 0]
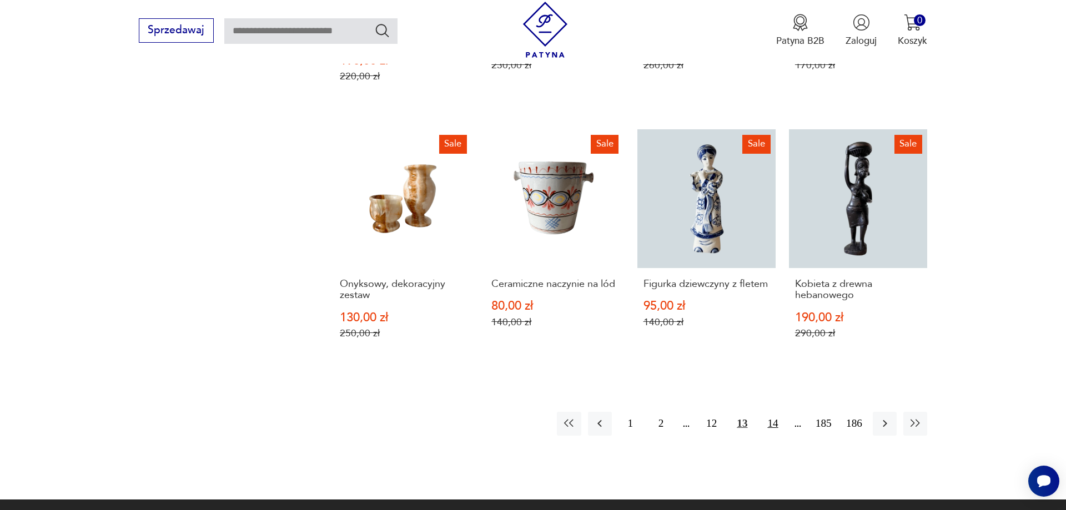
click at [771, 428] on button "14" at bounding box center [773, 424] width 24 height 24
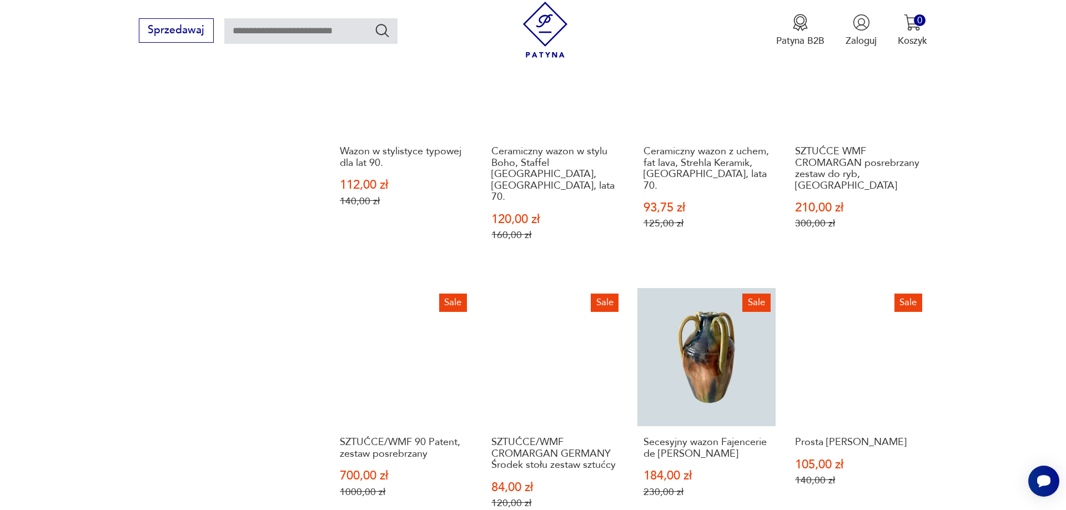
scroll to position [1208, 0]
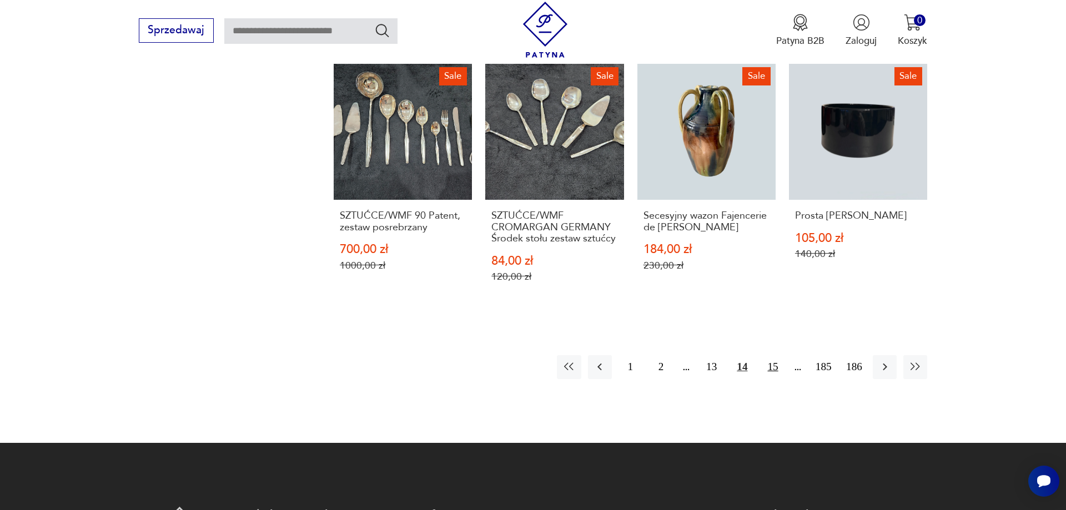
click at [772, 355] on button "15" at bounding box center [773, 367] width 24 height 24
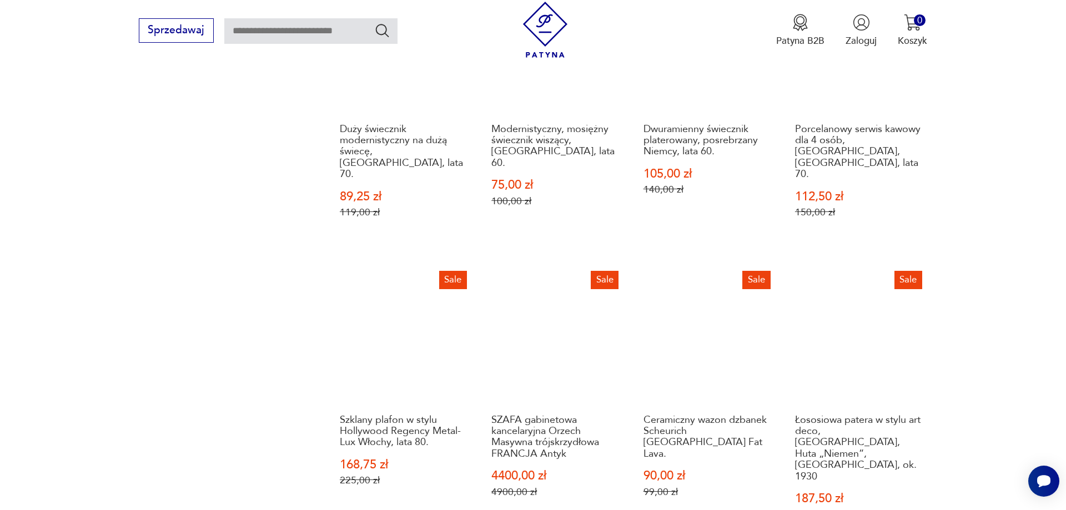
scroll to position [1151, 0]
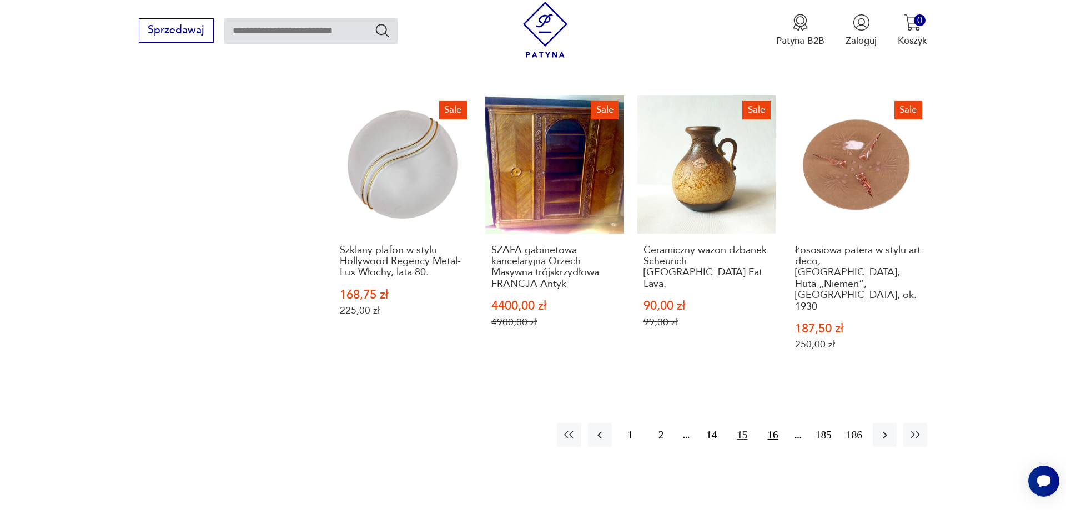
click at [775, 423] on button "16" at bounding box center [773, 435] width 24 height 24
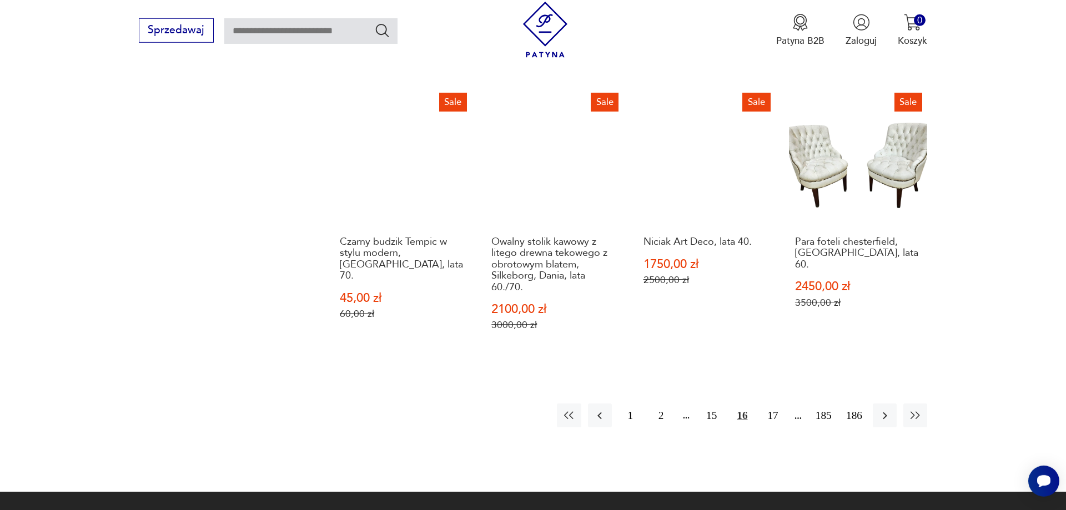
scroll to position [1208, 0]
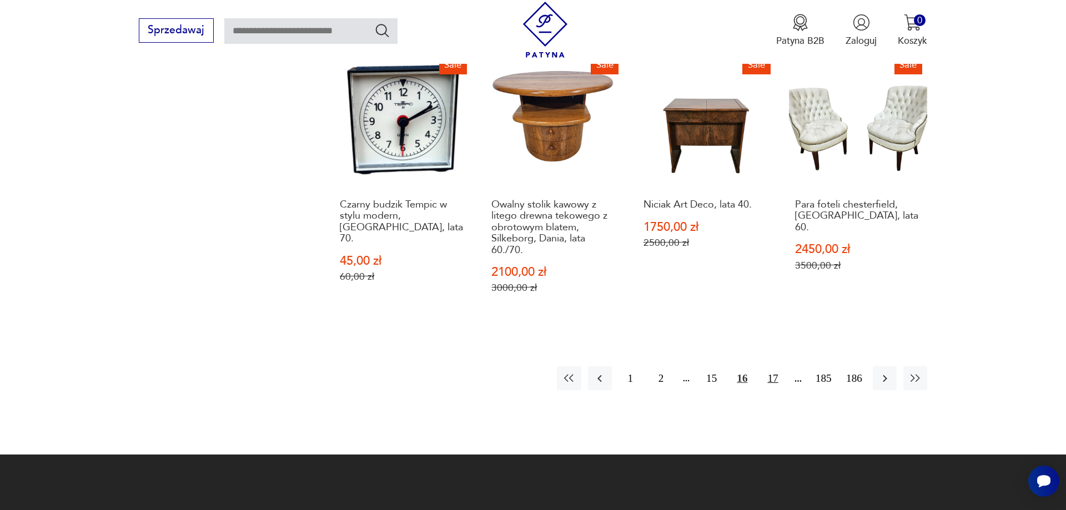
click at [769, 367] on button "17" at bounding box center [773, 379] width 24 height 24
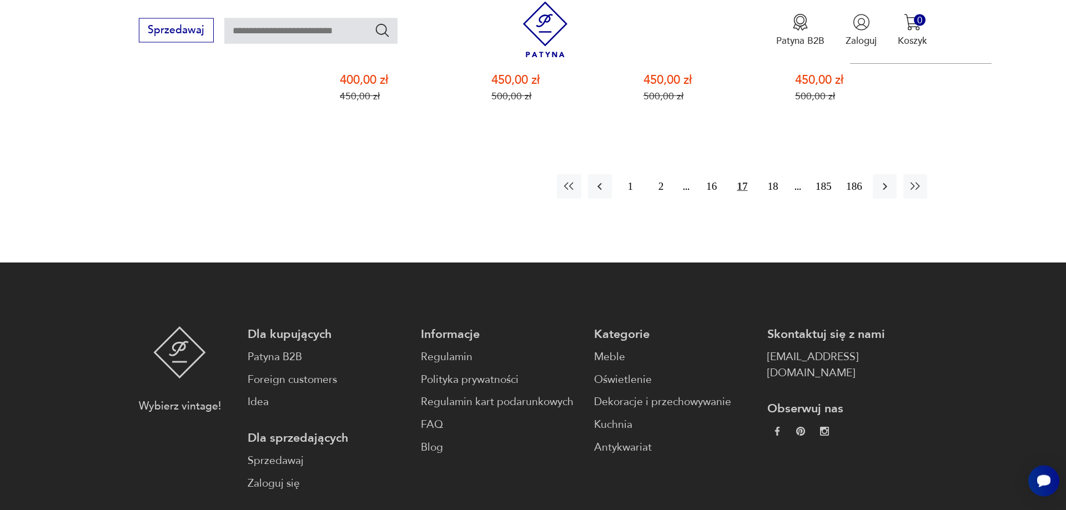
scroll to position [1378, 0]
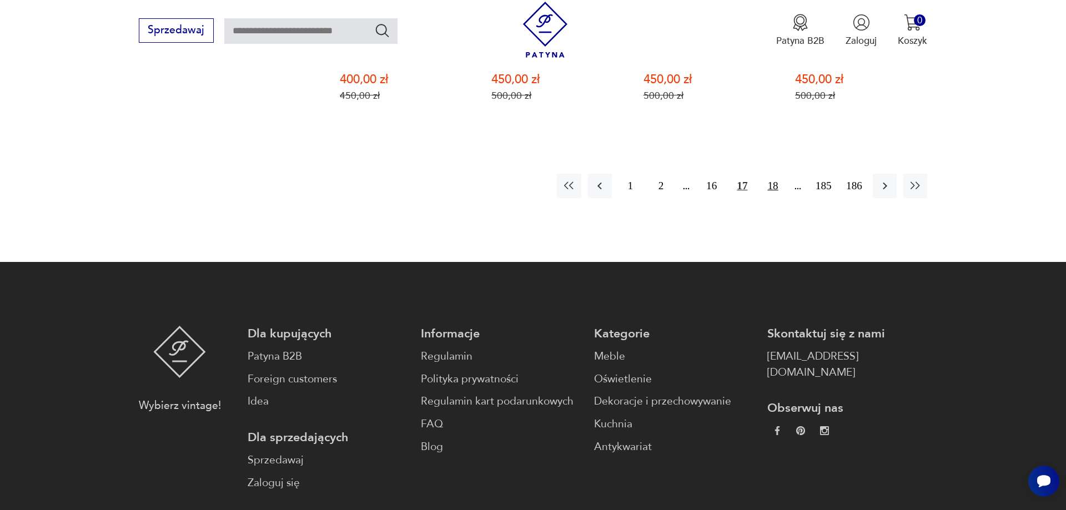
click at [771, 174] on button "18" at bounding box center [773, 186] width 24 height 24
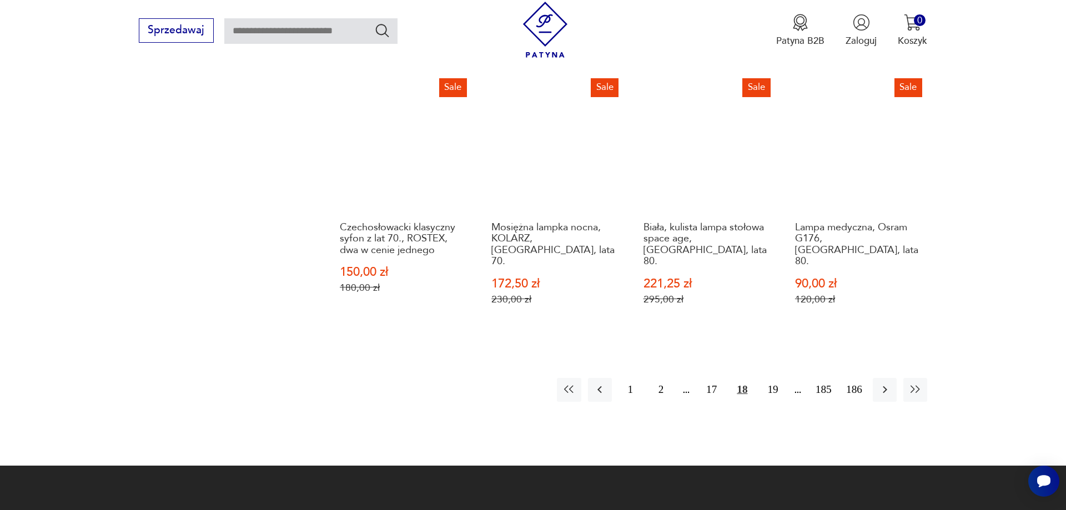
scroll to position [1321, 0]
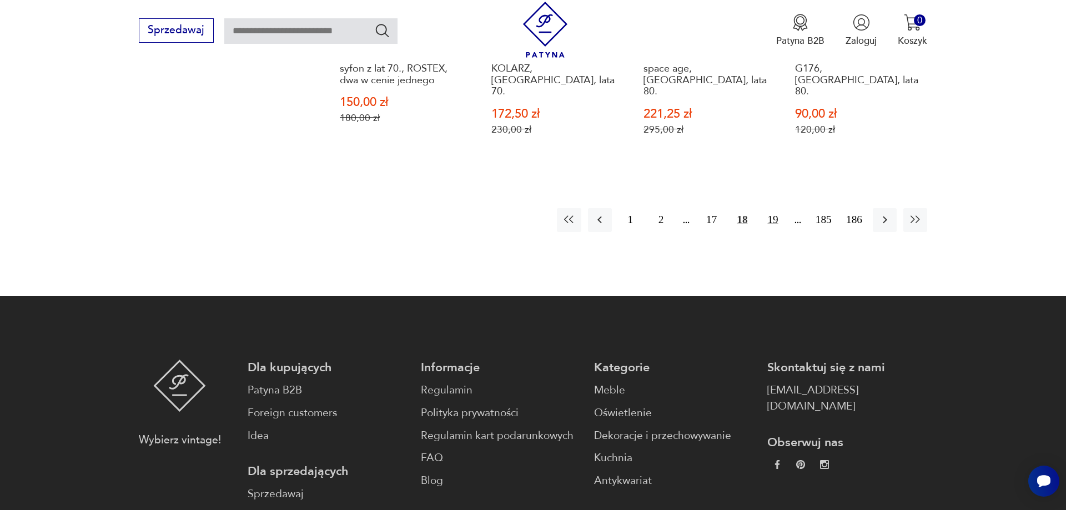
click at [775, 208] on button "19" at bounding box center [773, 220] width 24 height 24
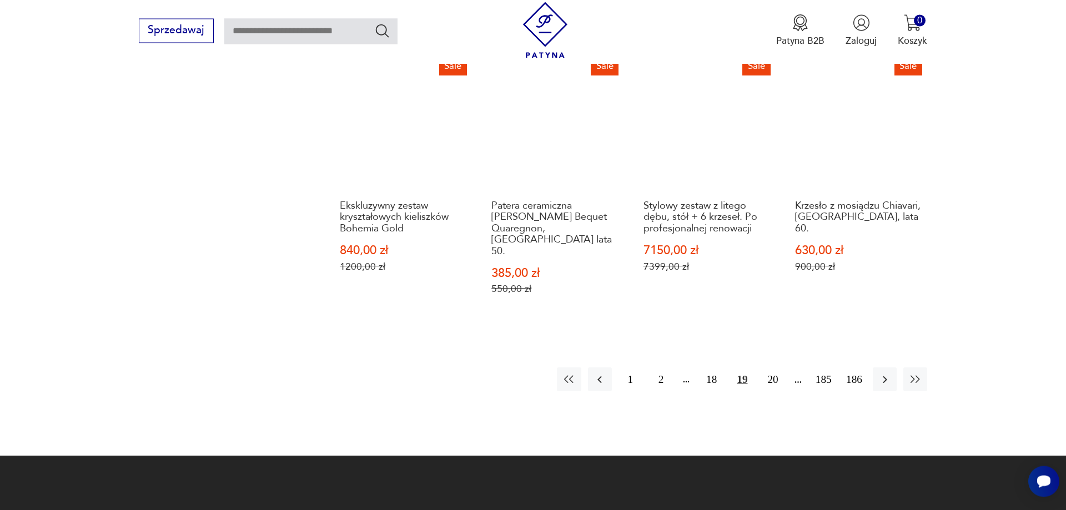
scroll to position [1208, 0]
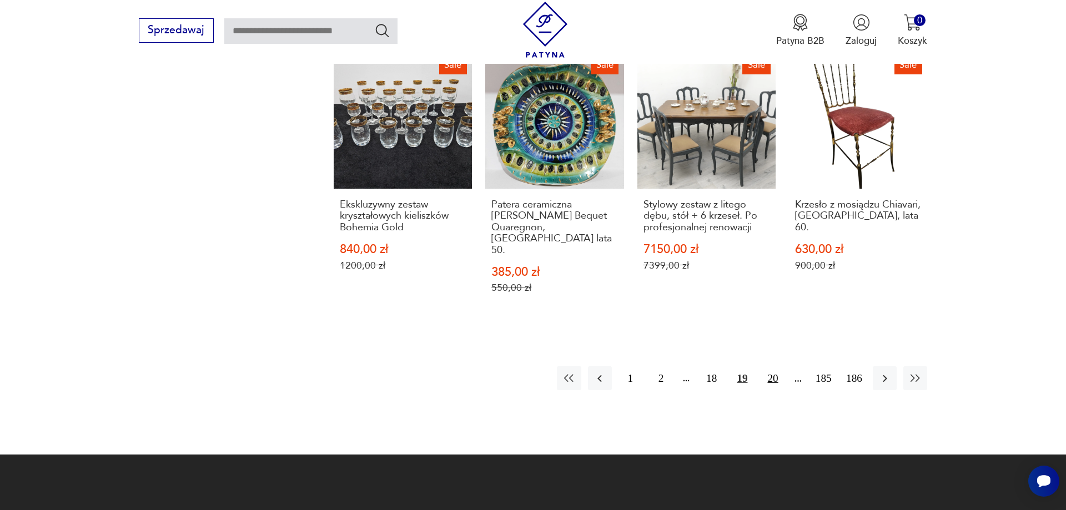
click at [778, 367] on button "20" at bounding box center [773, 379] width 24 height 24
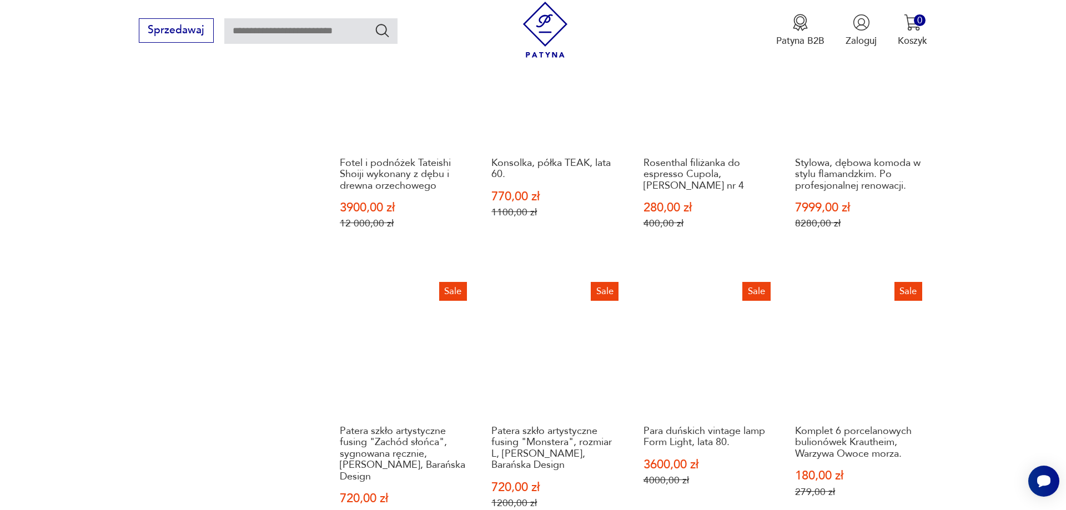
scroll to position [1208, 0]
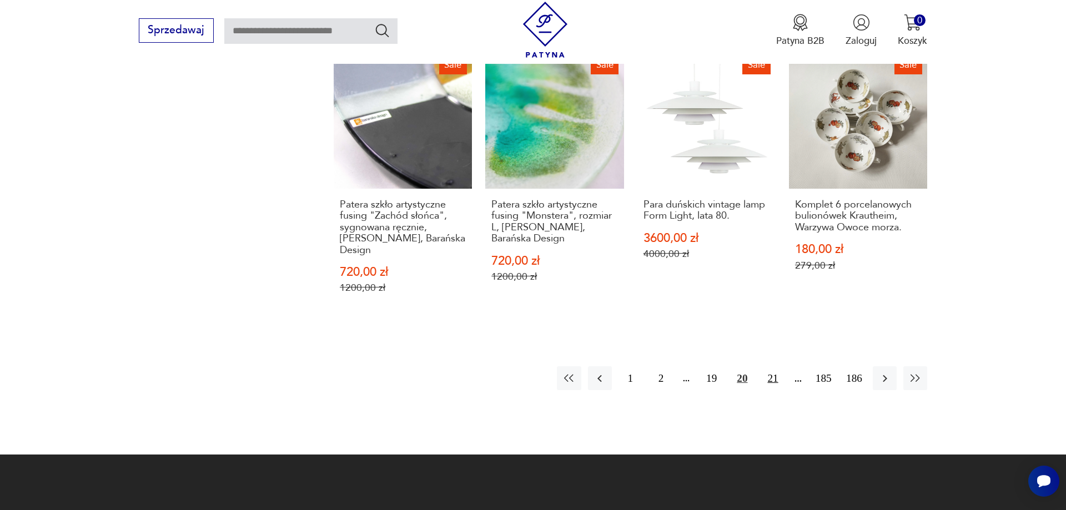
click at [778, 367] on button "21" at bounding box center [773, 379] width 24 height 24
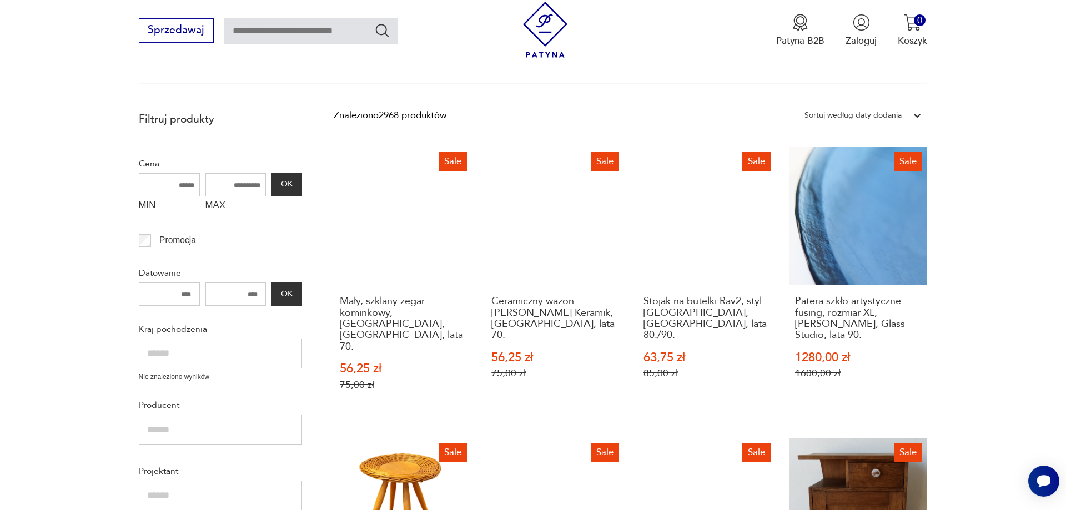
scroll to position [245, 0]
